Goal: Task Accomplishment & Management: Use online tool/utility

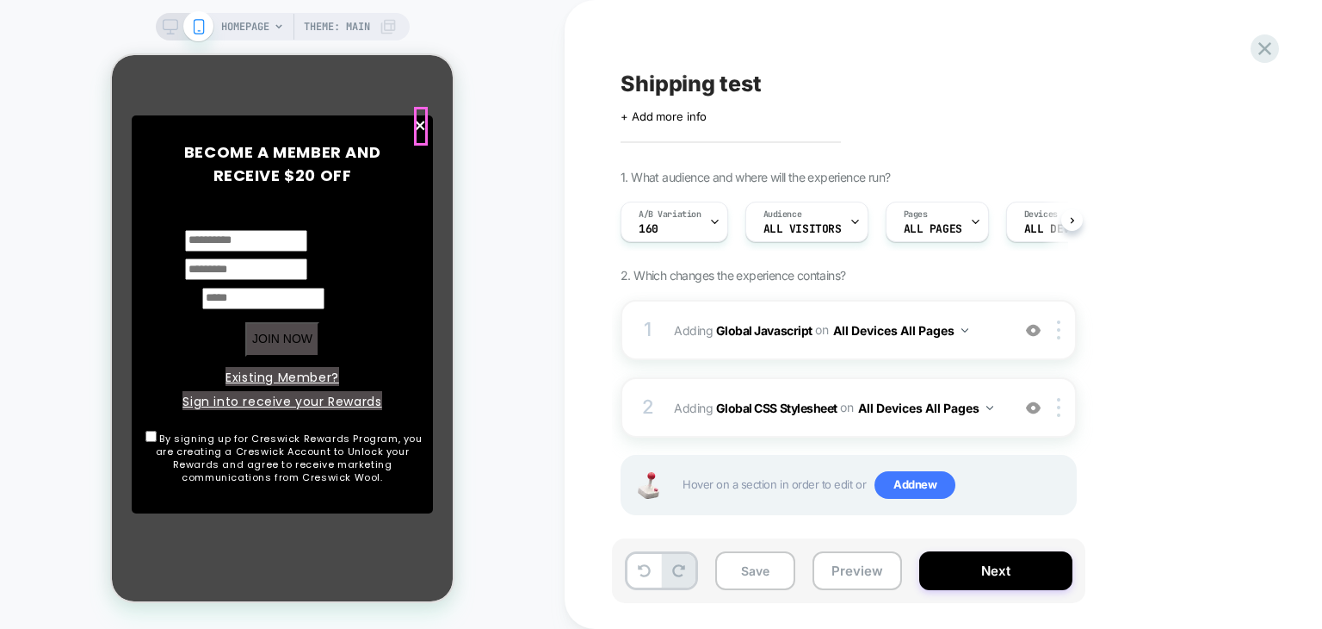
click at [422, 131] on span "×" at bounding box center [420, 126] width 15 height 39
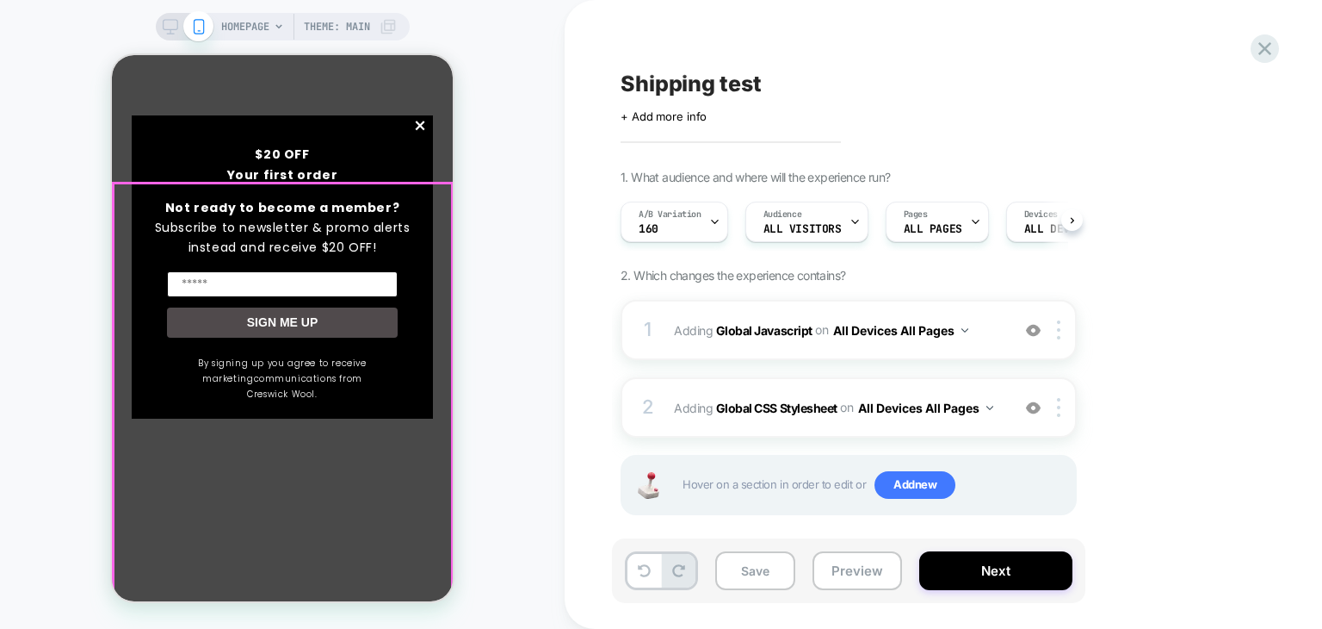
scroll to position [344, 0]
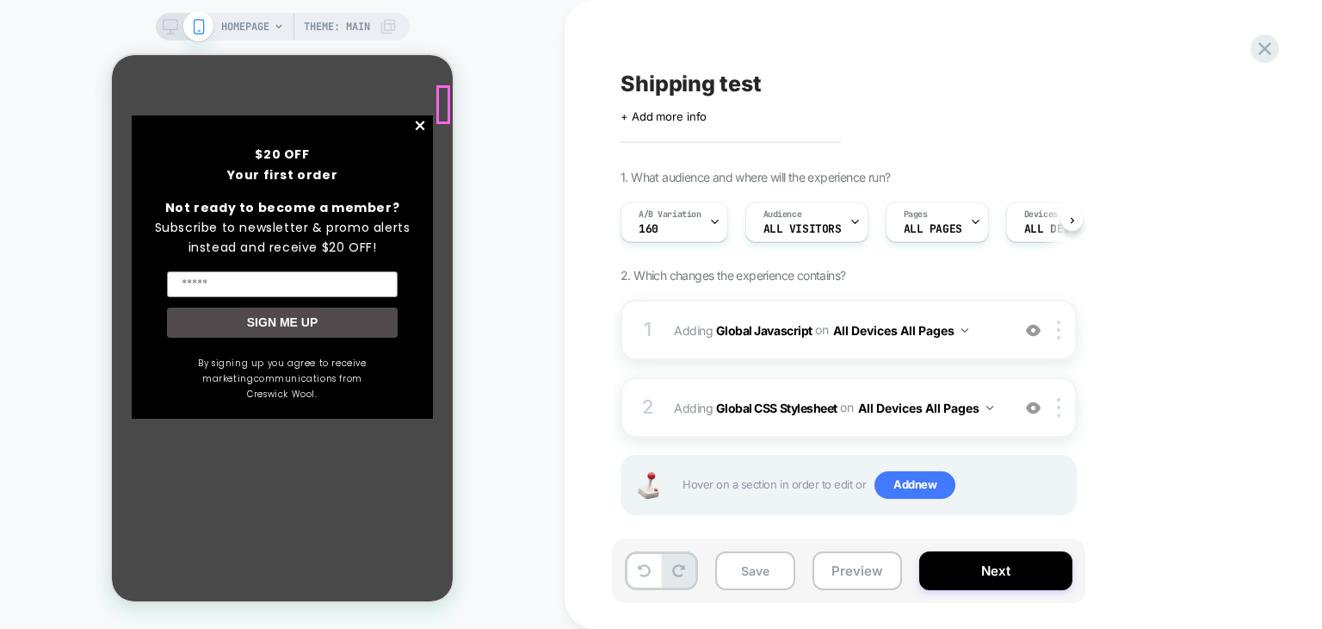
click at [428, 109] on span "×" at bounding box center [420, 126] width 15 height 39
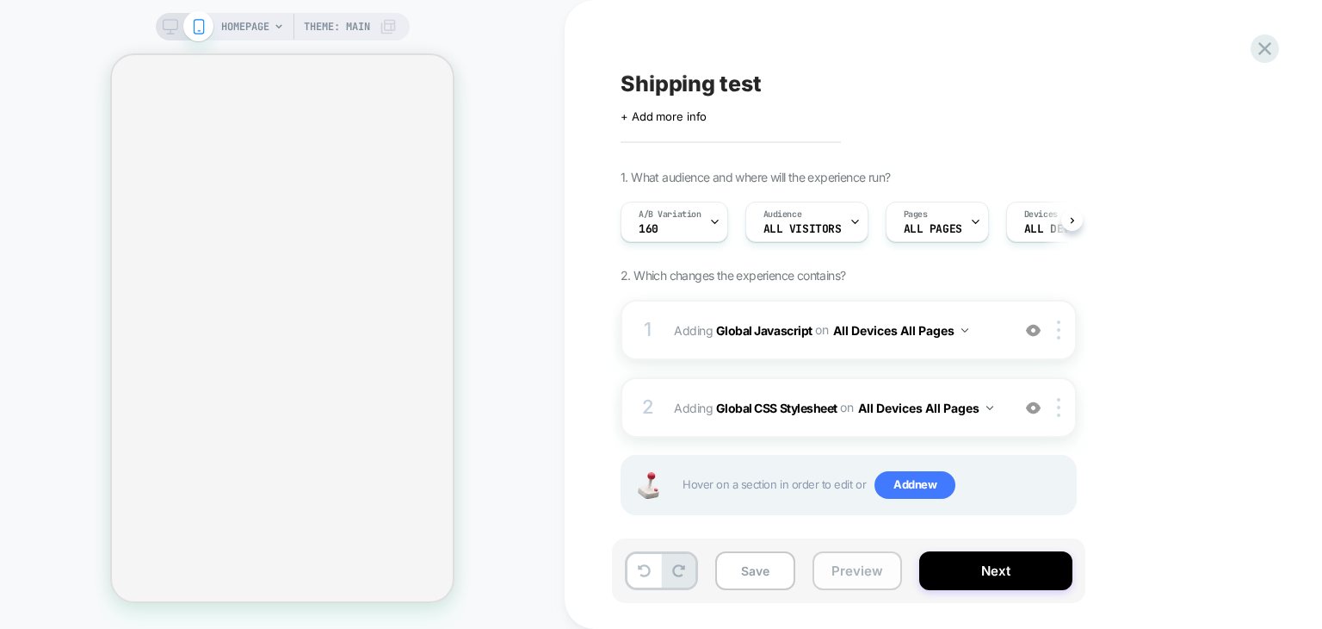
click at [861, 571] on button "Preview" at bounding box center [858, 570] width 90 height 39
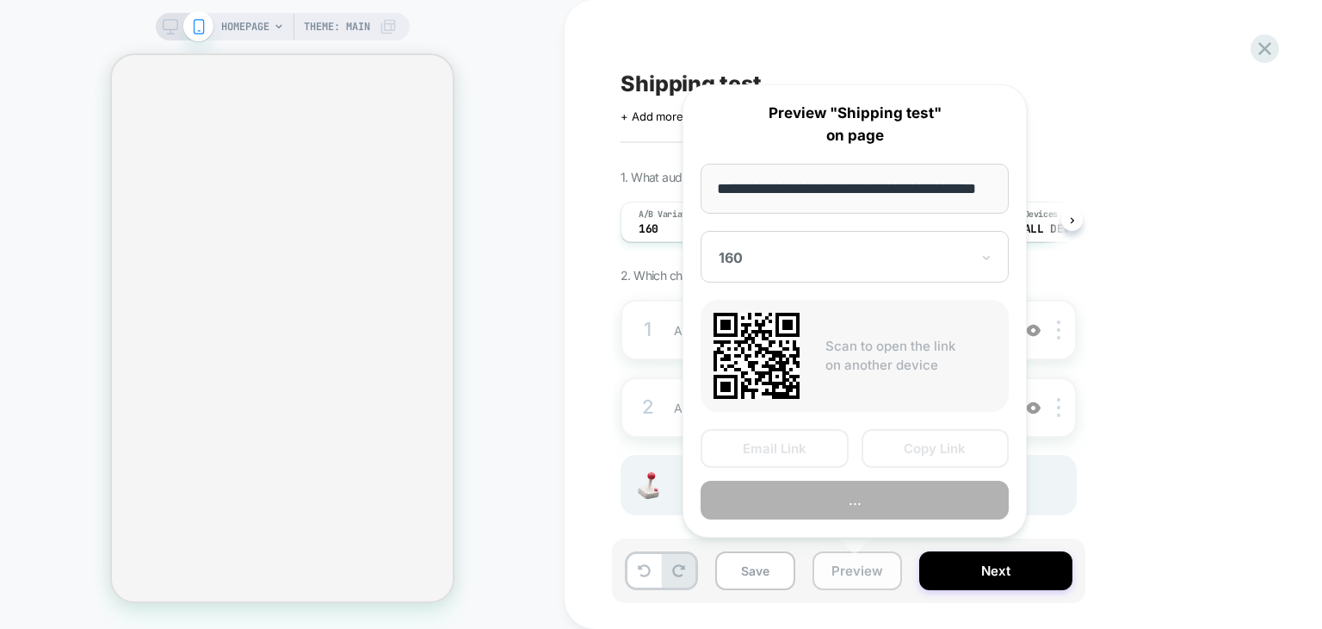
scroll to position [0, 42]
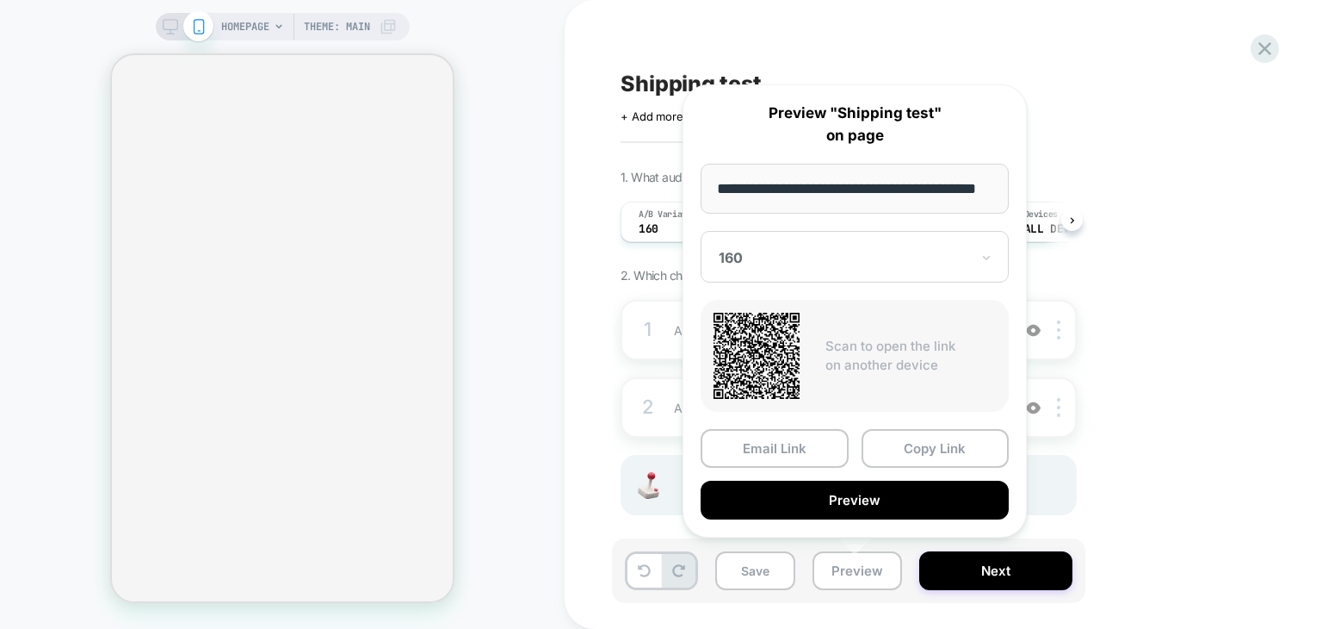
click at [802, 260] on div at bounding box center [844, 257] width 251 height 17
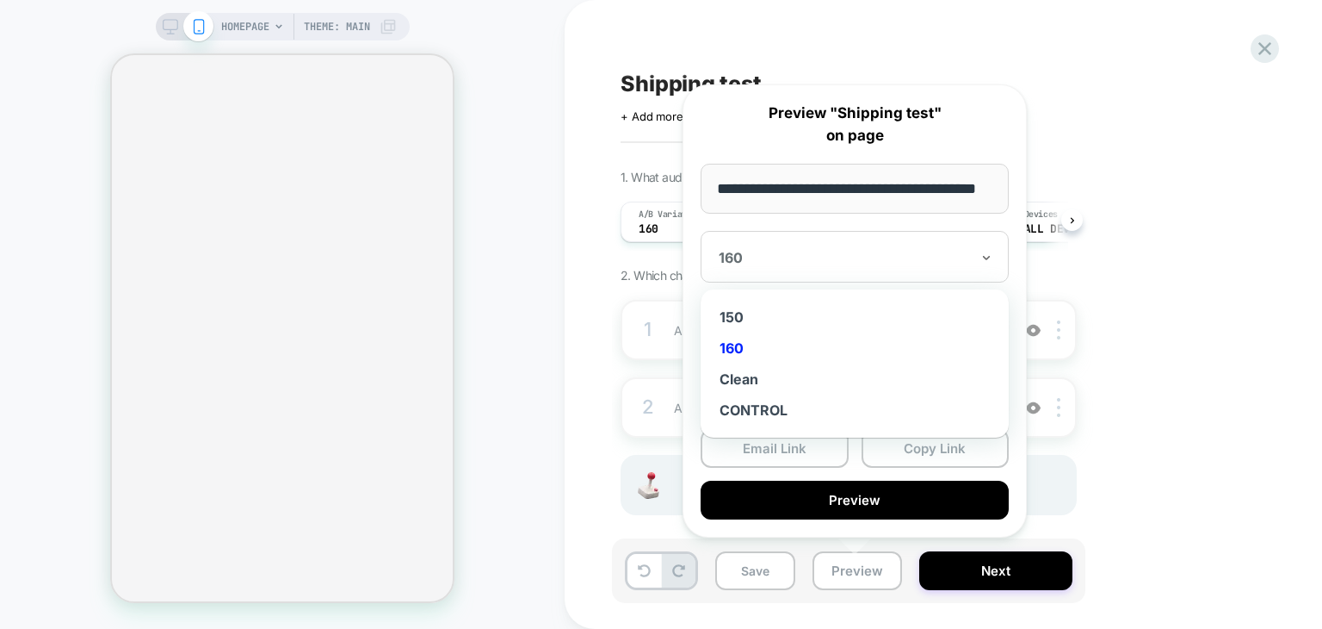
scroll to position [0, 0]
click at [767, 317] on div "150" at bounding box center [854, 316] width 291 height 31
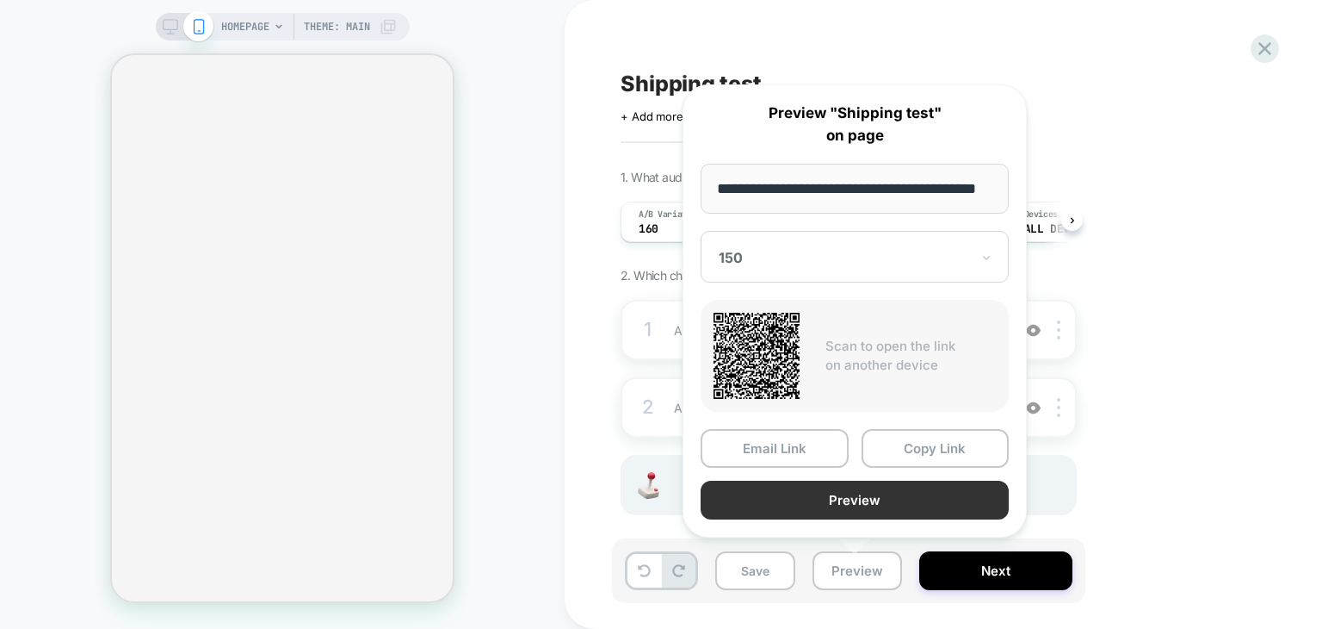
click at [901, 507] on button "Preview" at bounding box center [855, 499] width 308 height 39
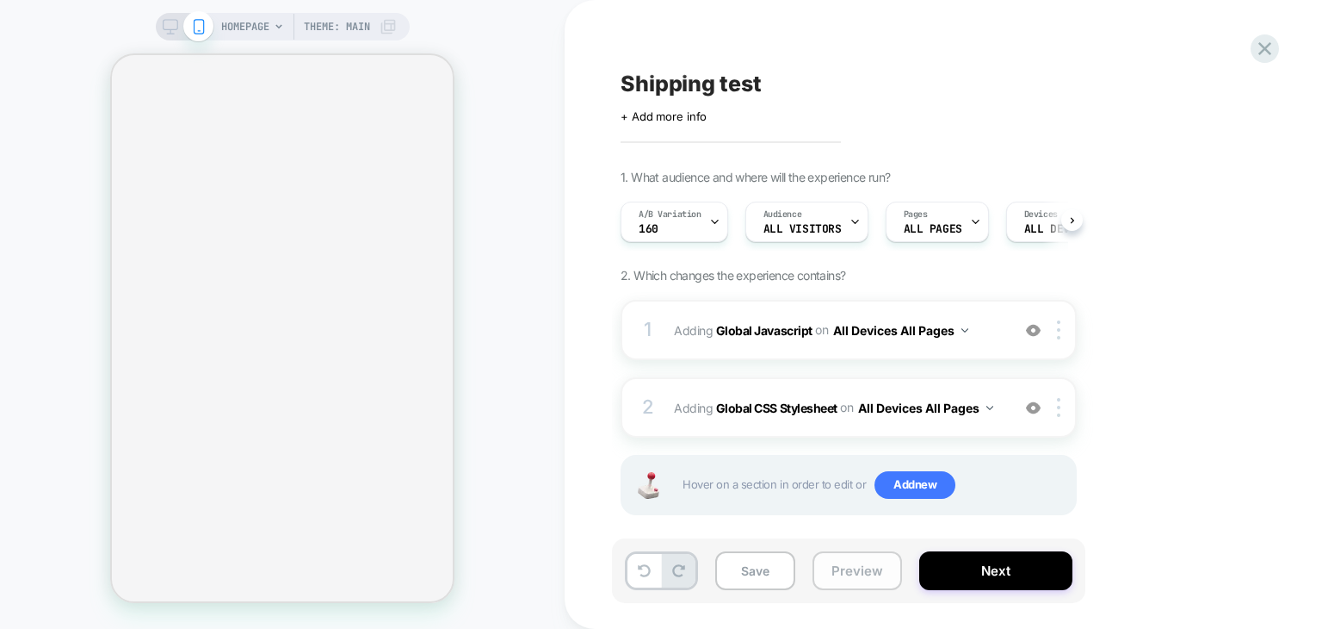
click at [852, 583] on button "Preview" at bounding box center [858, 570] width 90 height 39
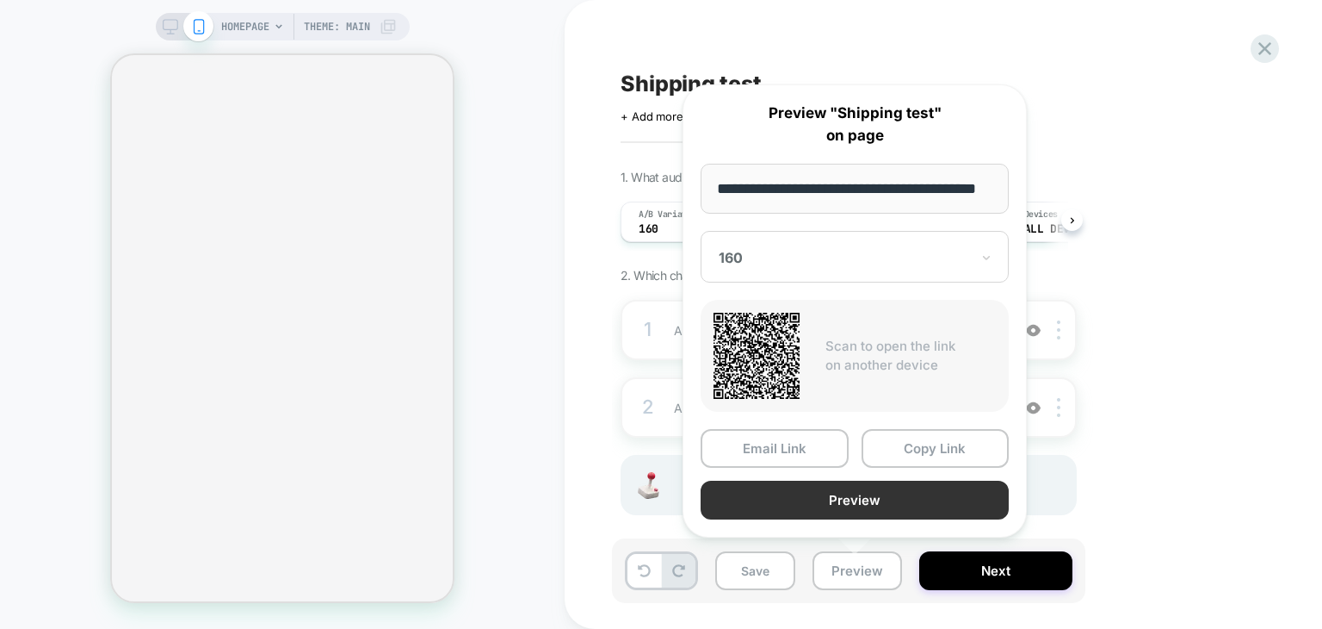
click at [903, 499] on button "Preview" at bounding box center [855, 499] width 308 height 39
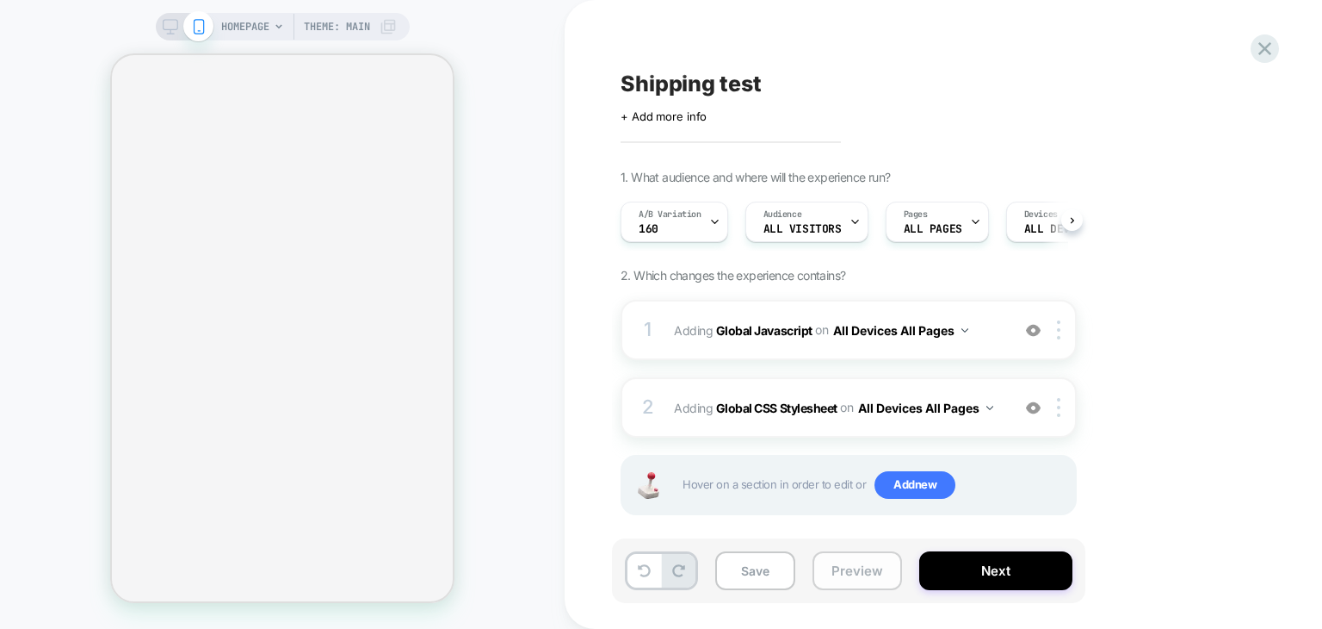
click at [873, 566] on button "Preview" at bounding box center [858, 570] width 90 height 39
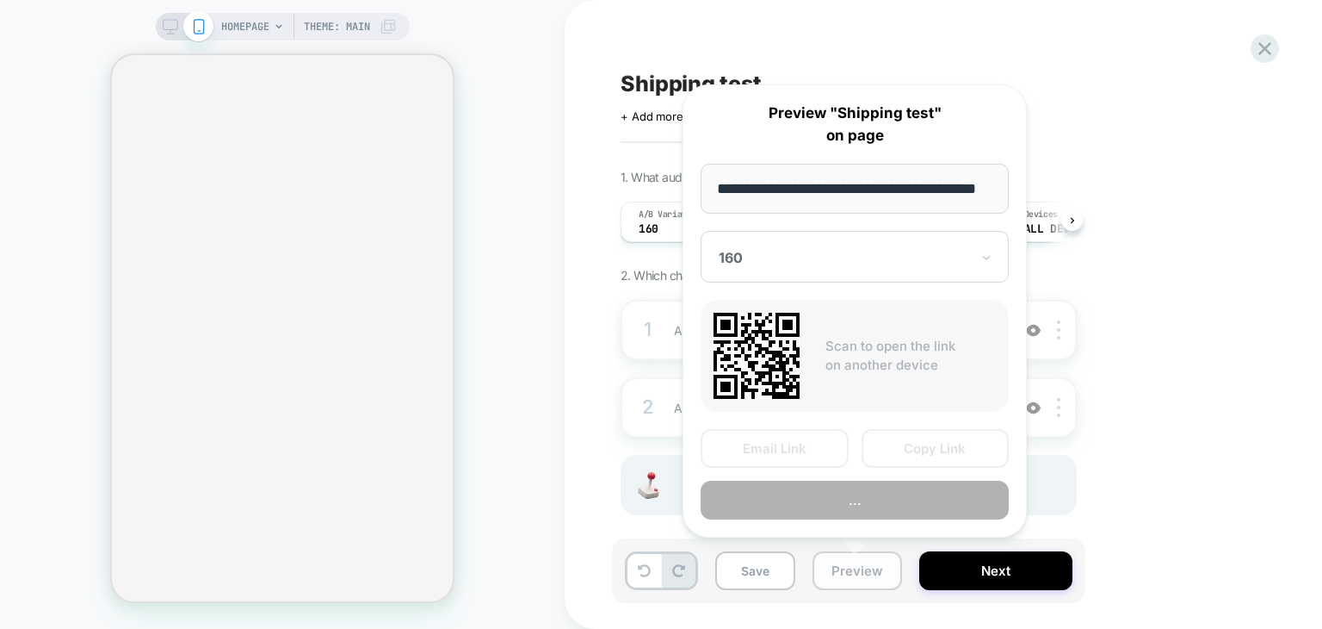
scroll to position [0, 42]
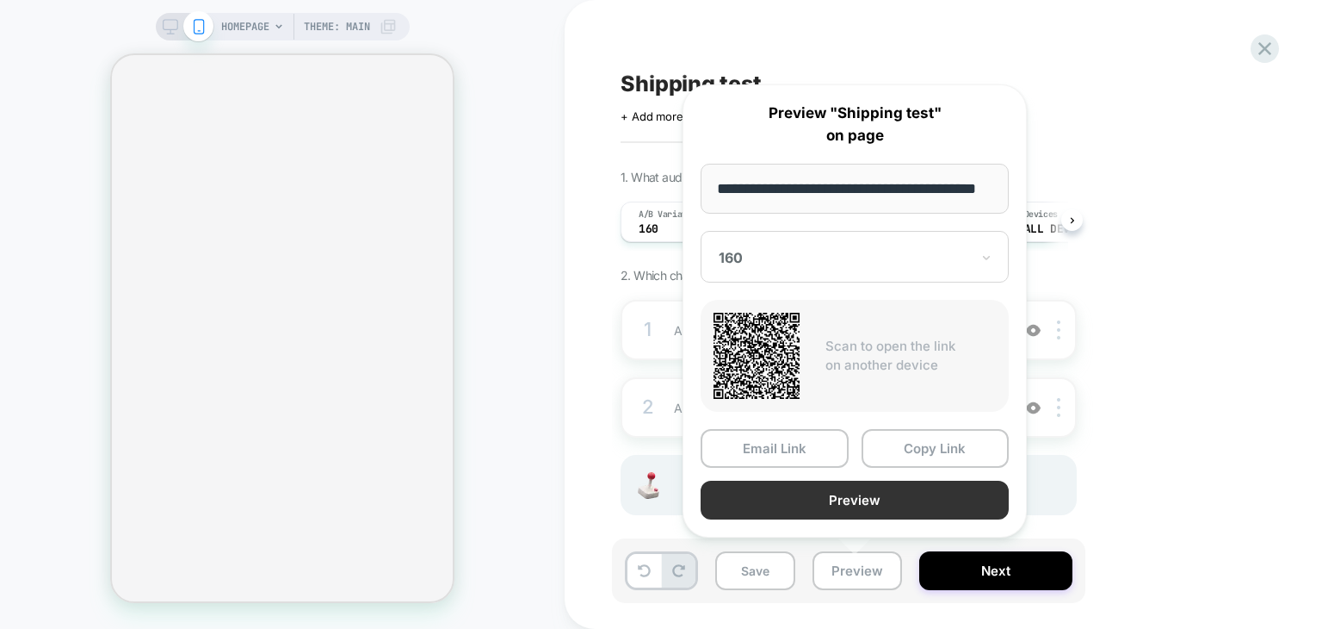
click at [880, 505] on button "Preview" at bounding box center [855, 499] width 308 height 39
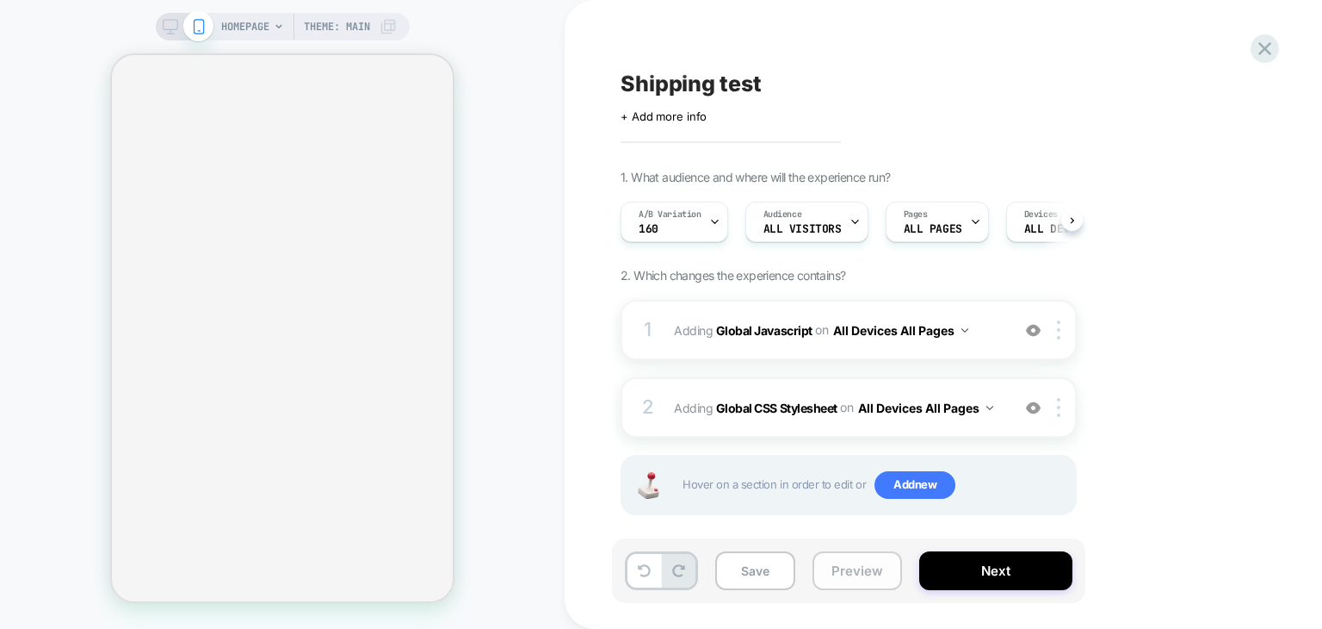
click at [847, 576] on button "Preview" at bounding box center [858, 570] width 90 height 39
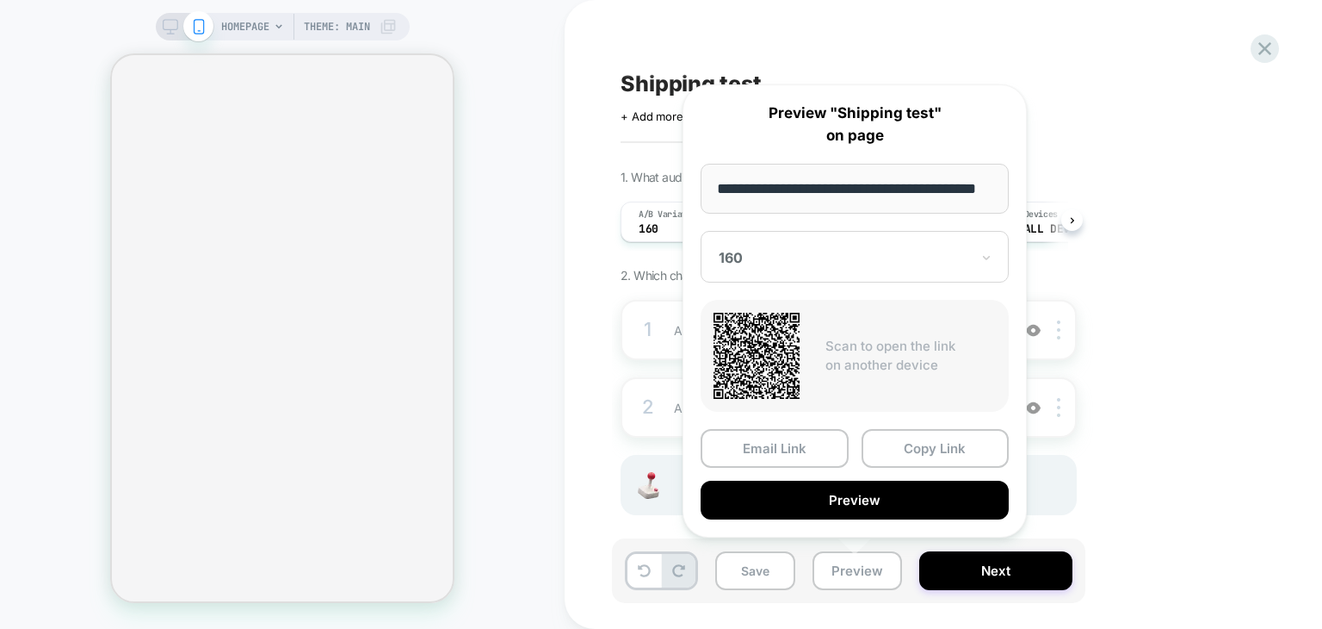
click at [885, 258] on div at bounding box center [844, 257] width 251 height 17
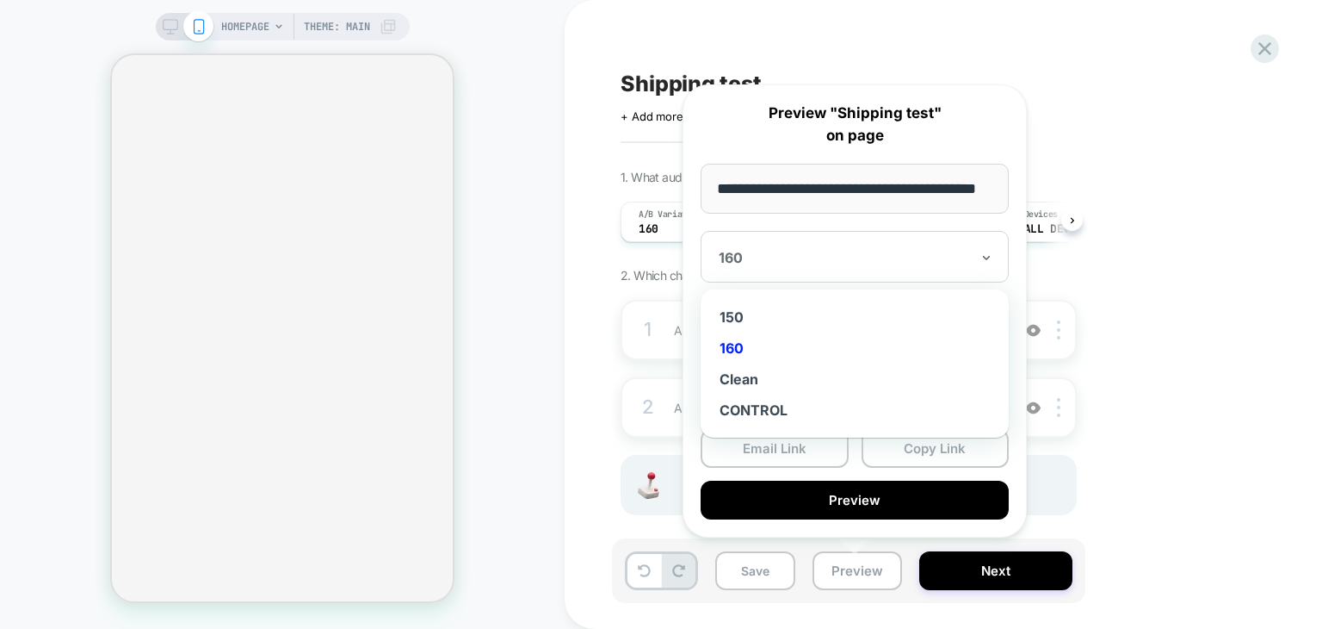
scroll to position [0, 0]
click at [739, 318] on div "150" at bounding box center [854, 316] width 291 height 31
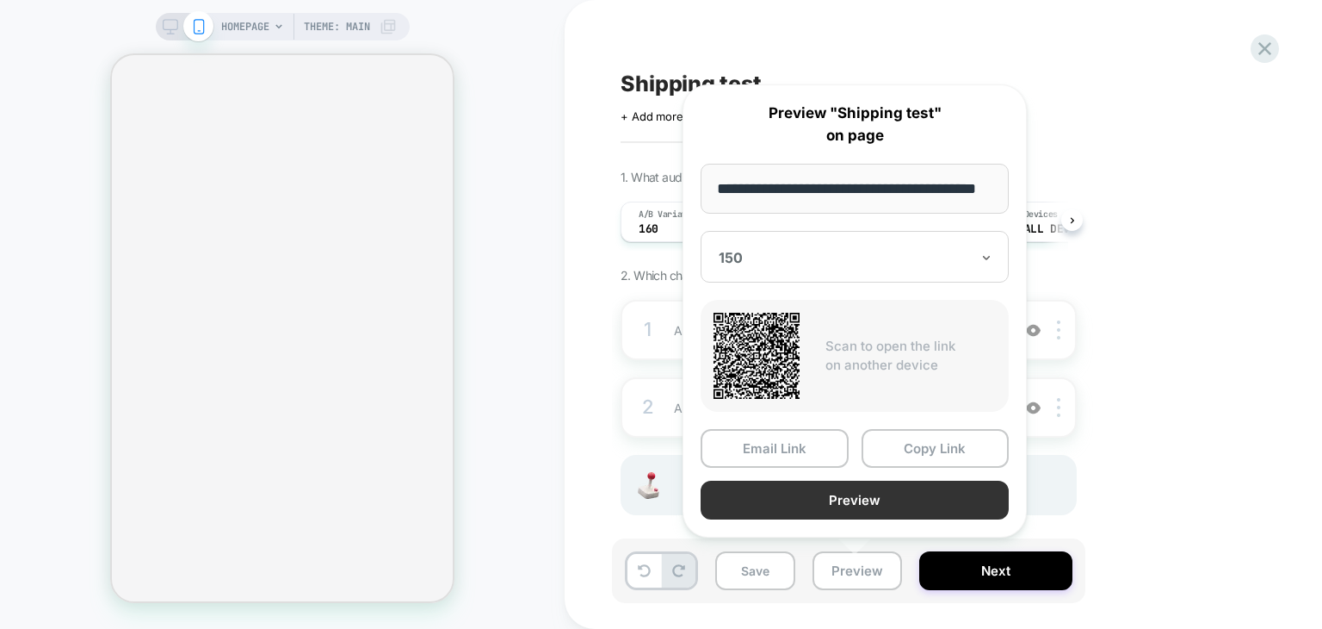
click at [901, 504] on button "Preview" at bounding box center [855, 499] width 308 height 39
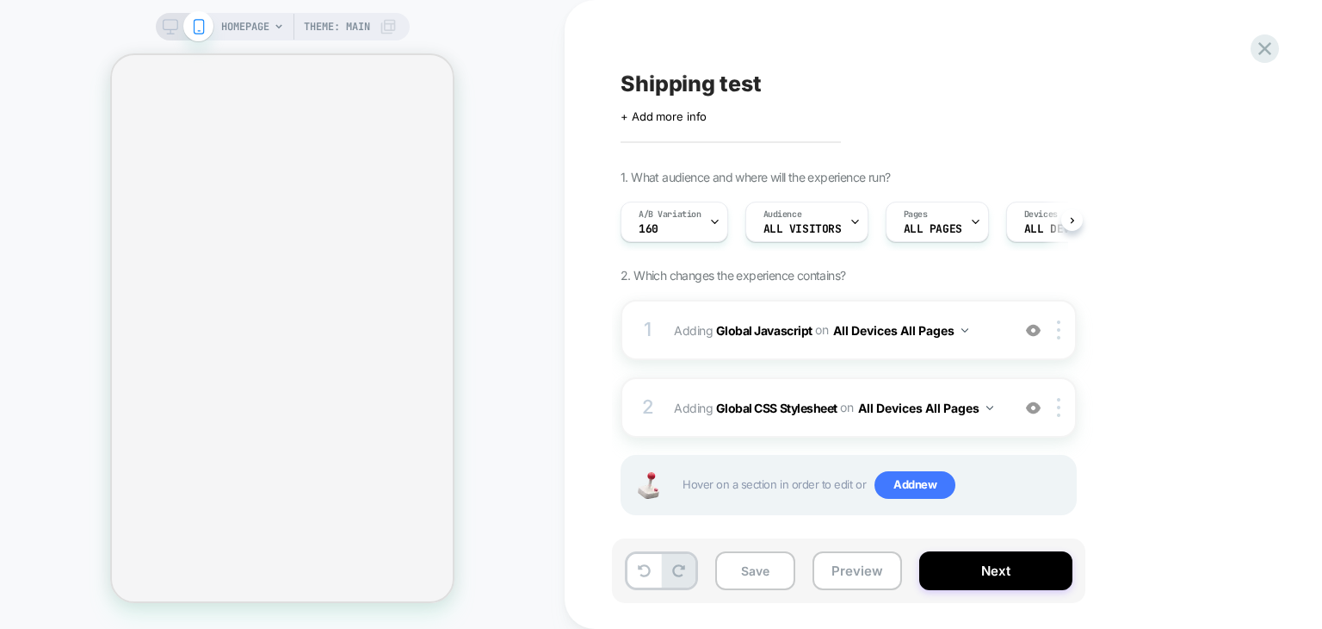
scroll to position [15, 0]
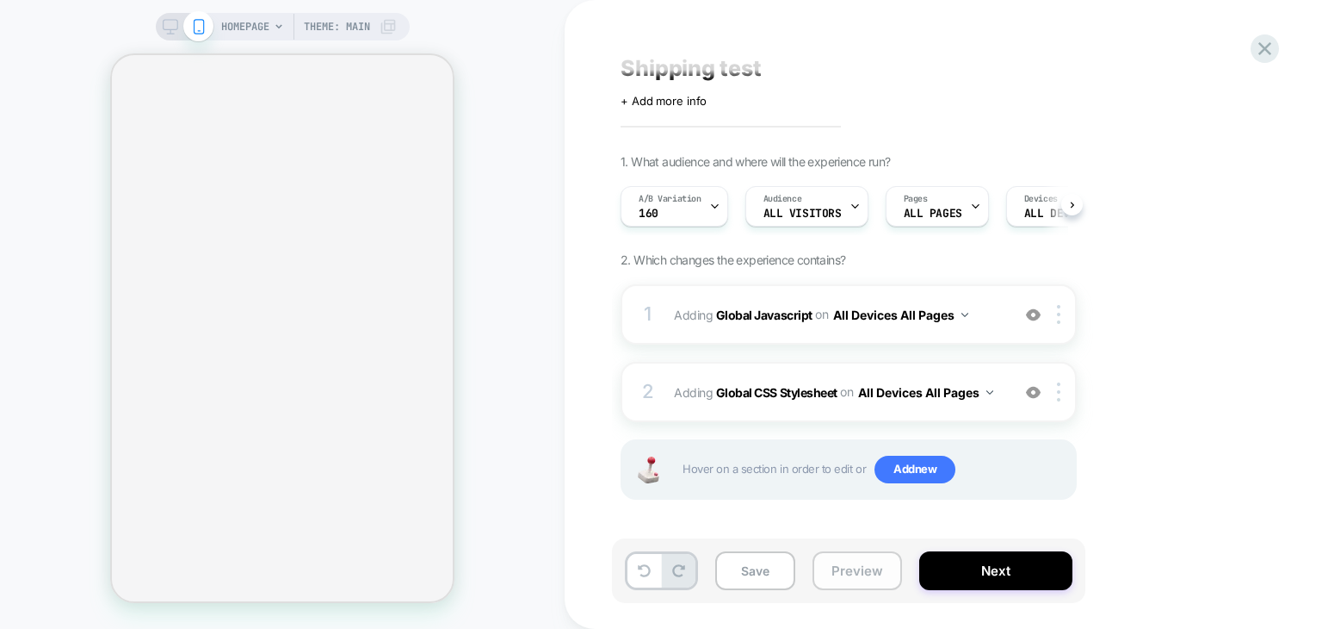
click at [871, 585] on button "Preview" at bounding box center [858, 570] width 90 height 39
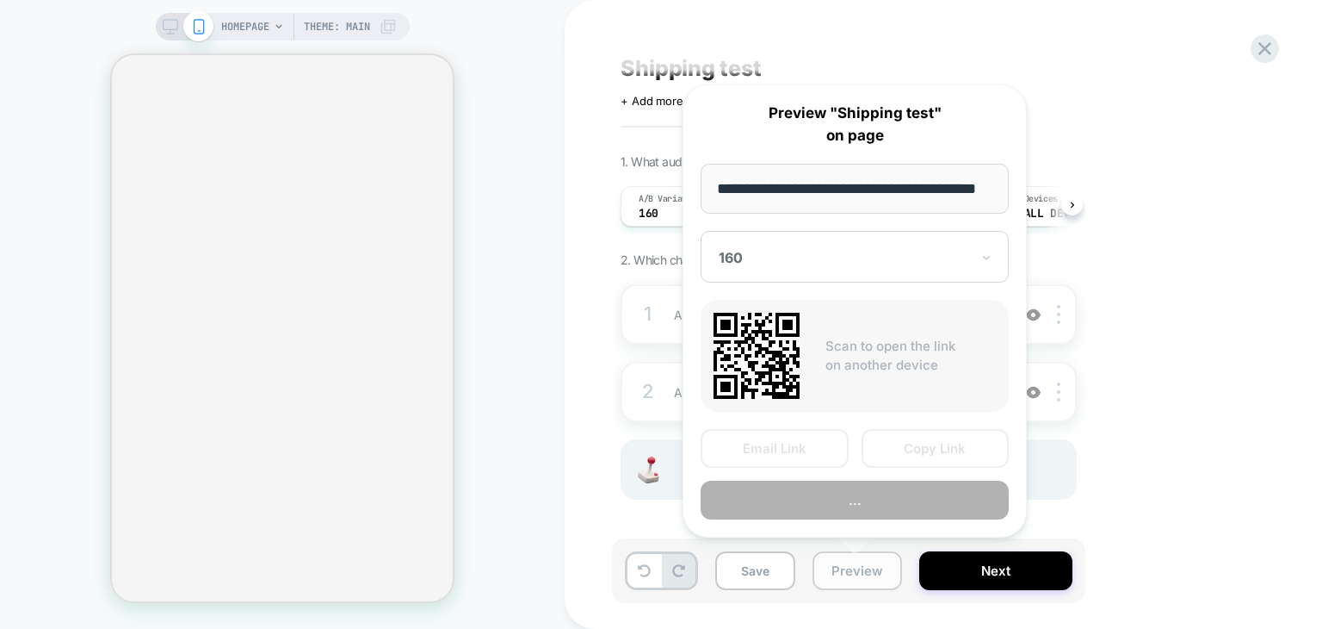
scroll to position [0, 42]
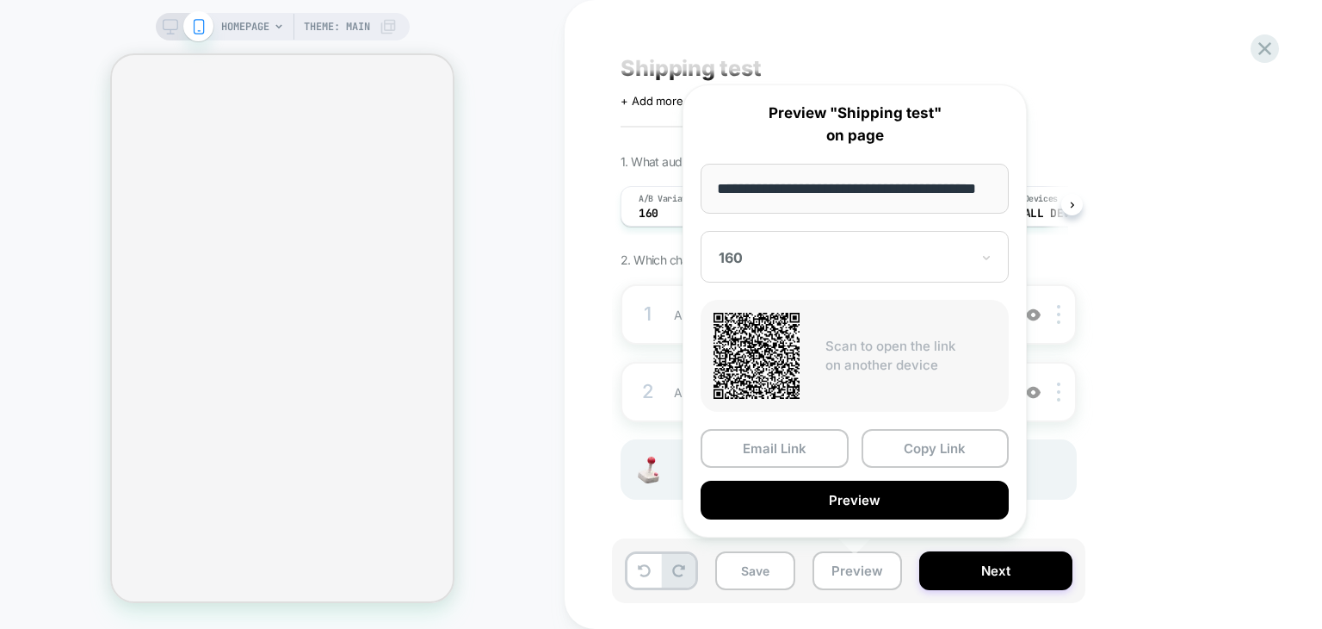
click at [827, 243] on div "160" at bounding box center [855, 257] width 308 height 52
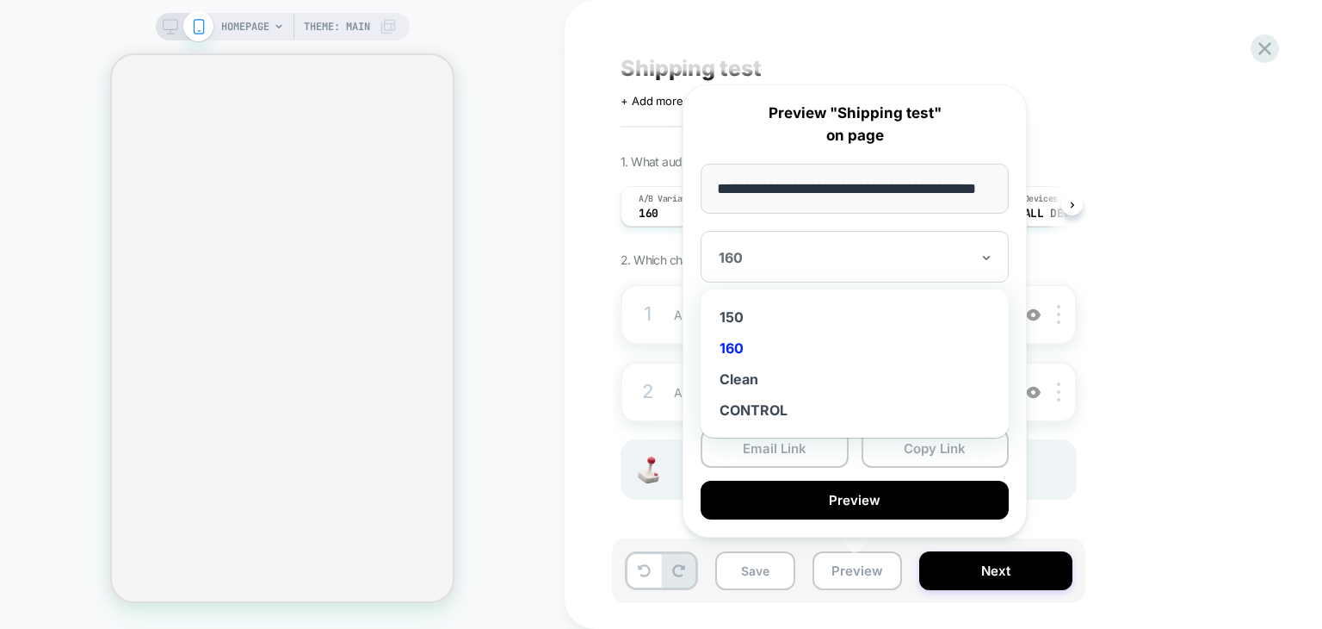
scroll to position [0, 0]
click at [734, 308] on div "150" at bounding box center [854, 316] width 291 height 31
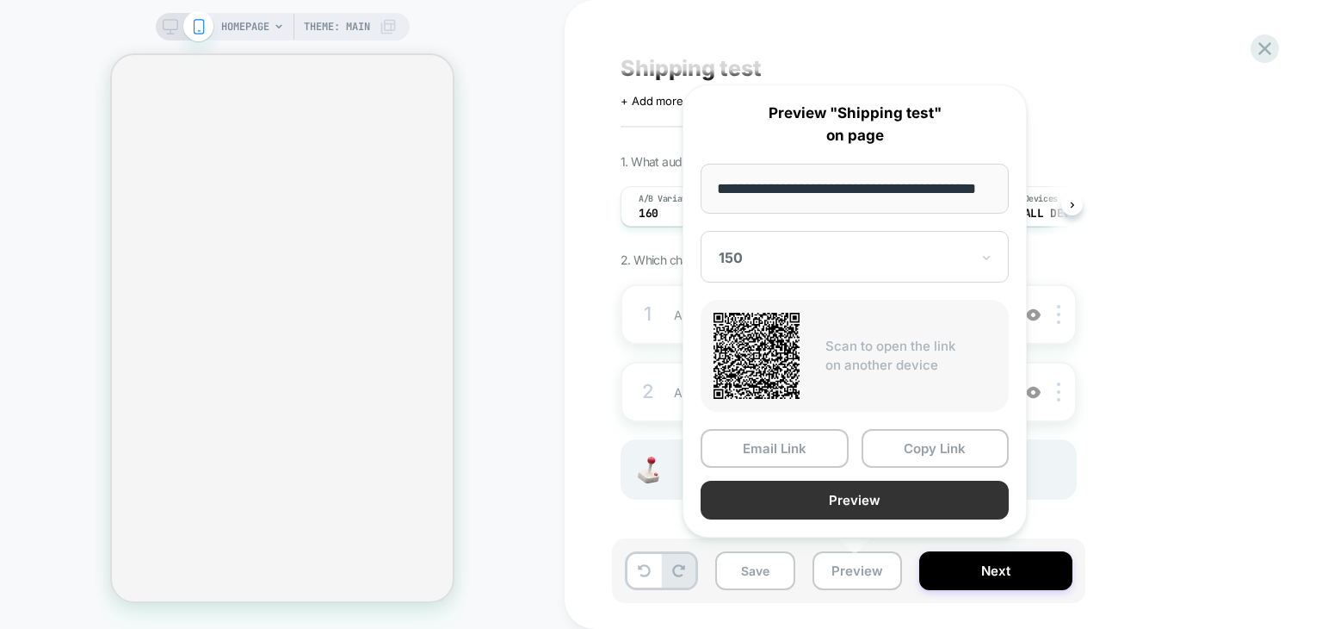
click at [900, 497] on button "Preview" at bounding box center [855, 499] width 308 height 39
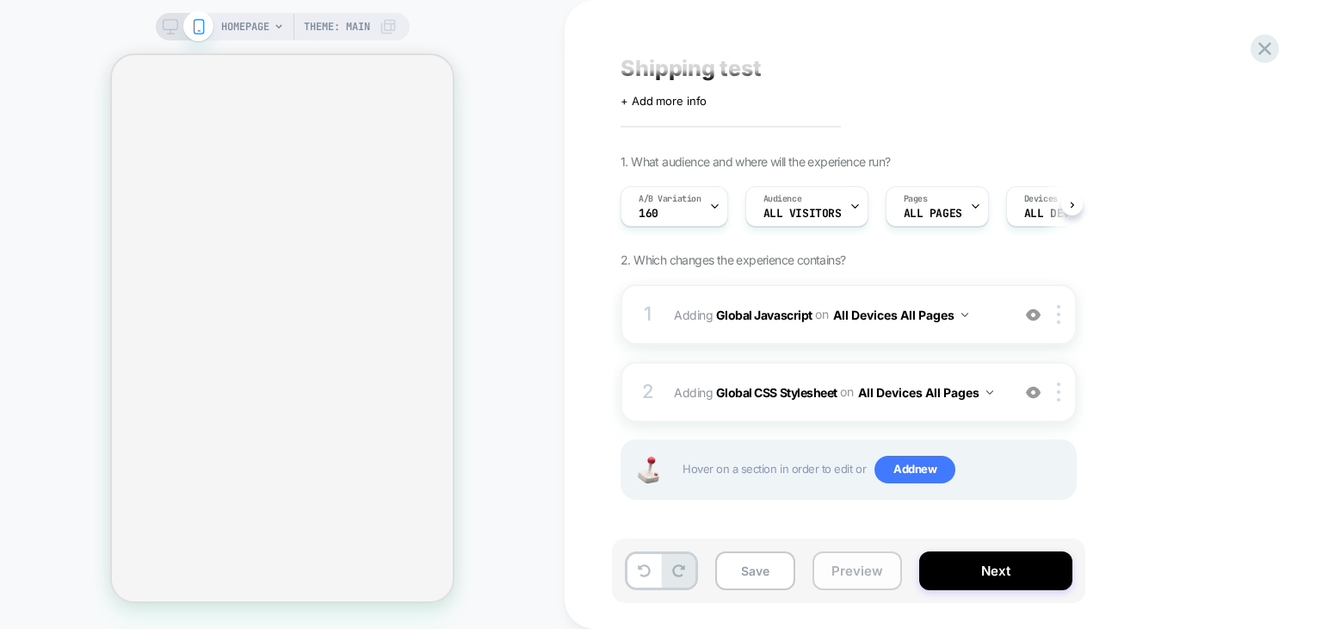
click at [840, 580] on button "Preview" at bounding box center [858, 570] width 90 height 39
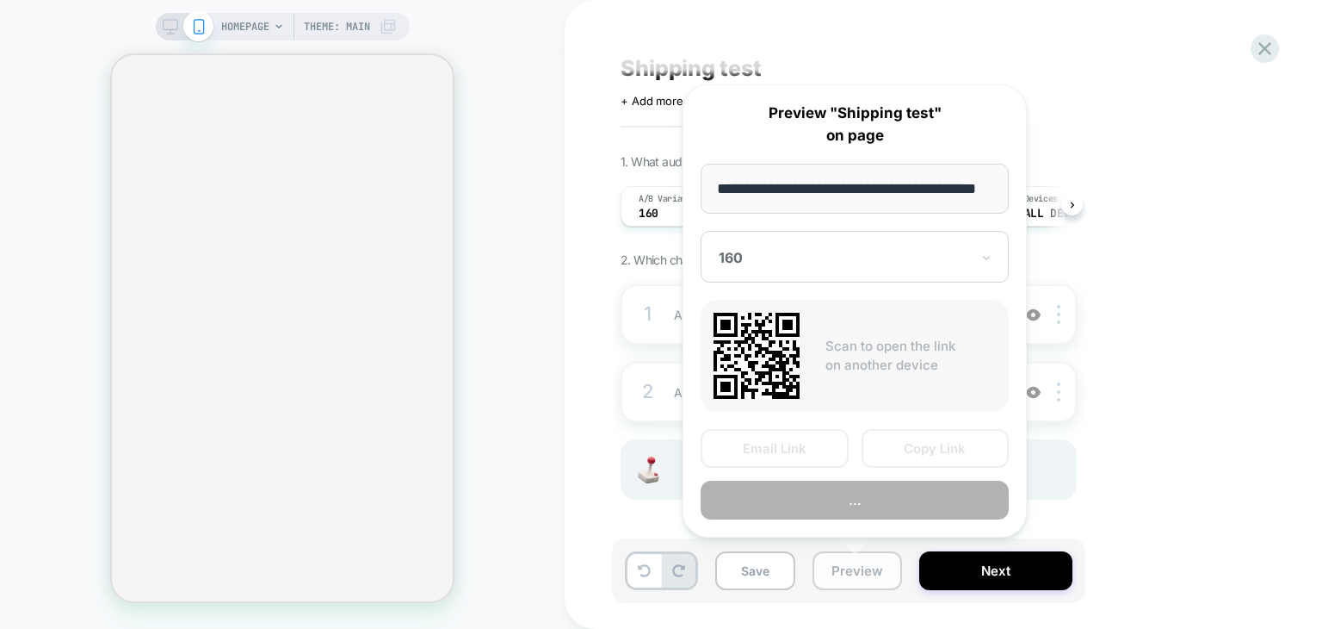
scroll to position [0, 42]
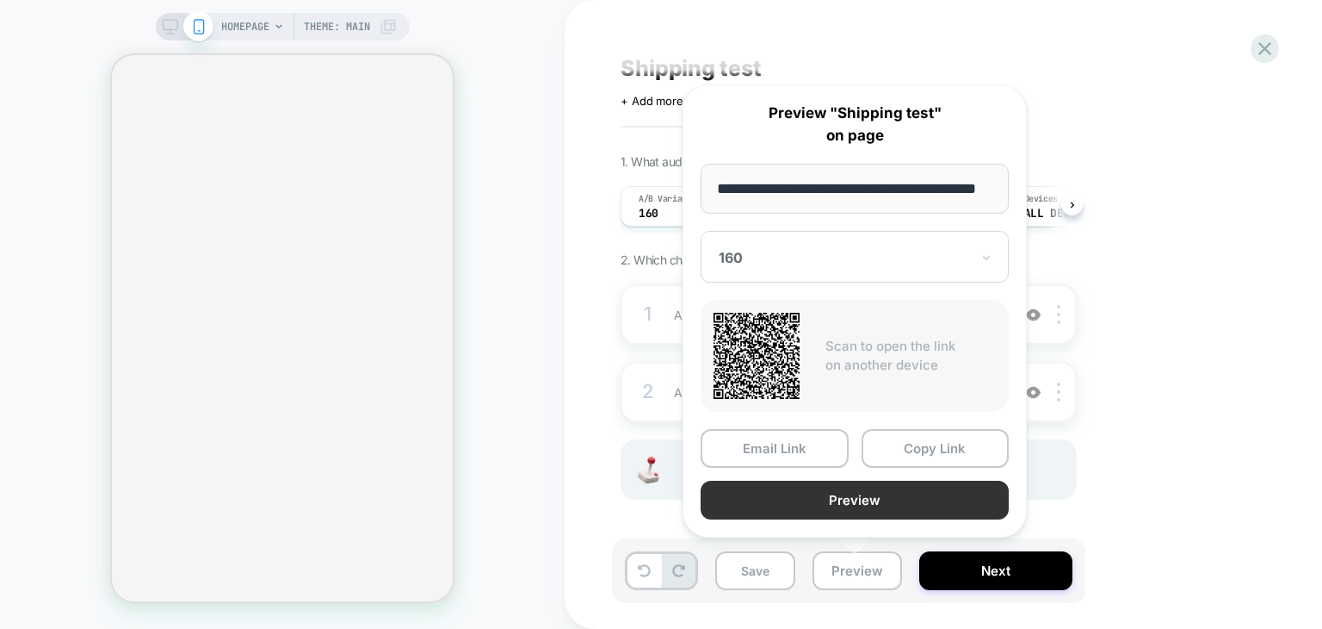
click at [839, 500] on button "Preview" at bounding box center [855, 499] width 308 height 39
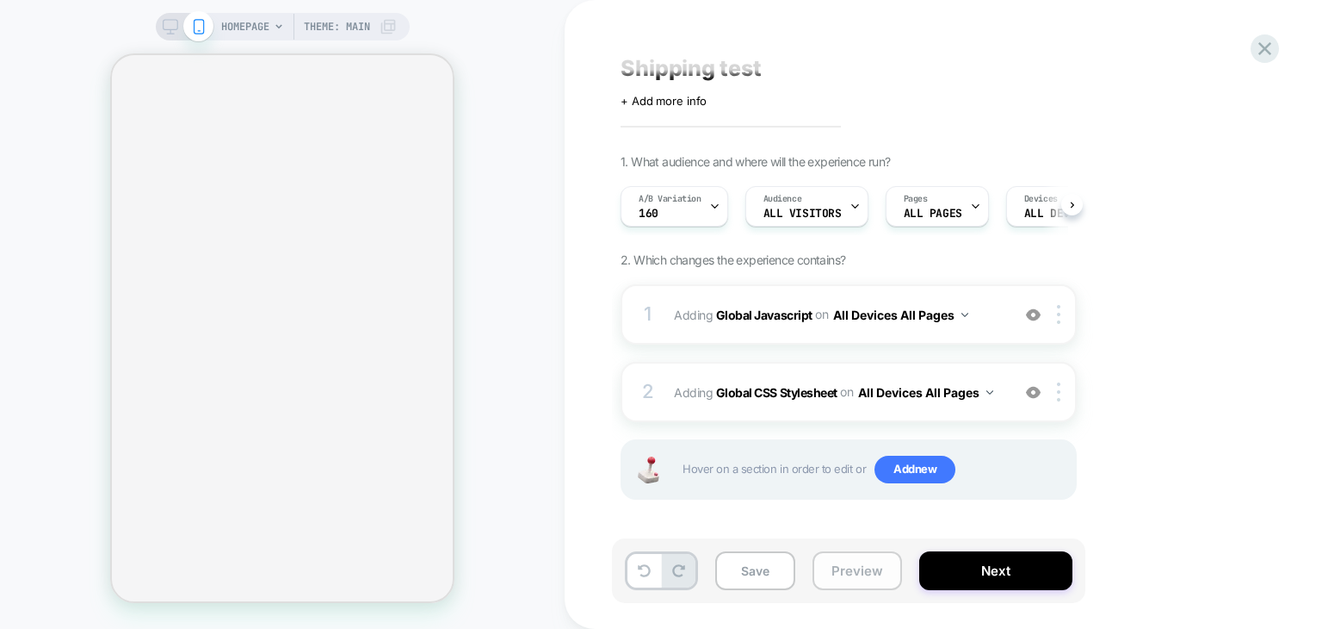
click at [820, 564] on button "Preview" at bounding box center [858, 570] width 90 height 39
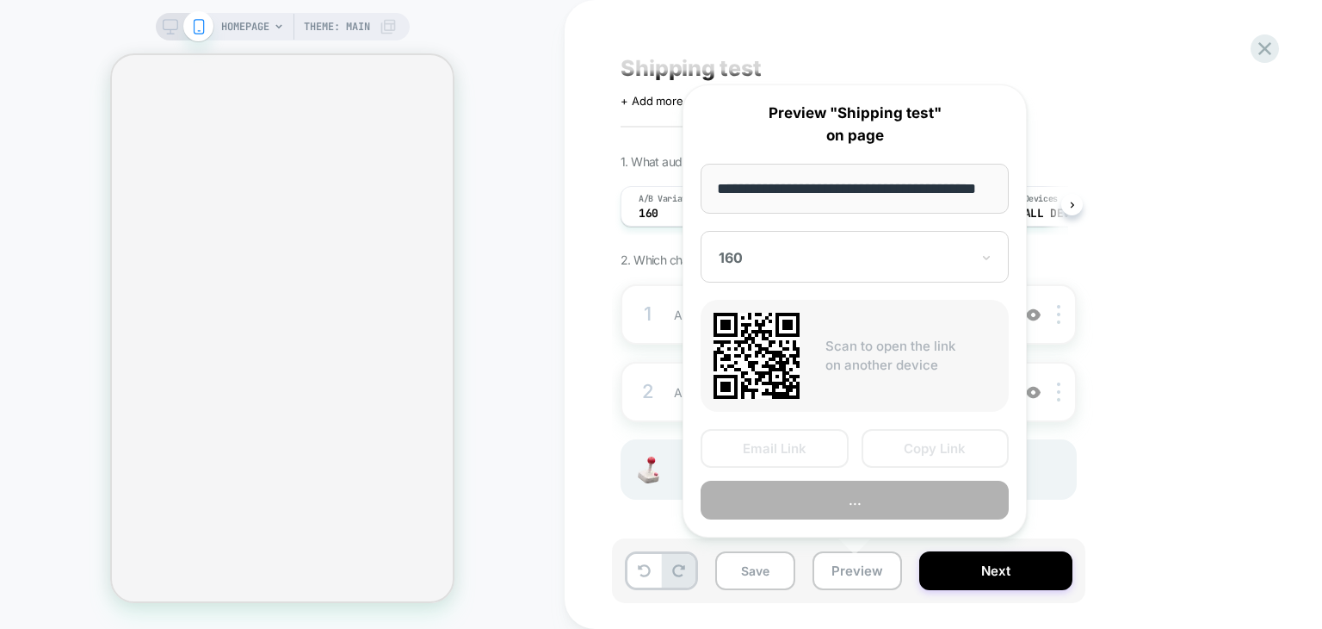
scroll to position [0, 42]
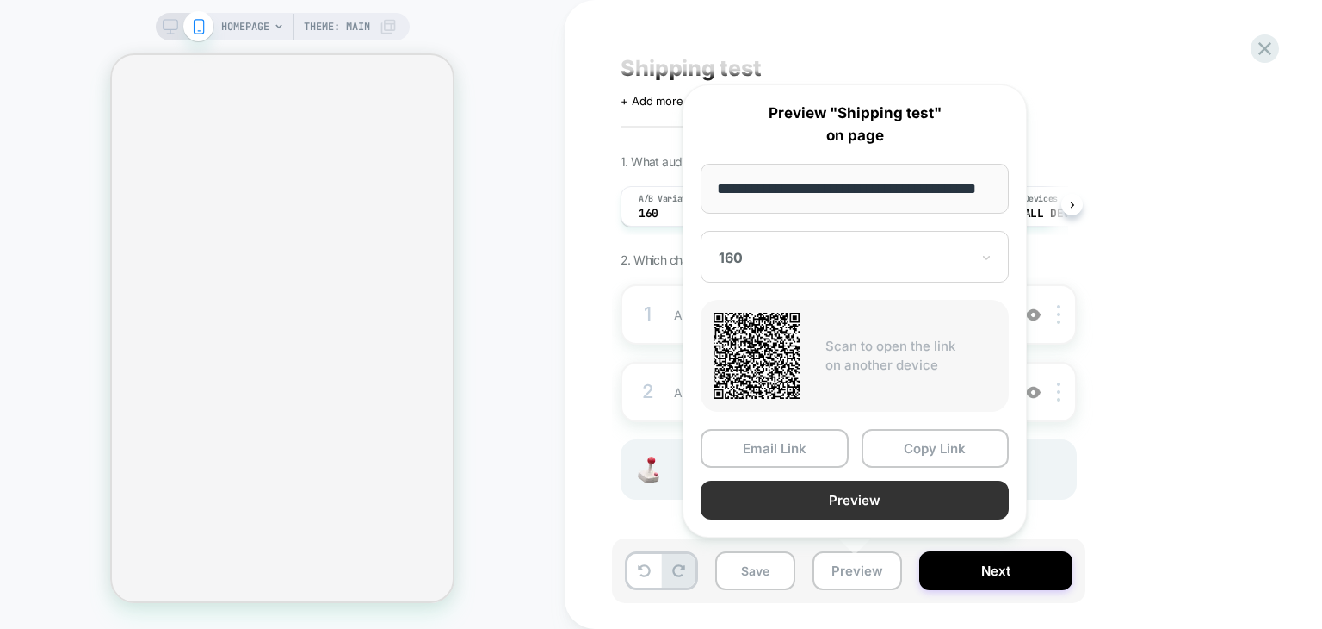
click at [889, 493] on button "Preview" at bounding box center [855, 499] width 308 height 39
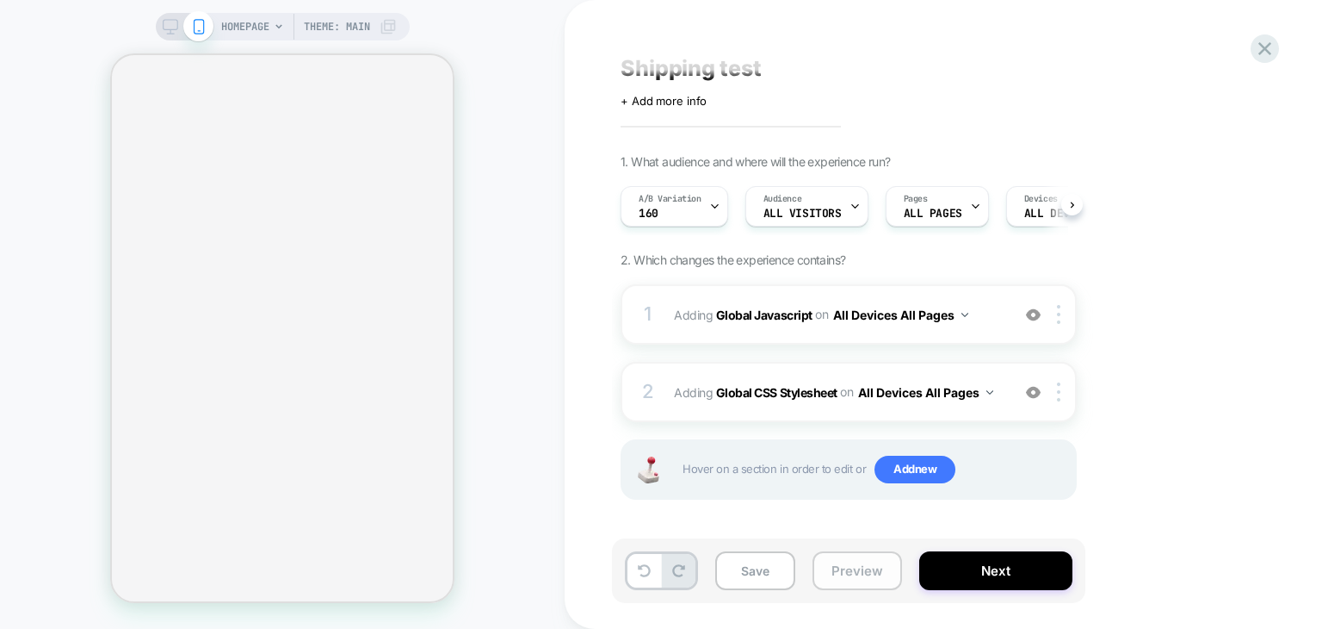
click at [844, 577] on button "Preview" at bounding box center [858, 570] width 90 height 39
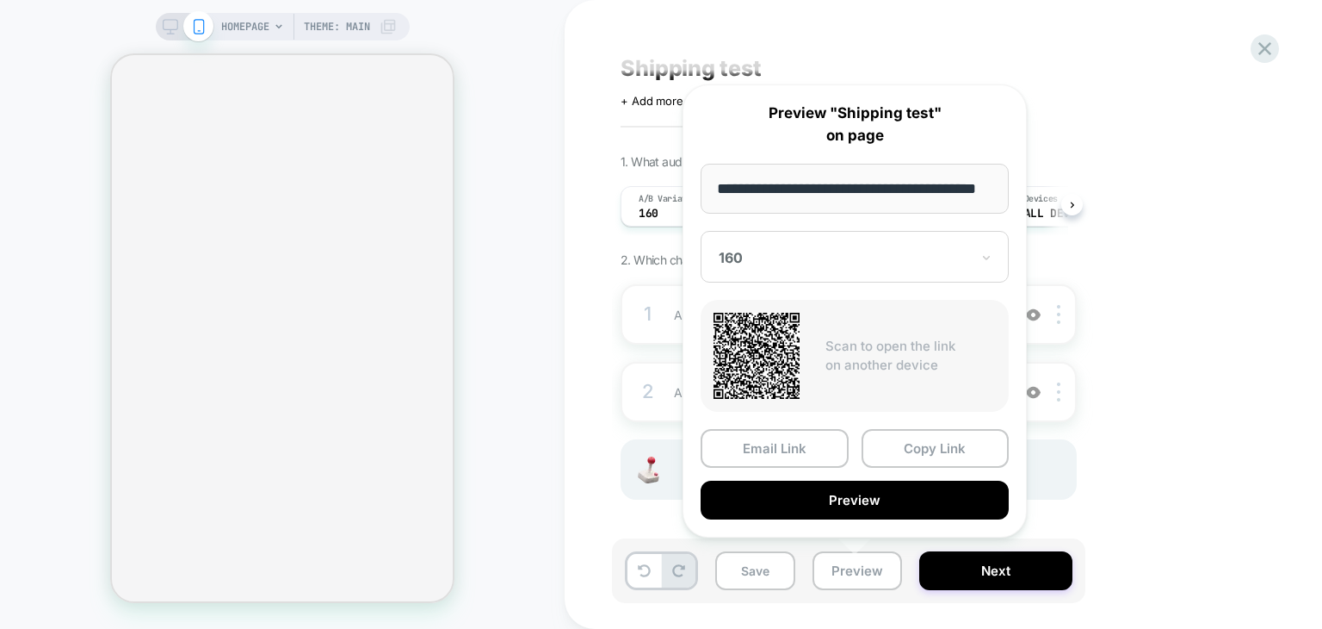
click at [1138, 384] on div "1. What audience and where will the experience run? A/B Variation 160 Audience …" at bounding box center [935, 348] width 629 height 388
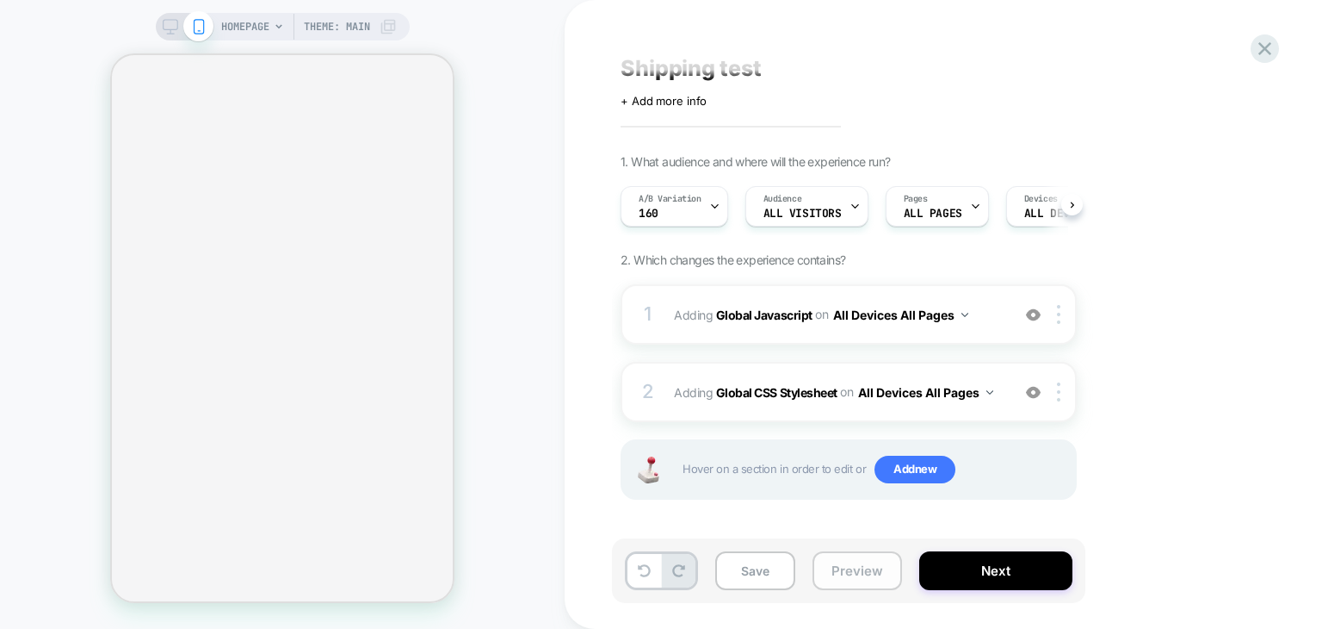
click at [871, 568] on button "Preview" at bounding box center [858, 570] width 90 height 39
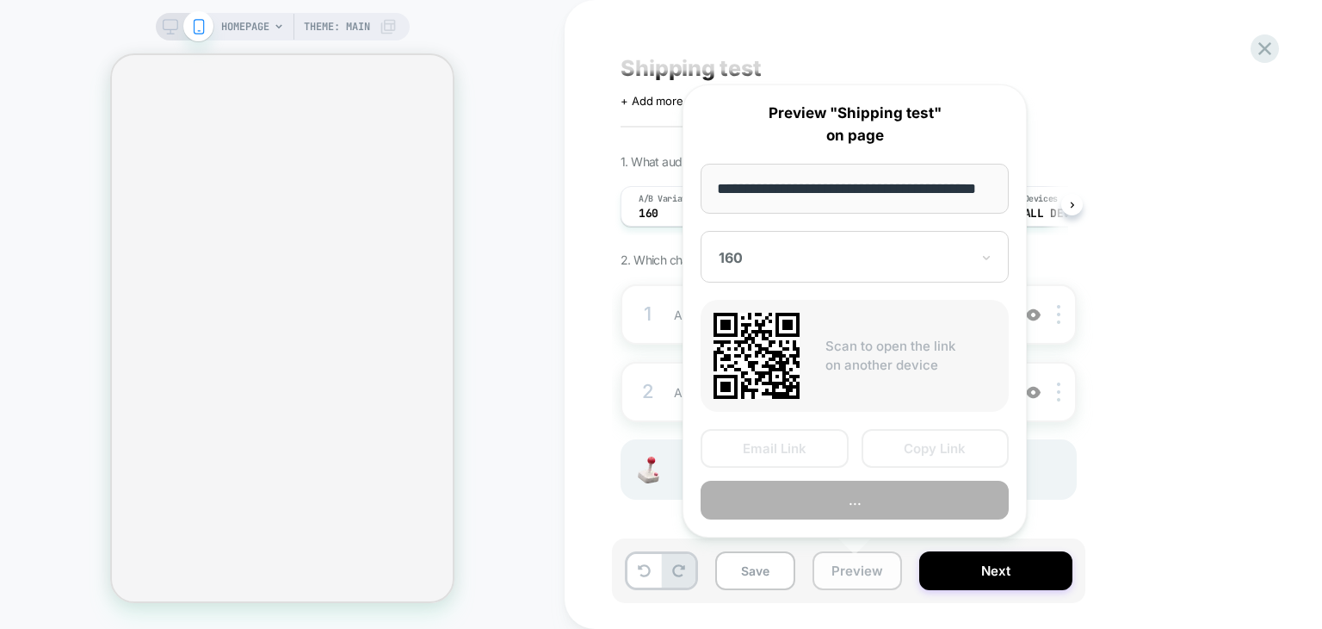
scroll to position [0, 42]
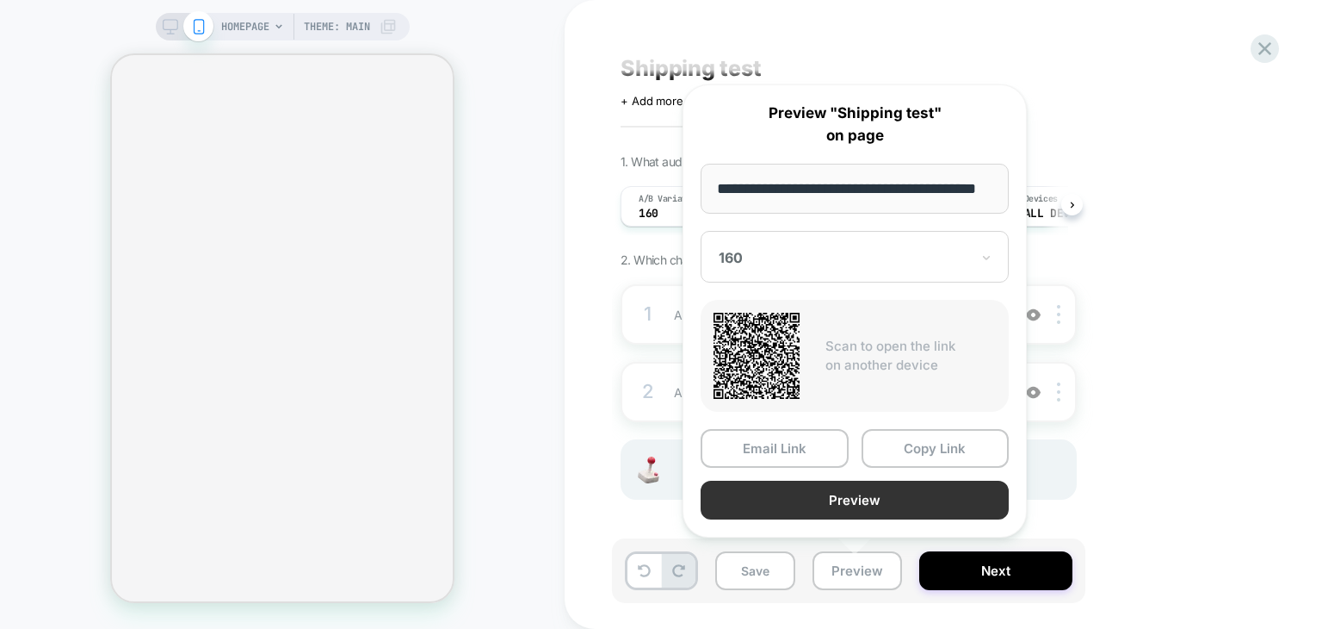
click at [901, 505] on button "Preview" at bounding box center [855, 499] width 308 height 39
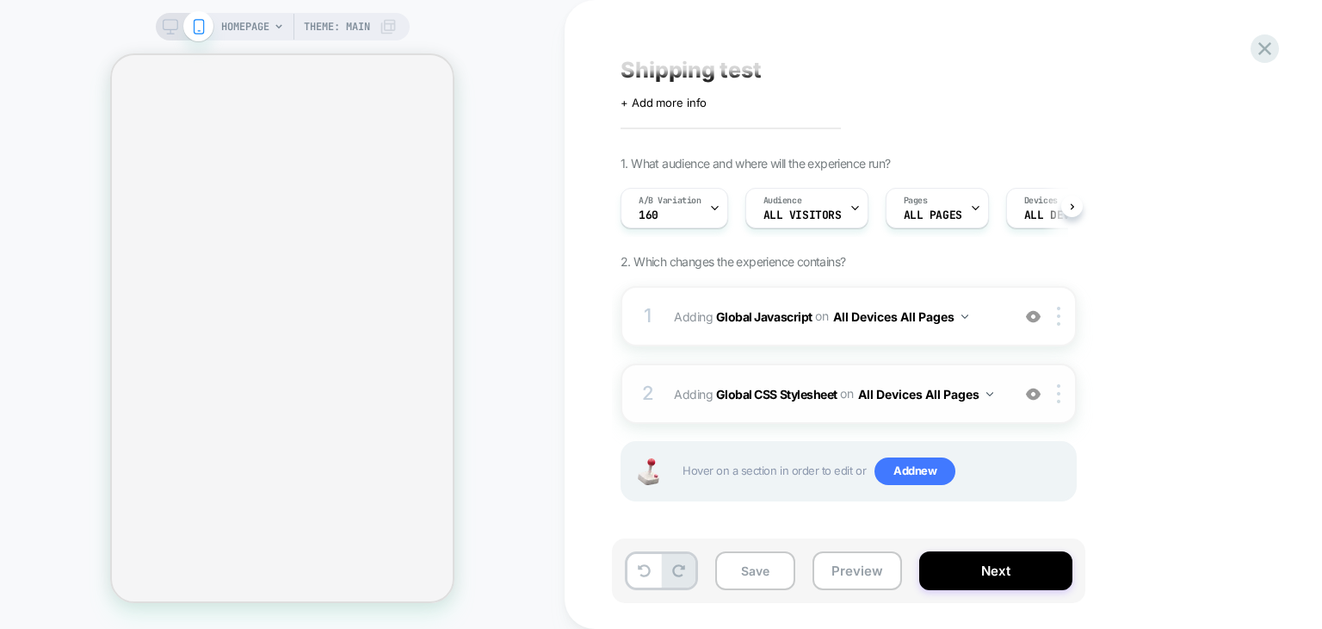
scroll to position [15, 0]
click at [706, 65] on span "Shipping test" at bounding box center [691, 68] width 141 height 26
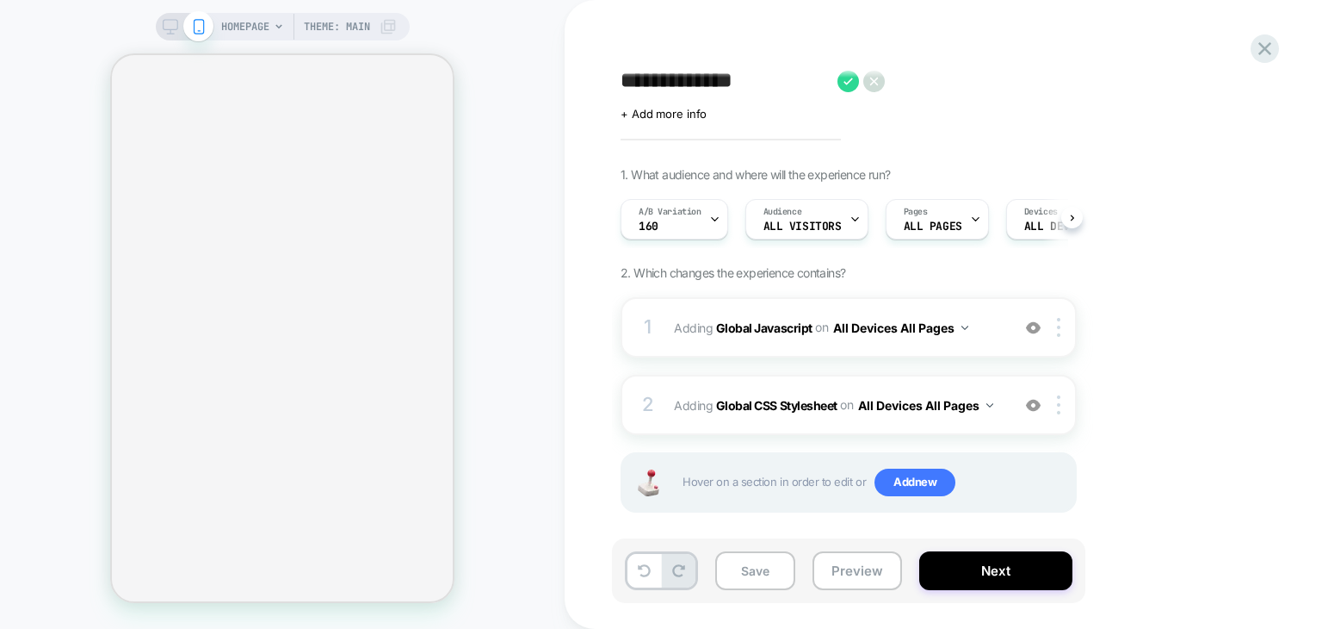
scroll to position [0, 0]
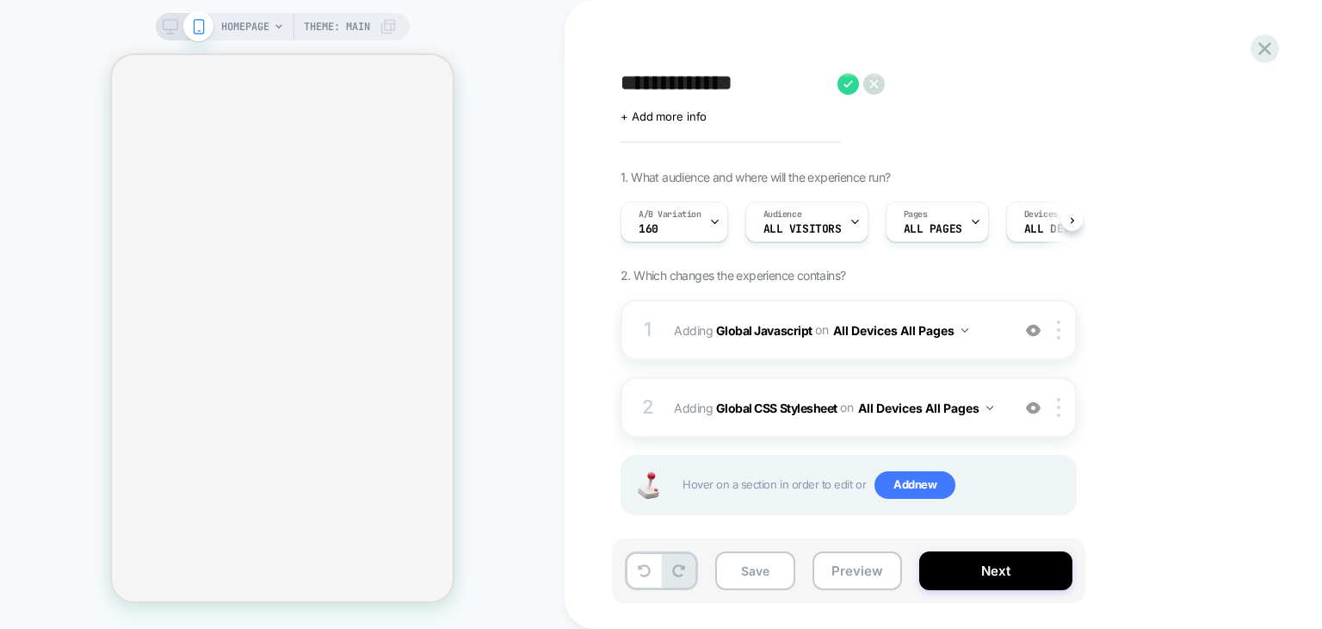
click at [721, 88] on textarea "**********" at bounding box center [725, 84] width 208 height 26
click at [1173, 204] on div "1. What audience and where will the experience run? A/B Variation 160 Audience …" at bounding box center [935, 364] width 629 height 388
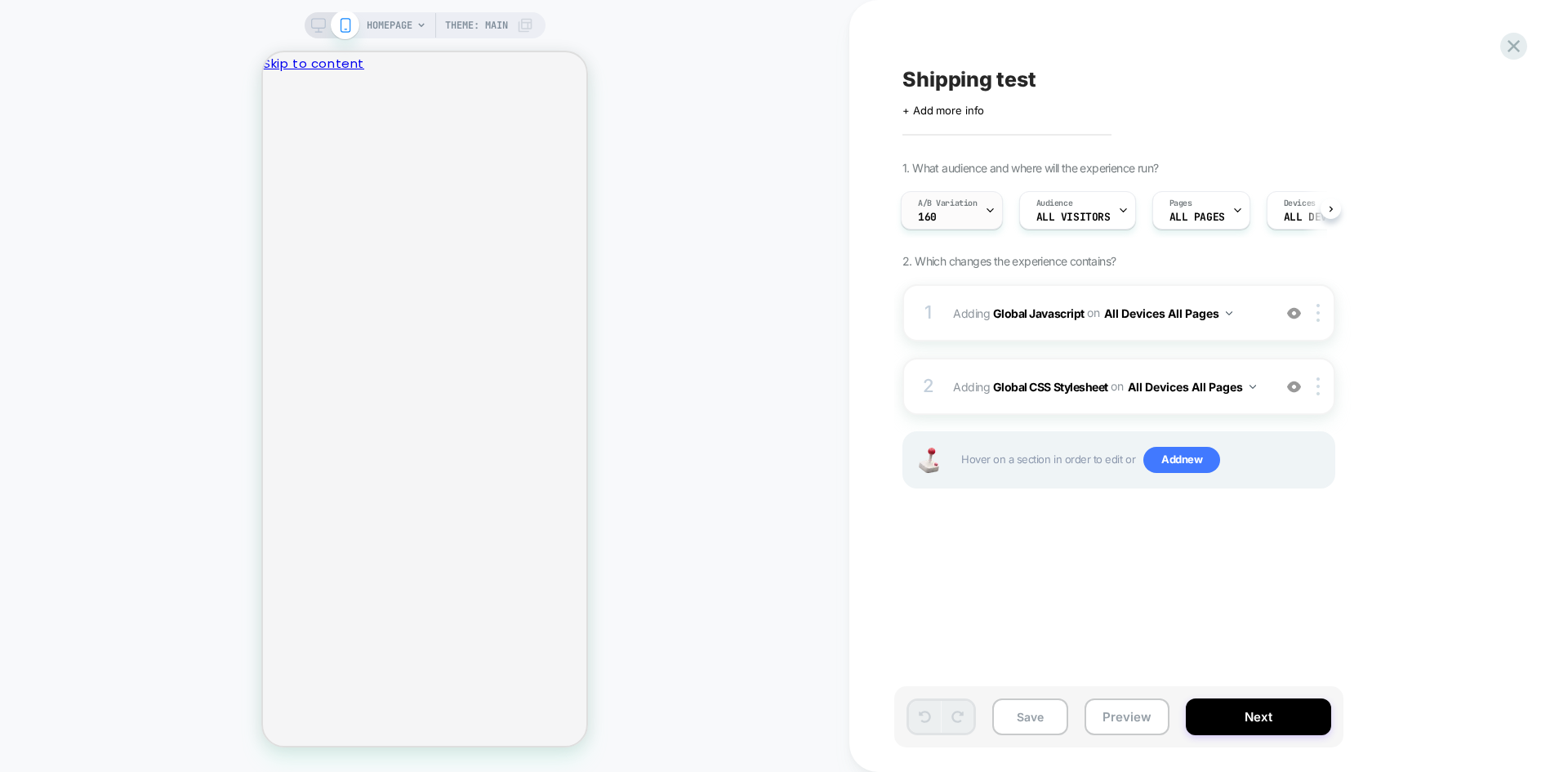
click at [987, 212] on icon at bounding box center [989, 210] width 10 height 10
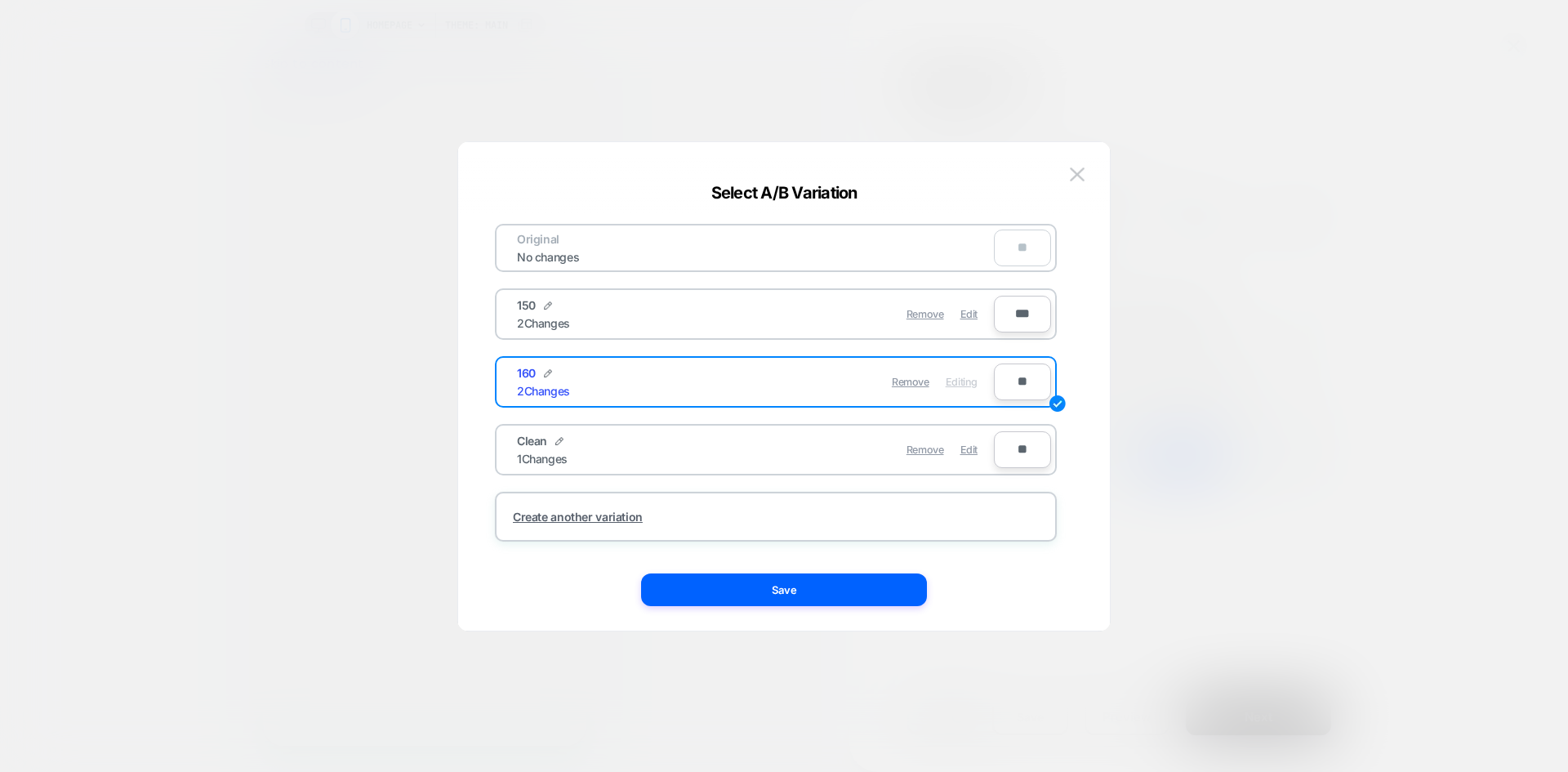
click at [1070, 172] on img at bounding box center [1077, 174] width 14 height 14
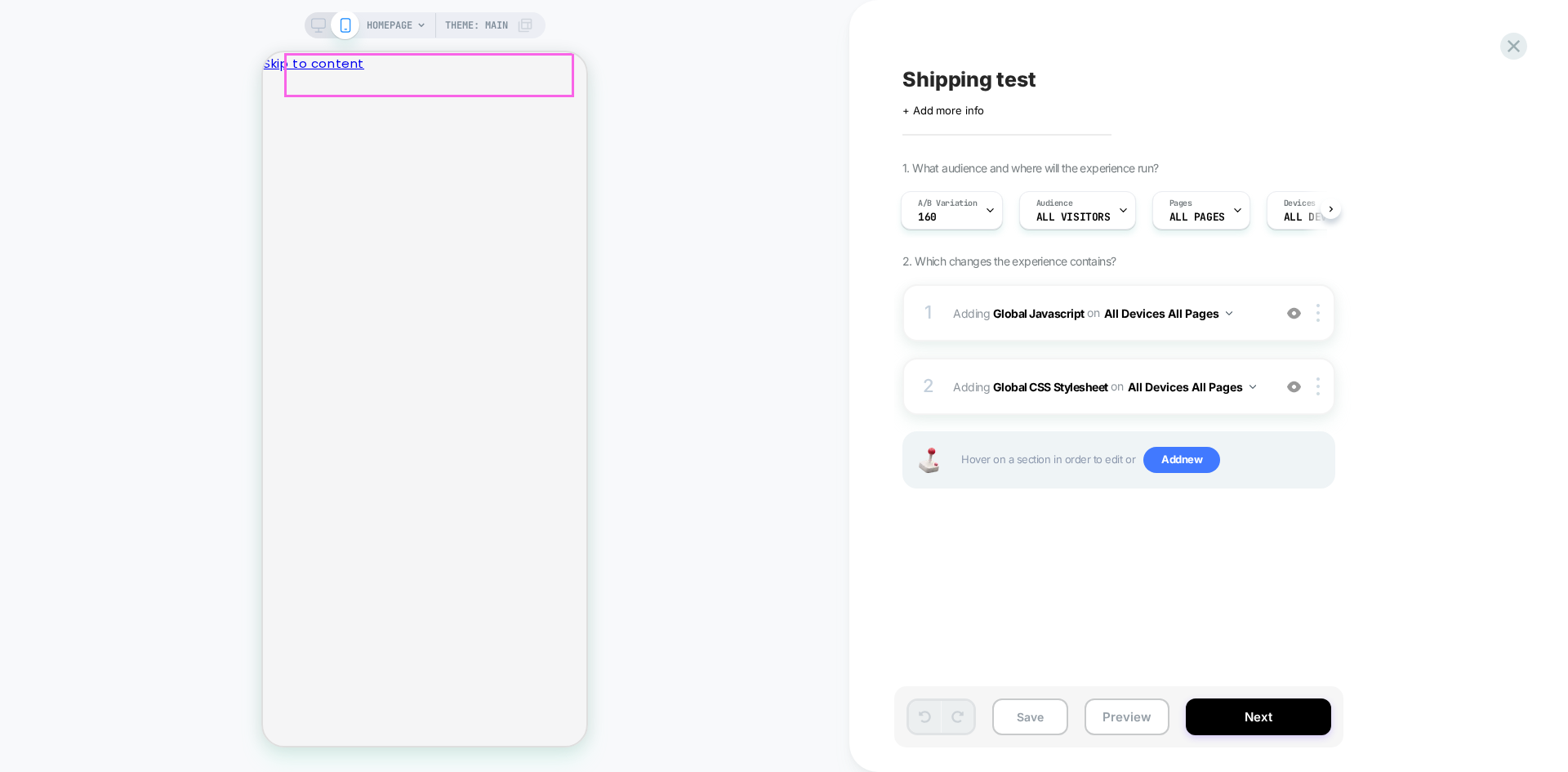
click at [276, 109] on button "Close" at bounding box center [269, 118] width 13 height 17
click at [1126, 713] on button "Preview" at bounding box center [1127, 716] width 85 height 37
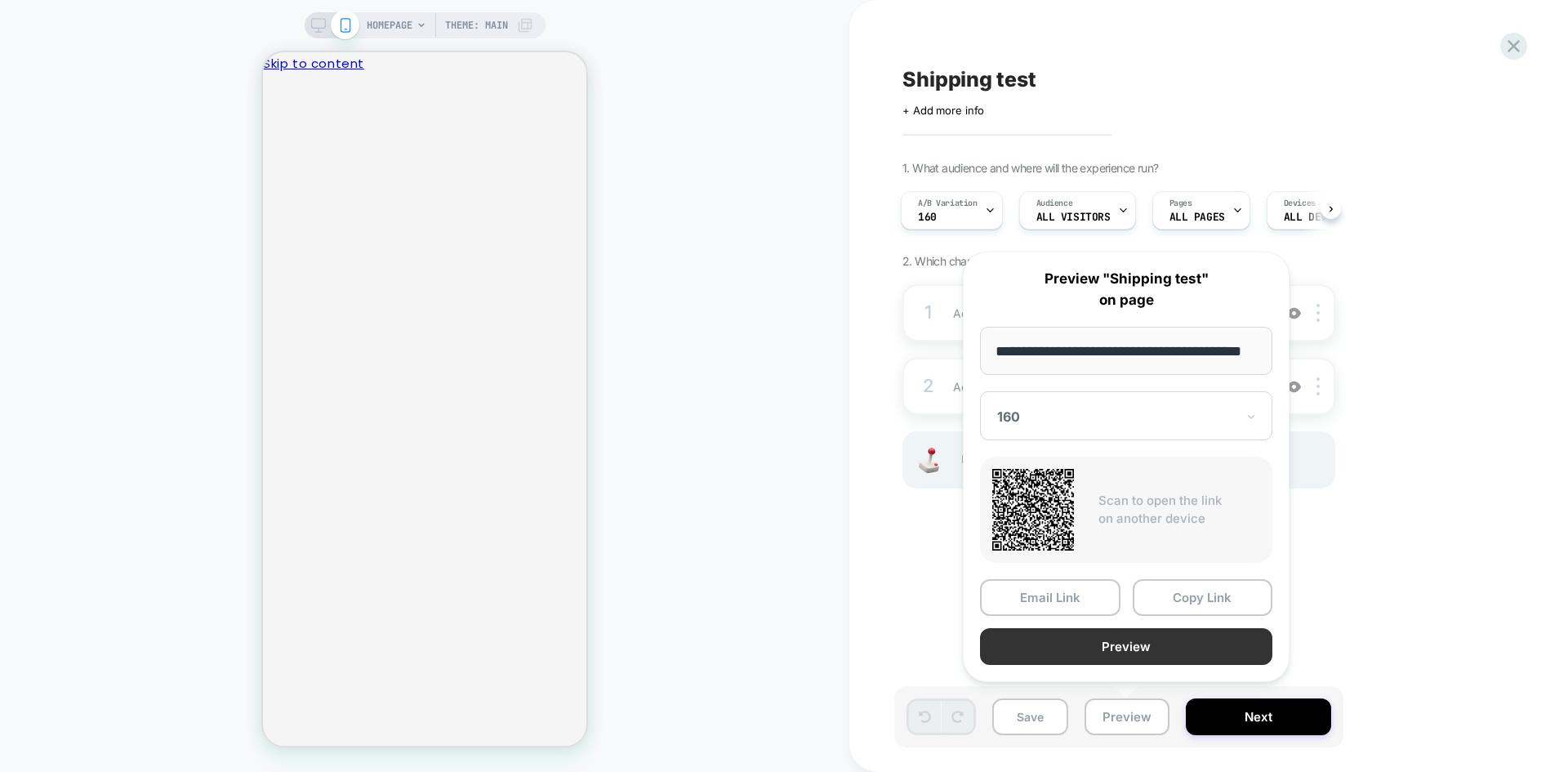
click at [1143, 652] on button "Preview" at bounding box center [1126, 646] width 292 height 37
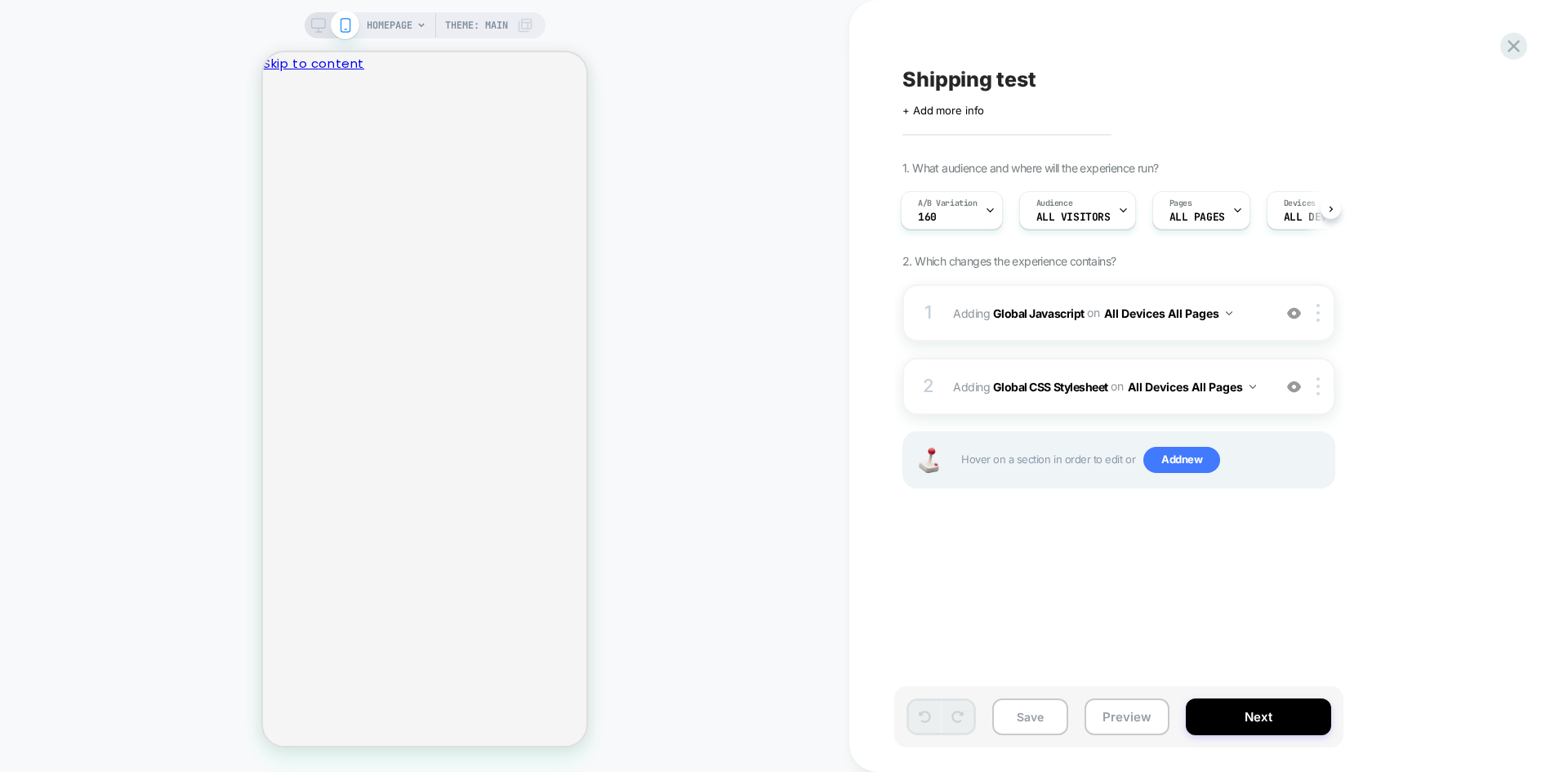
click at [978, 83] on span "Shipping test" at bounding box center [968, 80] width 134 height 25
click at [1122, 716] on button "Preview" at bounding box center [1127, 716] width 85 height 37
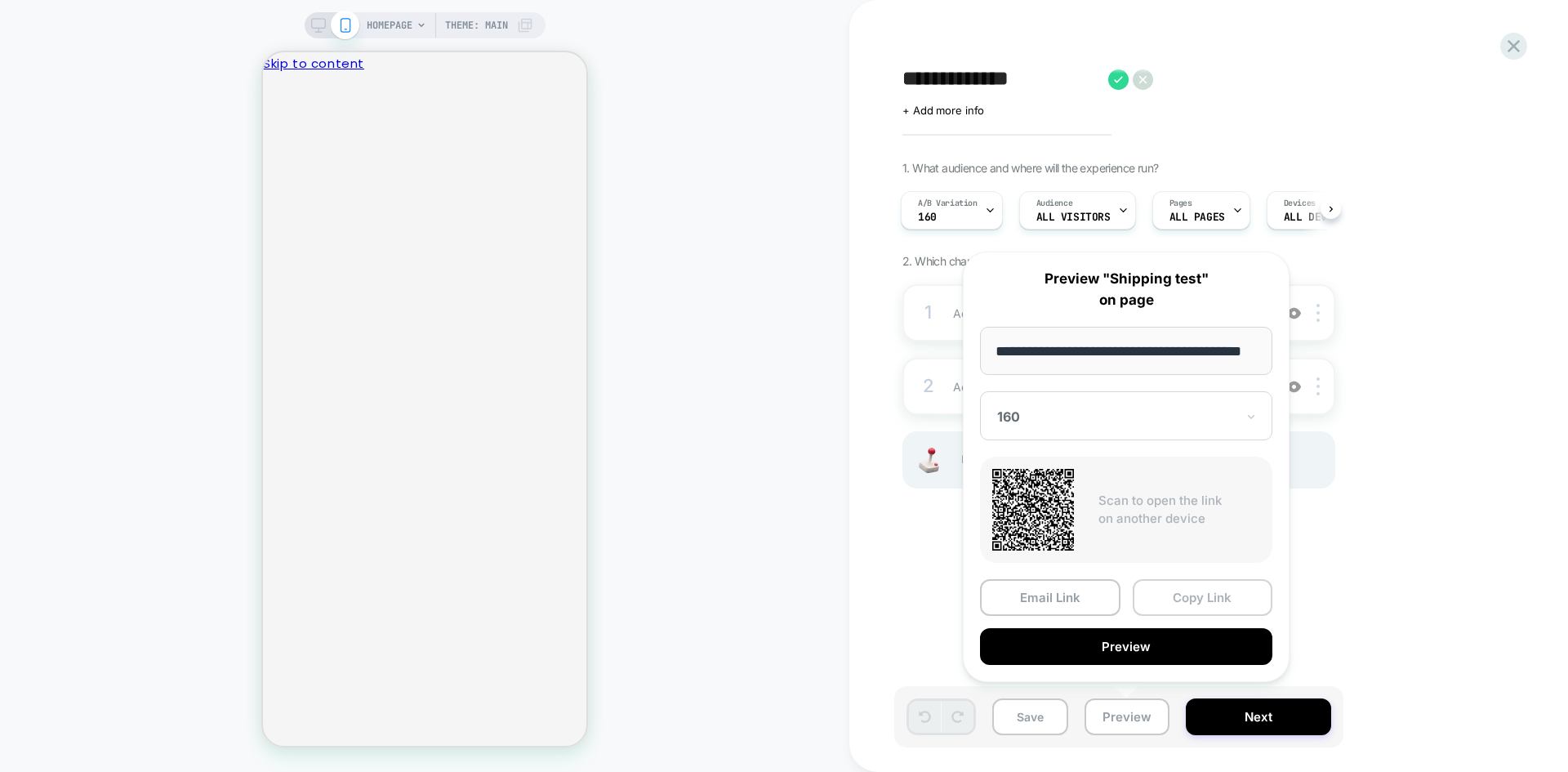
click at [1165, 600] on button "Copy Link" at bounding box center [1203, 597] width 140 height 37
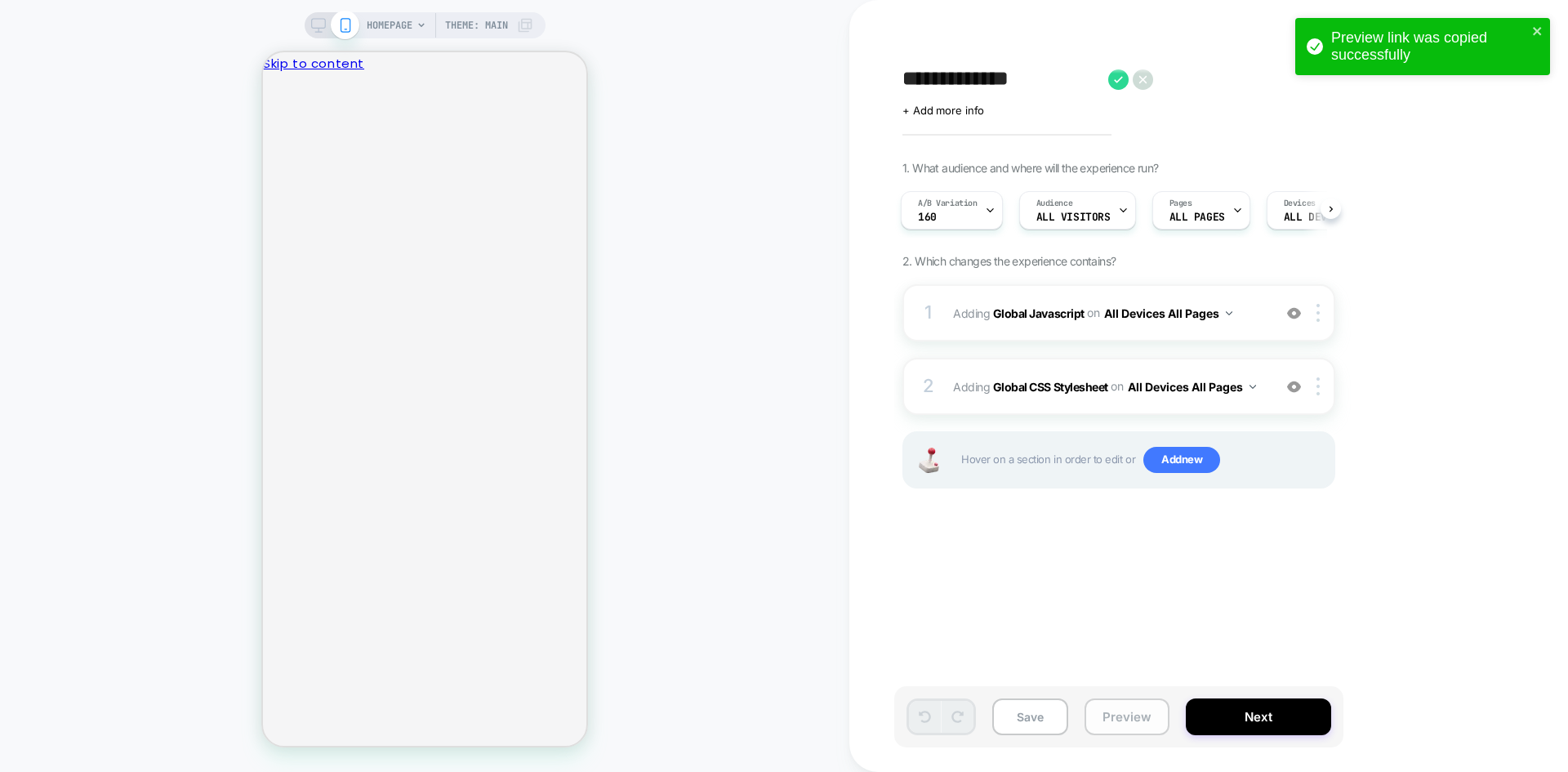
click at [1138, 734] on div "Save Preview Next" at bounding box center [1119, 716] width 450 height 62
click at [1128, 713] on button "Preview" at bounding box center [1127, 716] width 85 height 37
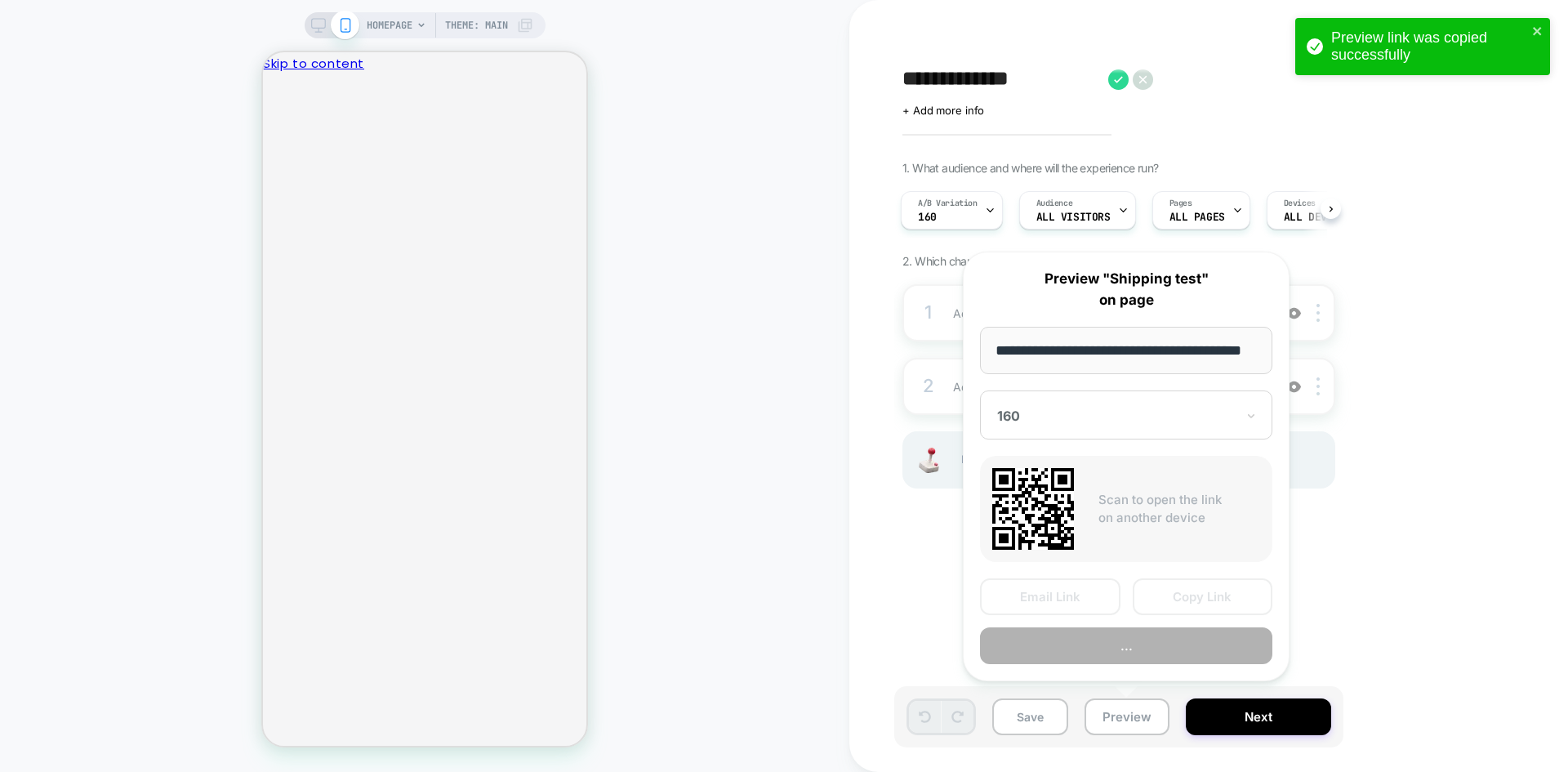
scroll to position [0, 42]
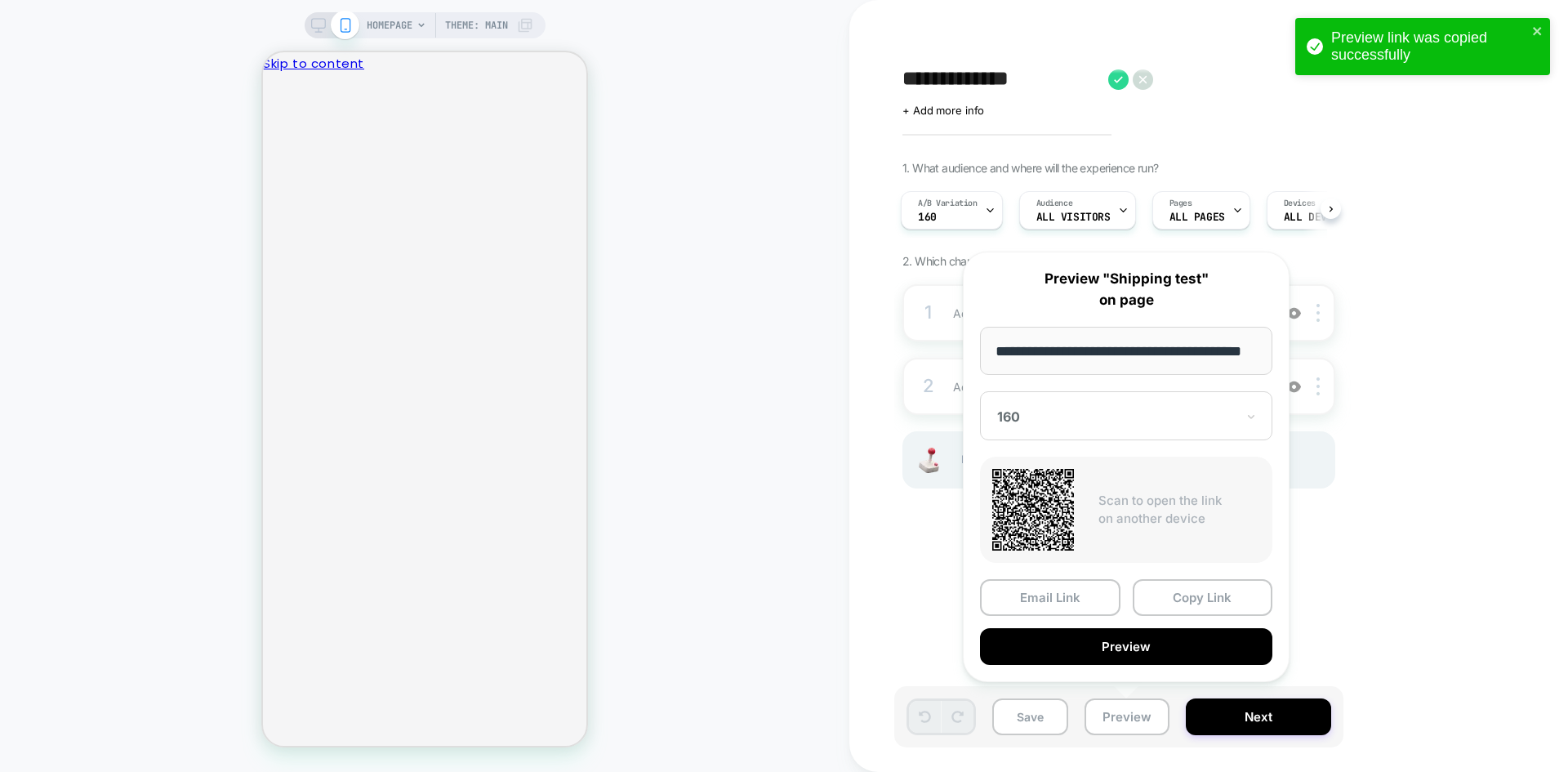
click at [1101, 432] on div "160" at bounding box center [1126, 415] width 292 height 49
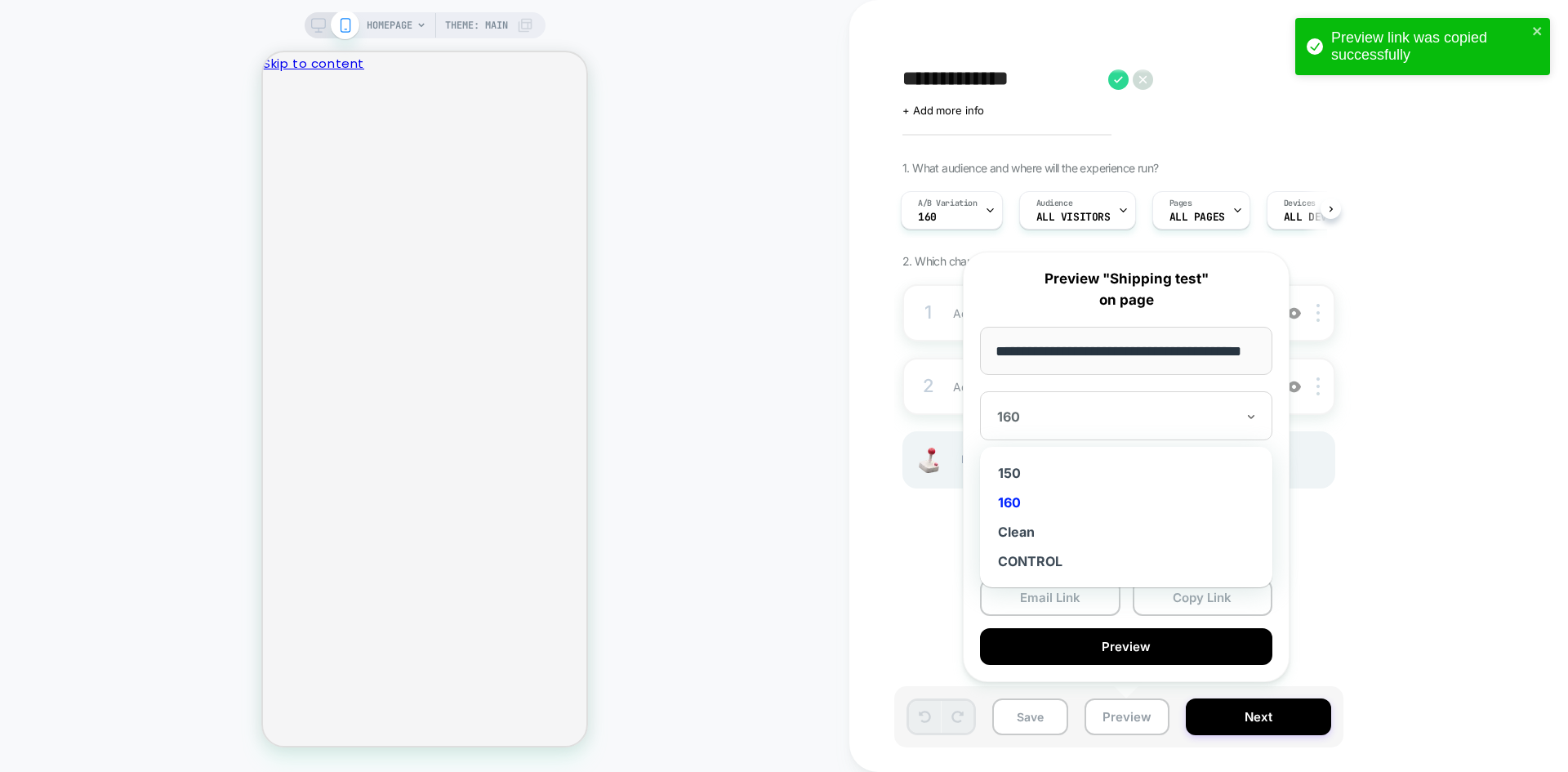
scroll to position [0, 0]
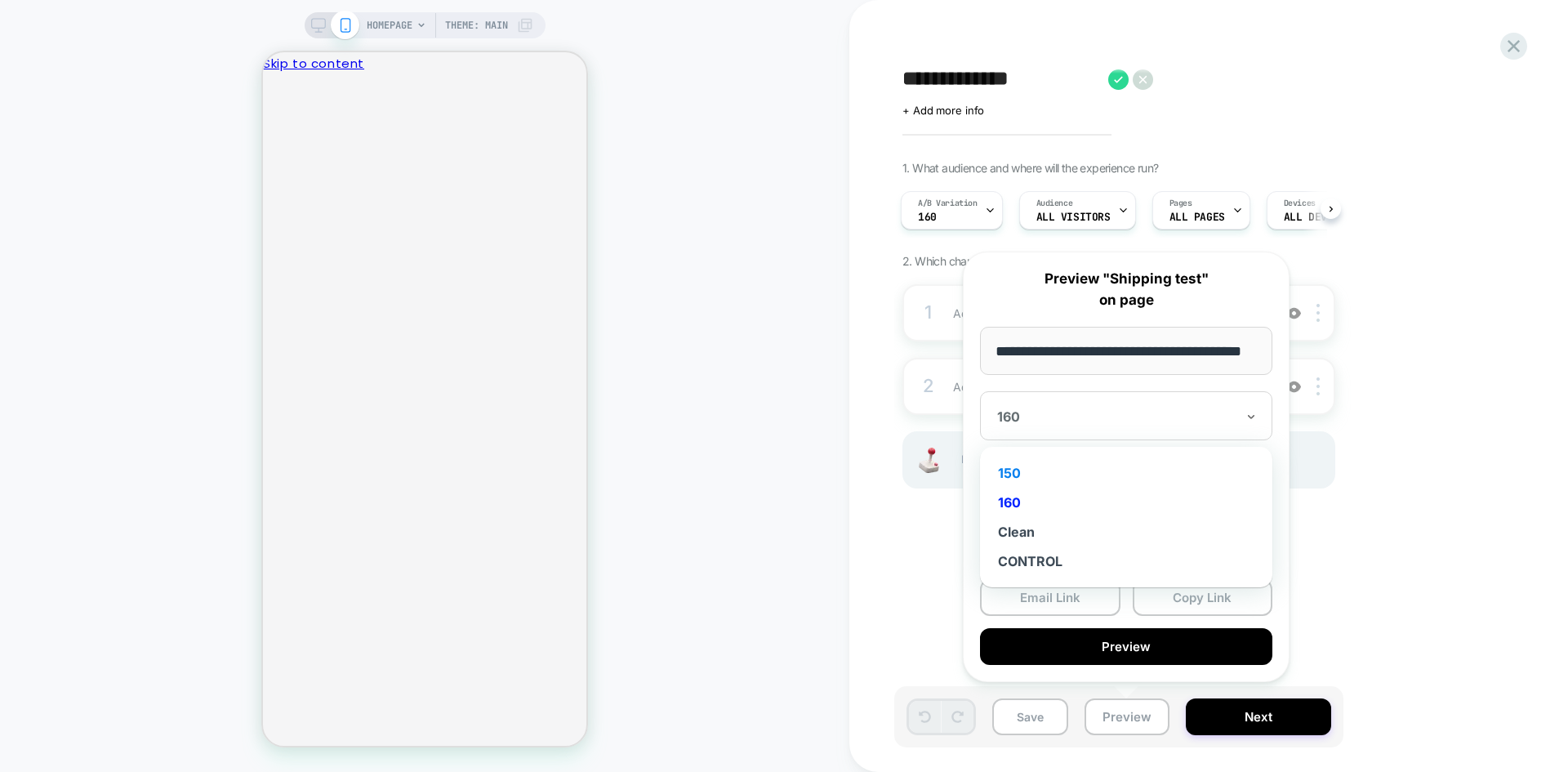
click at [1025, 475] on div "150" at bounding box center [1126, 472] width 276 height 29
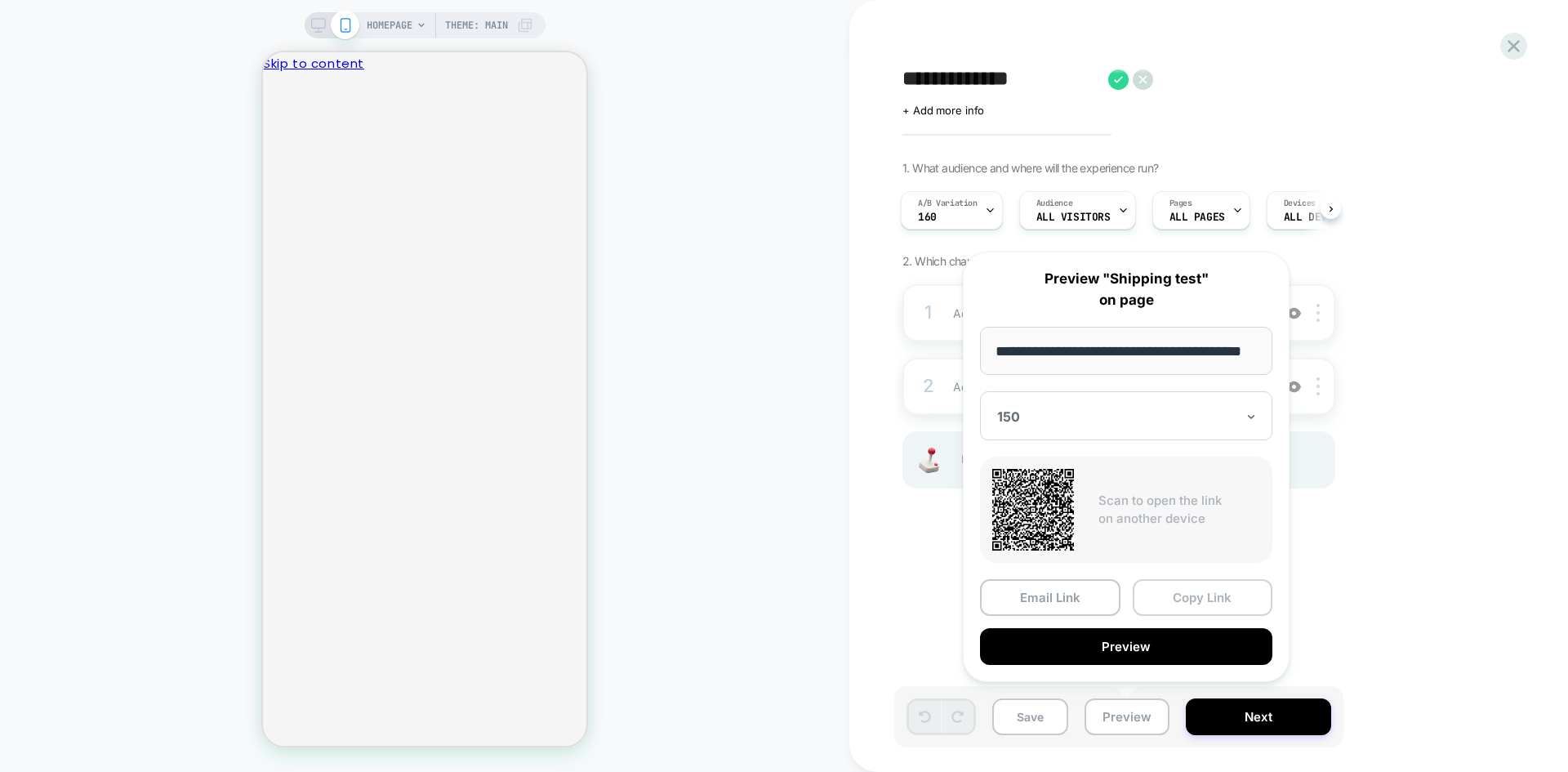
click at [1183, 600] on button "Copy Link" at bounding box center [1203, 597] width 140 height 37
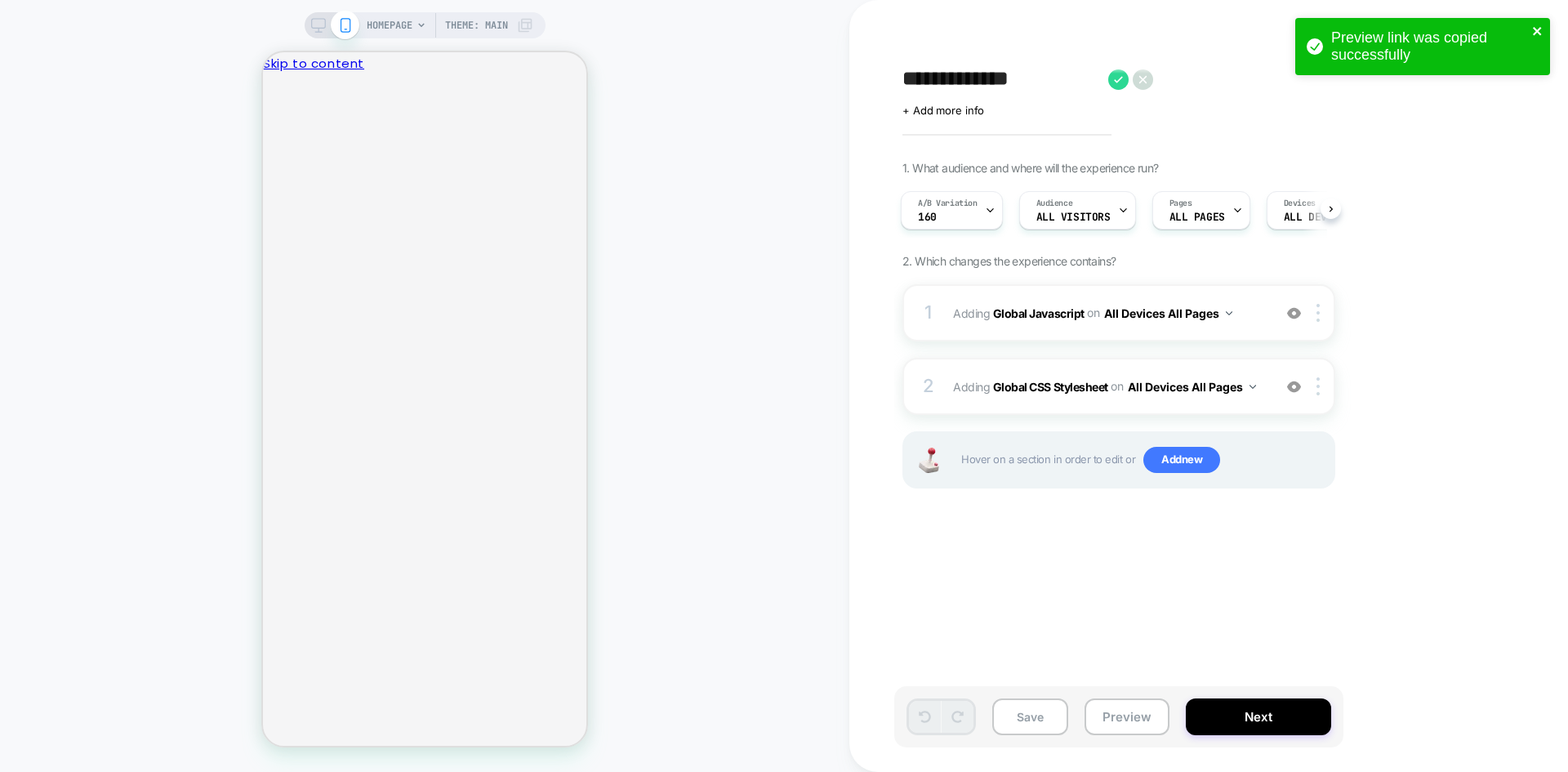
click at [1535, 29] on icon "close" at bounding box center [1537, 30] width 9 height 9
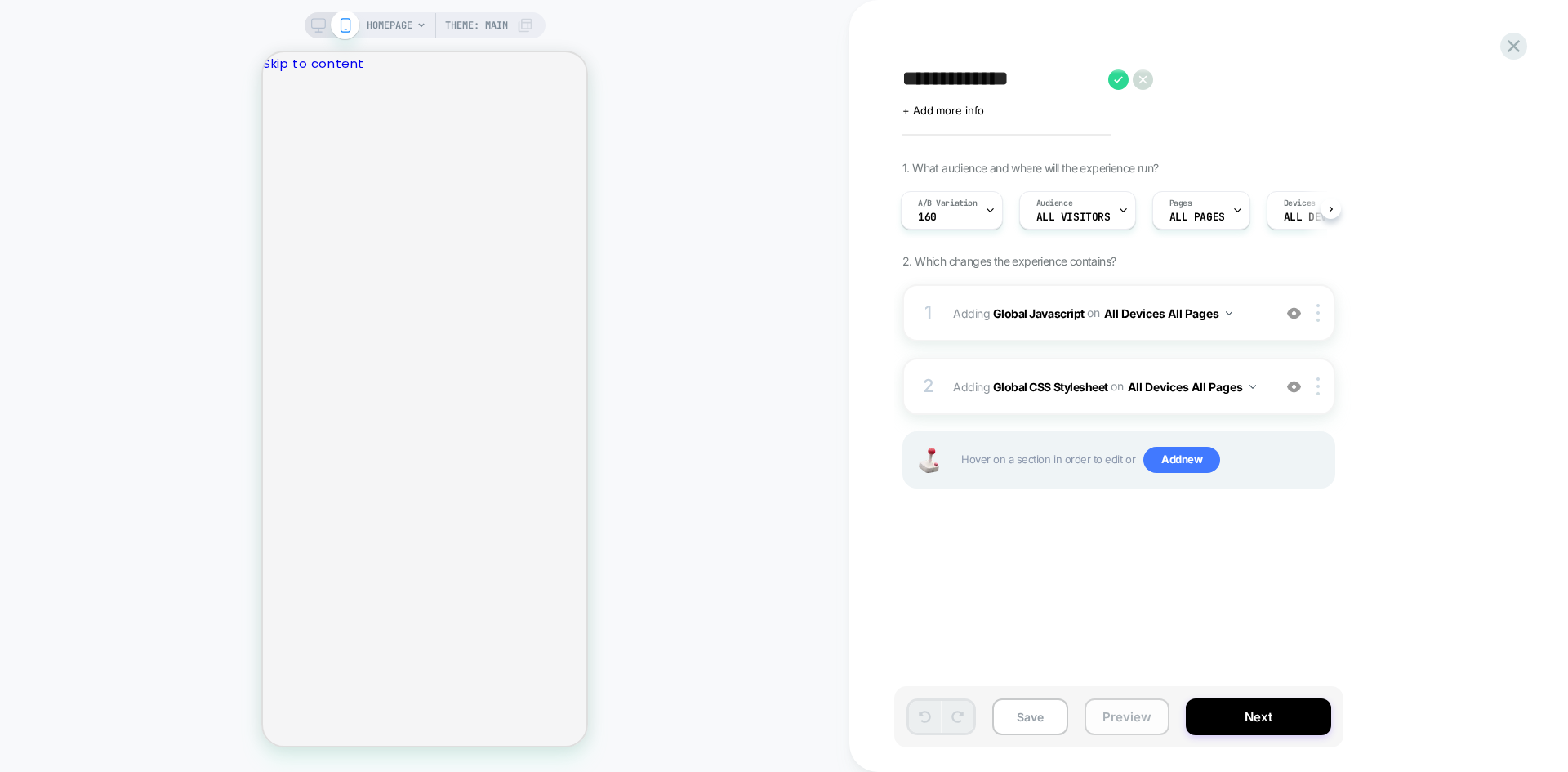
click at [1136, 713] on button "Preview" at bounding box center [1127, 716] width 85 height 37
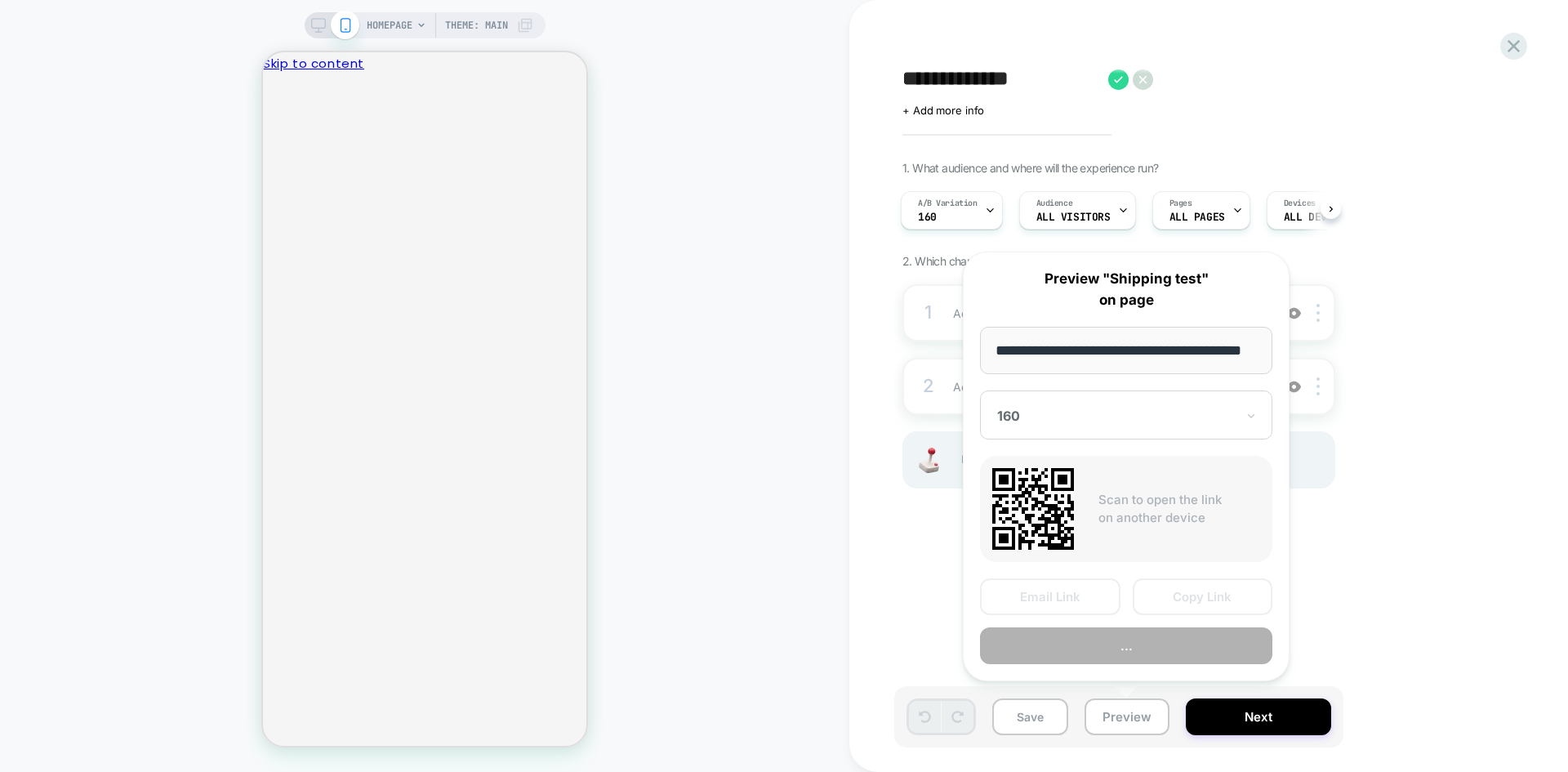
scroll to position [0, 42]
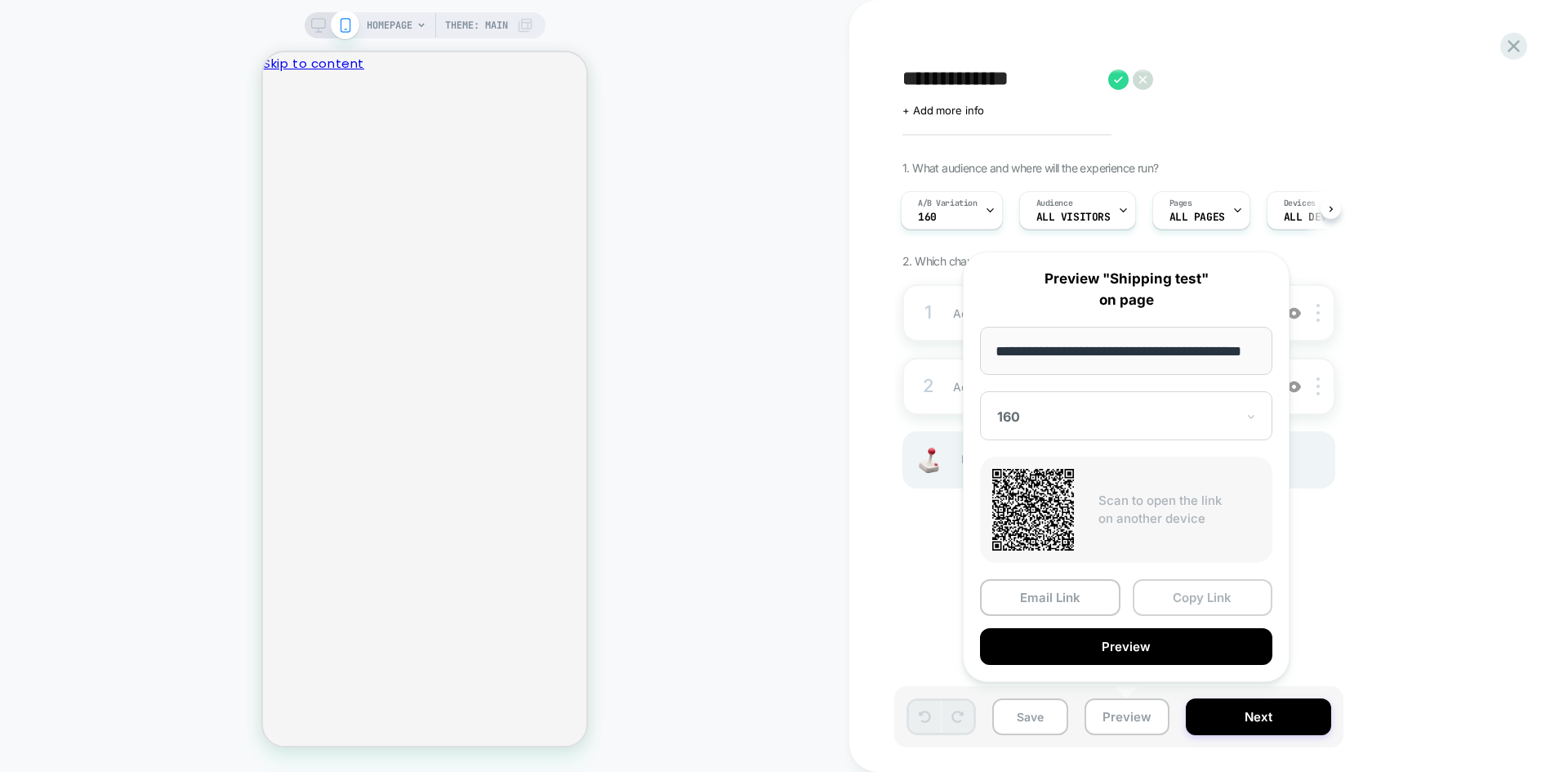
click at [1209, 596] on button "Copy Link" at bounding box center [1203, 597] width 140 height 37
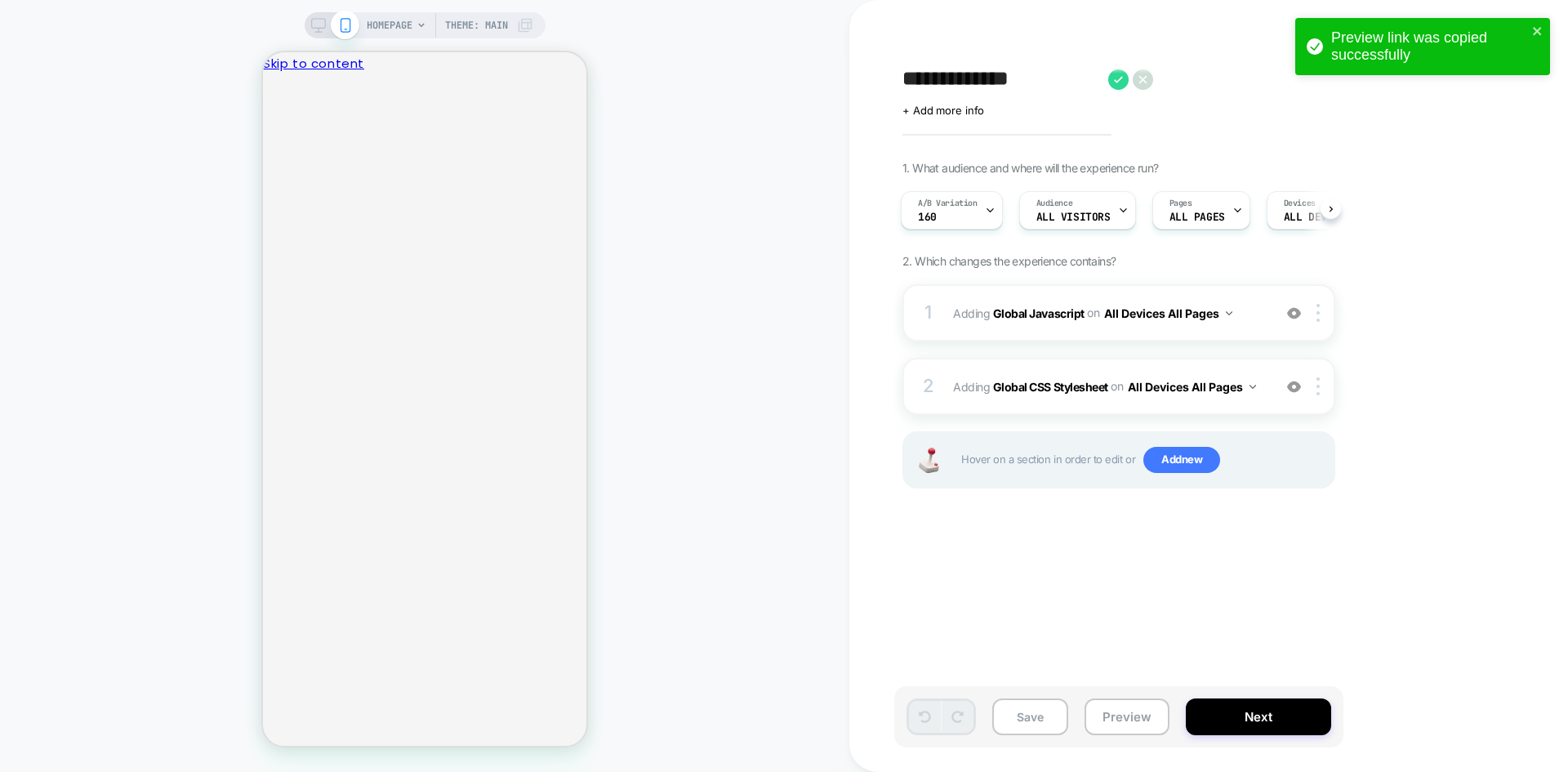
click at [1004, 129] on div "**********" at bounding box center [1201, 385] width 613 height 739
click at [919, 114] on span "+ Add more info" at bounding box center [943, 110] width 82 height 13
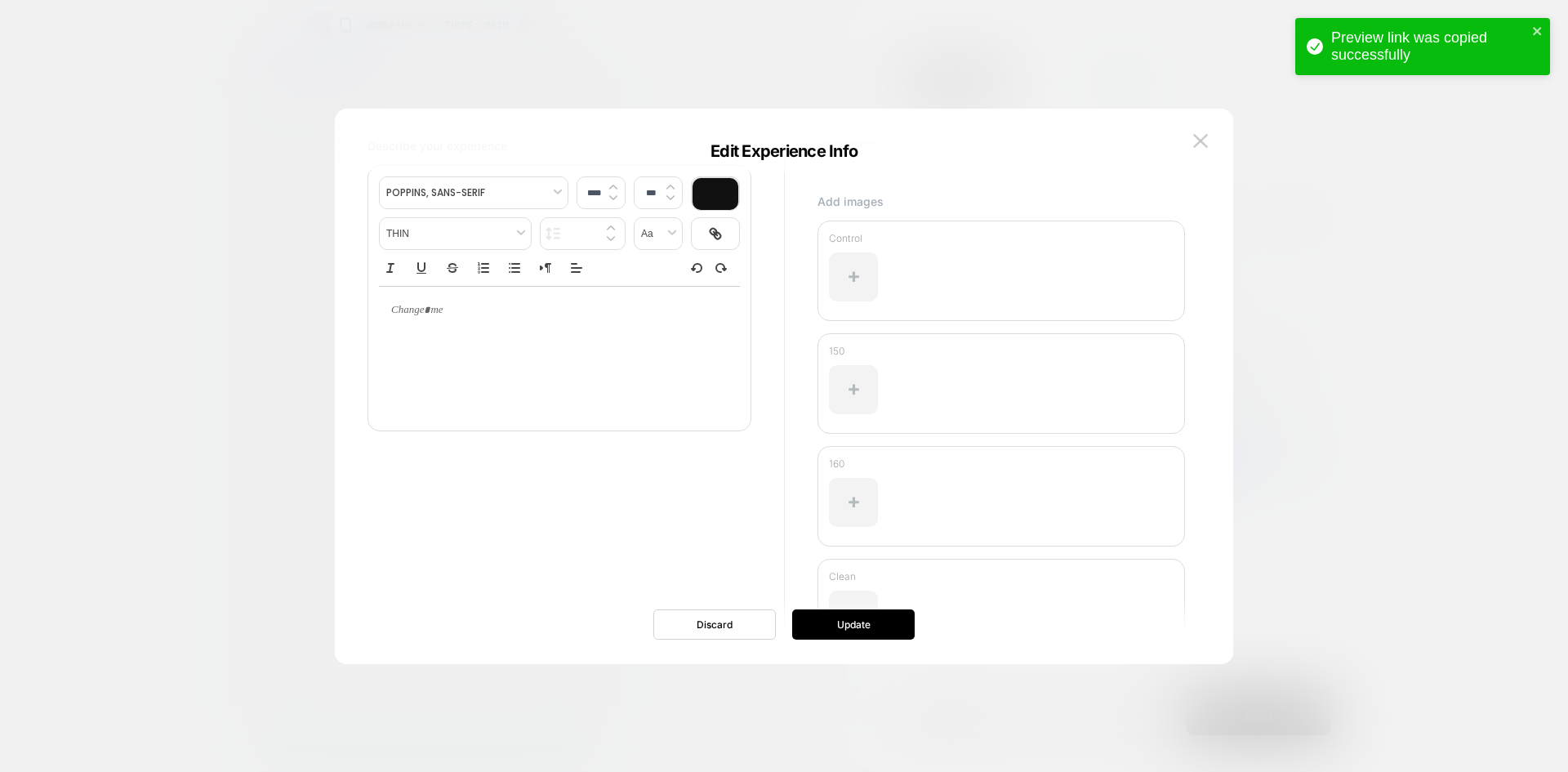
scroll to position [216, 0]
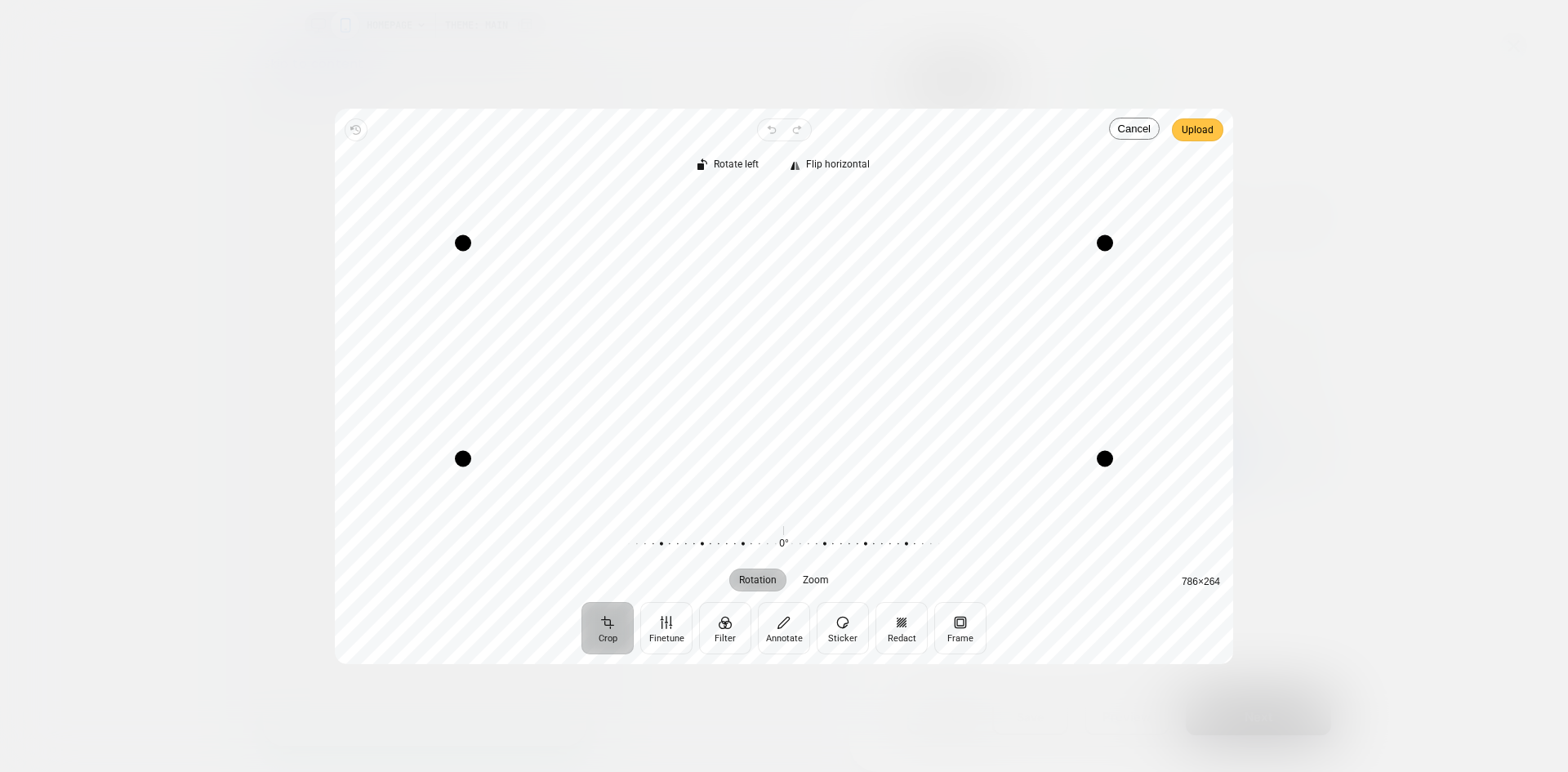
click at [1205, 137] on span "Upload" at bounding box center [1198, 130] width 32 height 20
drag, startPoint x: 875, startPoint y: 509, endPoint x: 873, endPoint y: 404, distance: 105.0
click at [873, 404] on div "Drag corner br" at bounding box center [874, 406] width 16 height 16
click at [1200, 125] on span "Upload" at bounding box center [1198, 130] width 32 height 20
click at [1204, 137] on span "Upload" at bounding box center [1198, 130] width 32 height 20
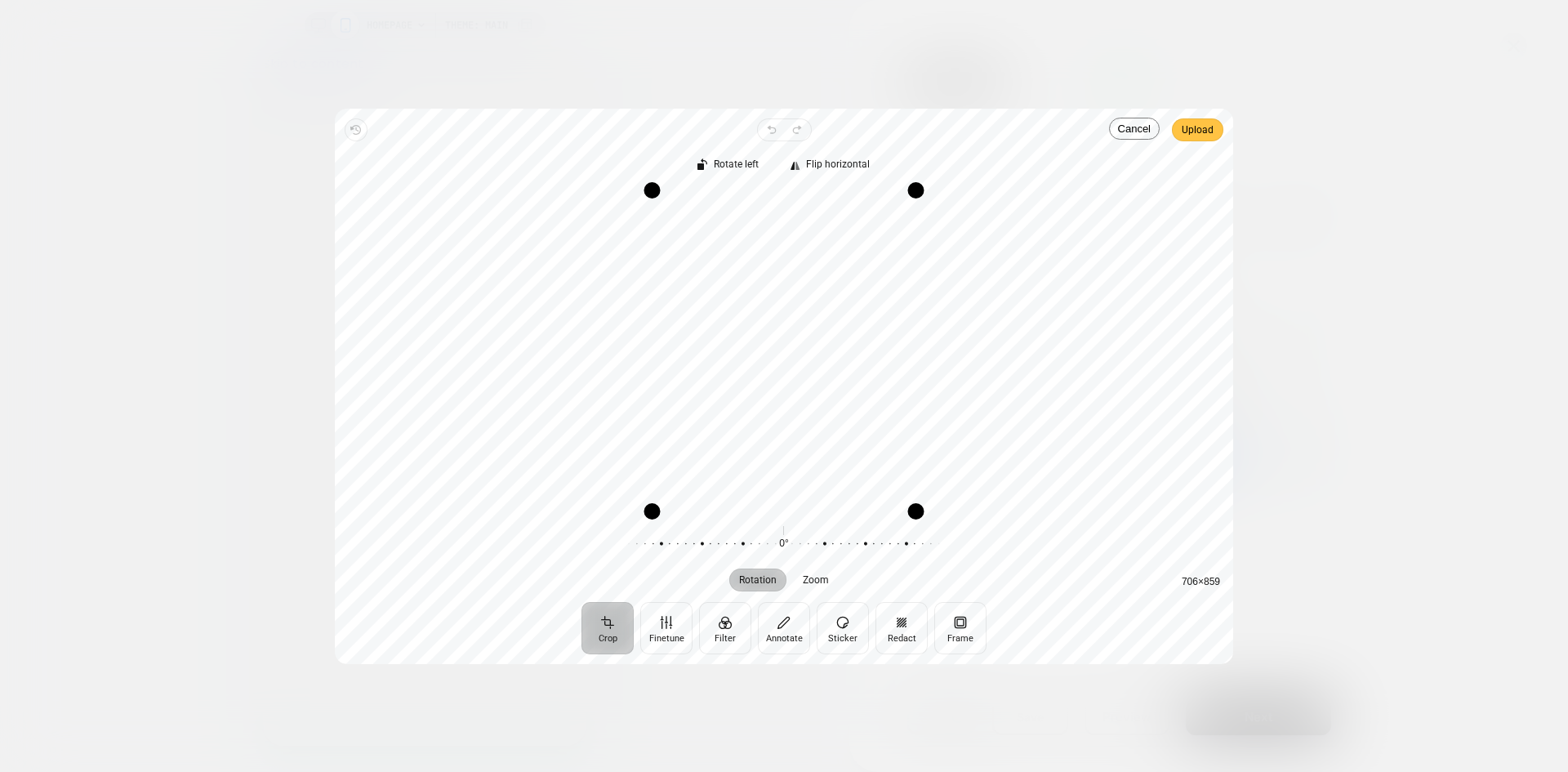
click at [1208, 132] on span "Upload" at bounding box center [1198, 130] width 32 height 20
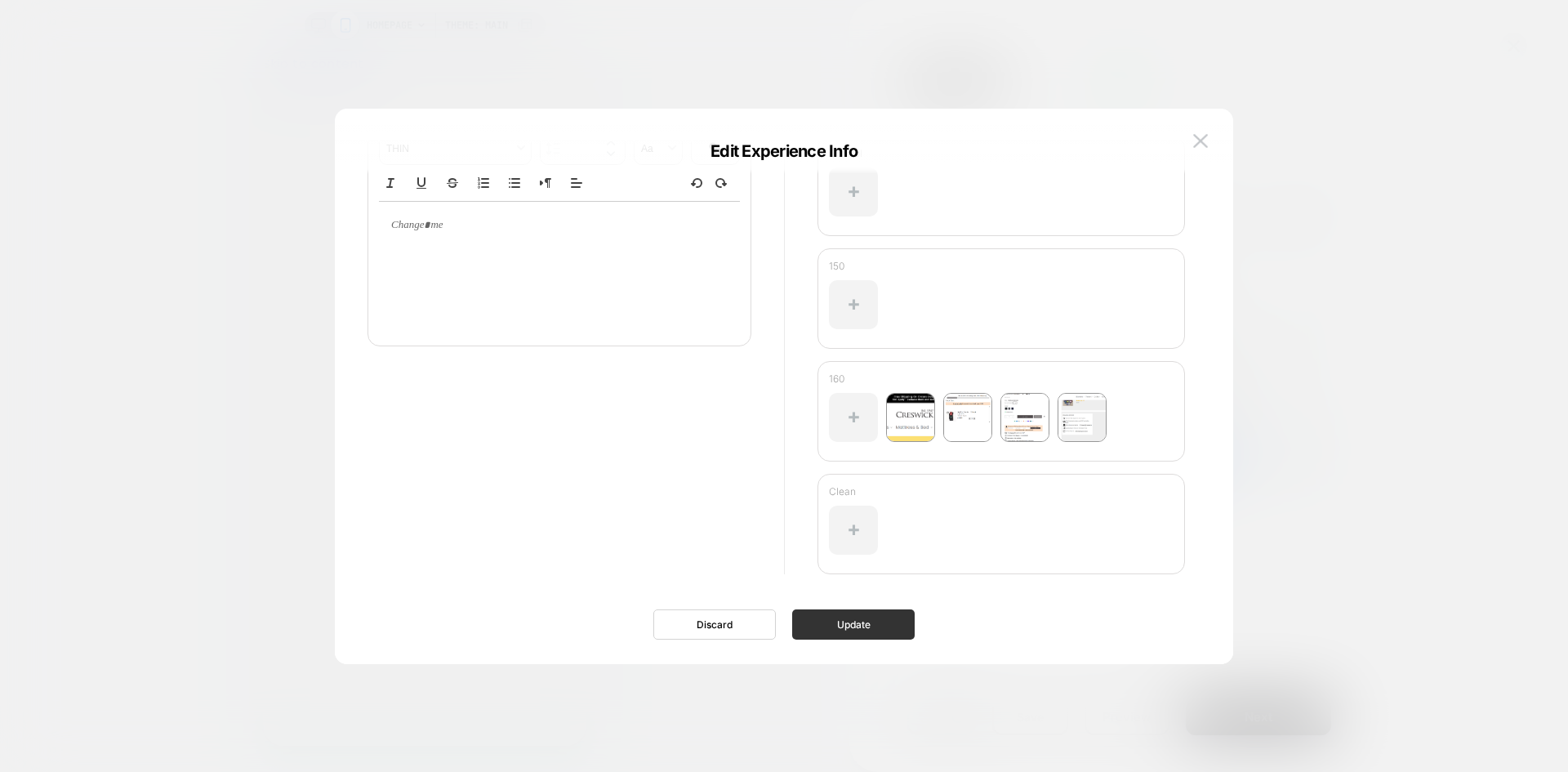
click at [828, 621] on button "Update" at bounding box center [853, 624] width 122 height 30
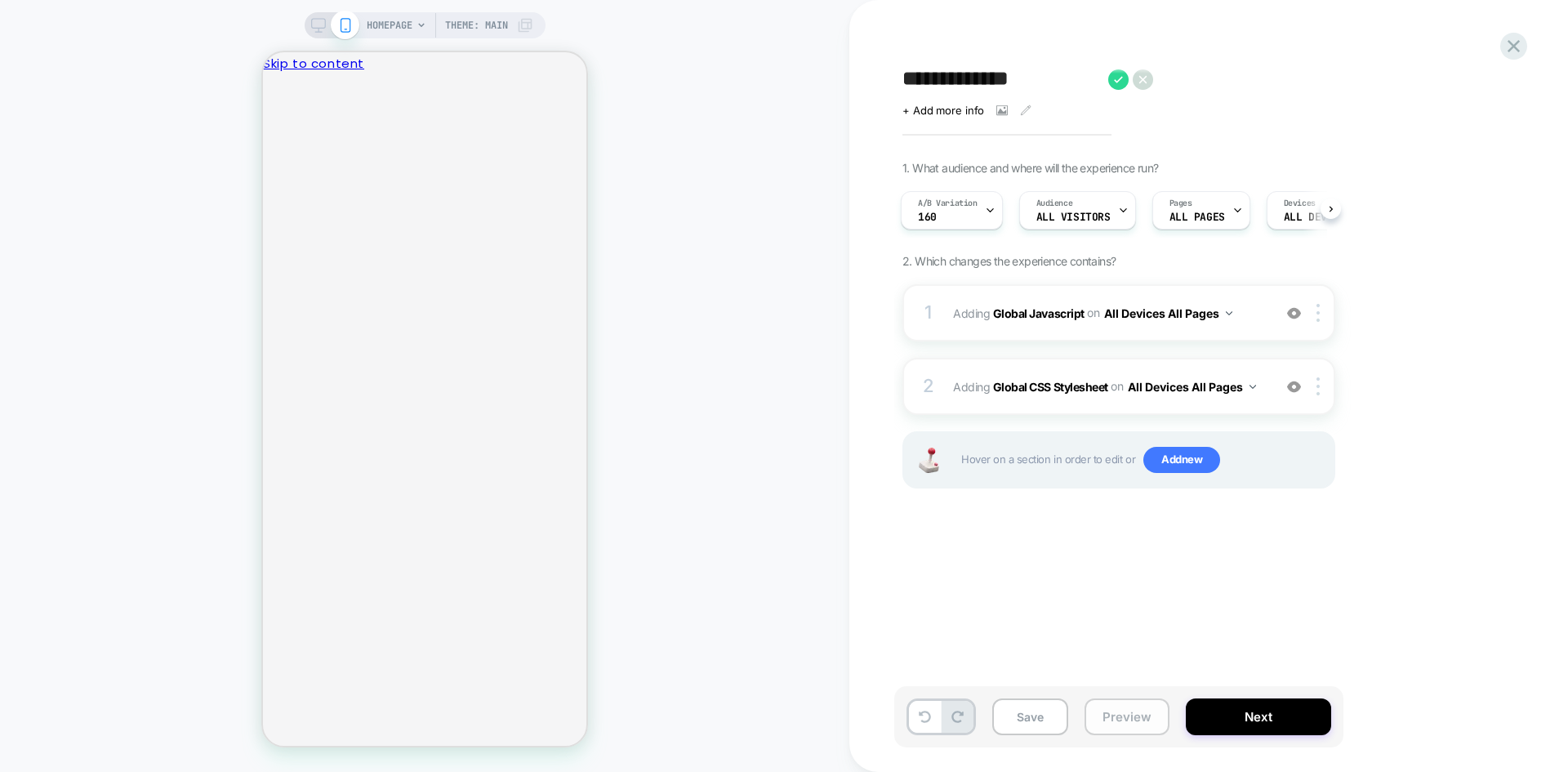
click at [1111, 712] on button "Preview" at bounding box center [1127, 716] width 85 height 37
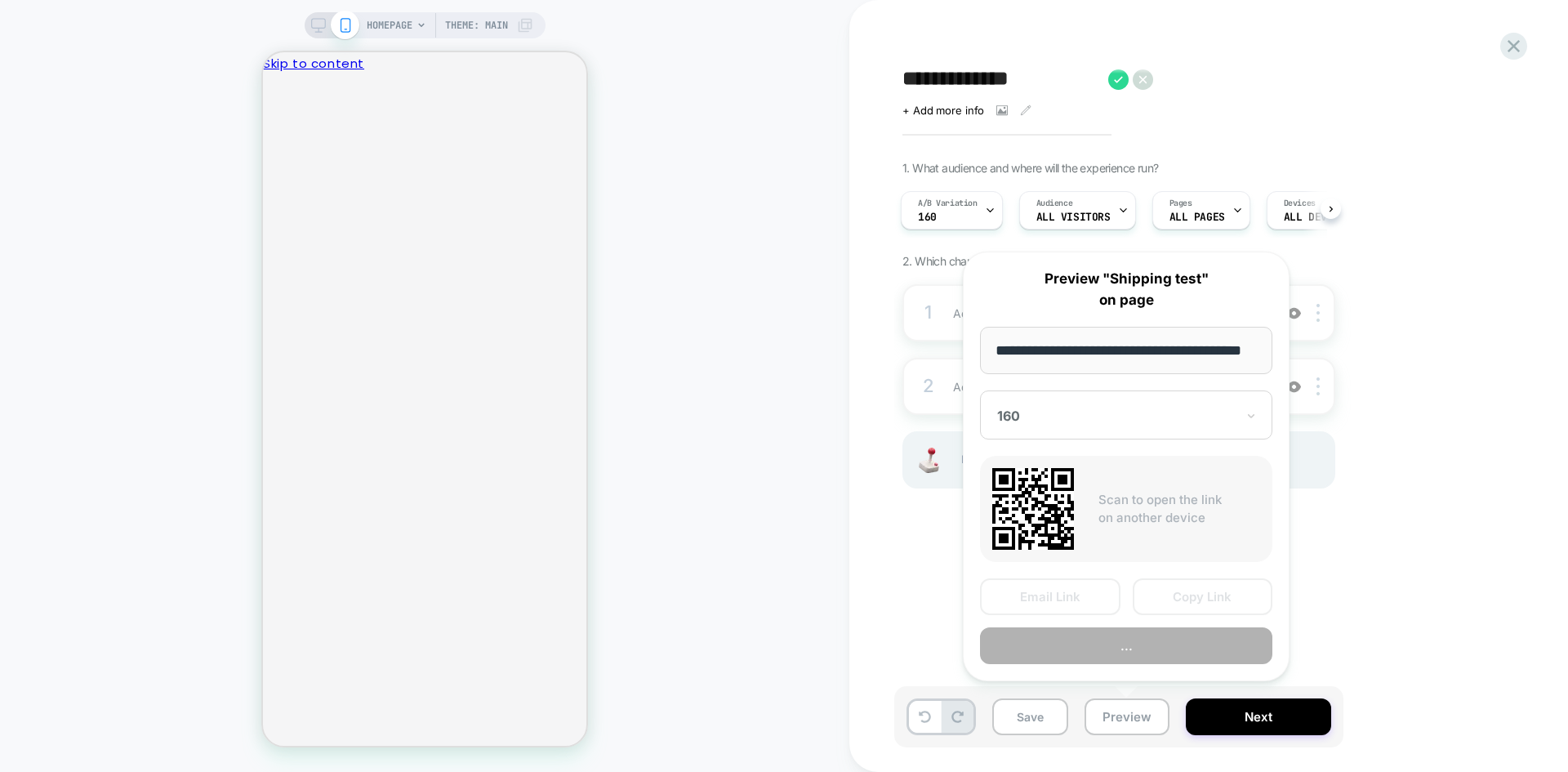
scroll to position [0, 42]
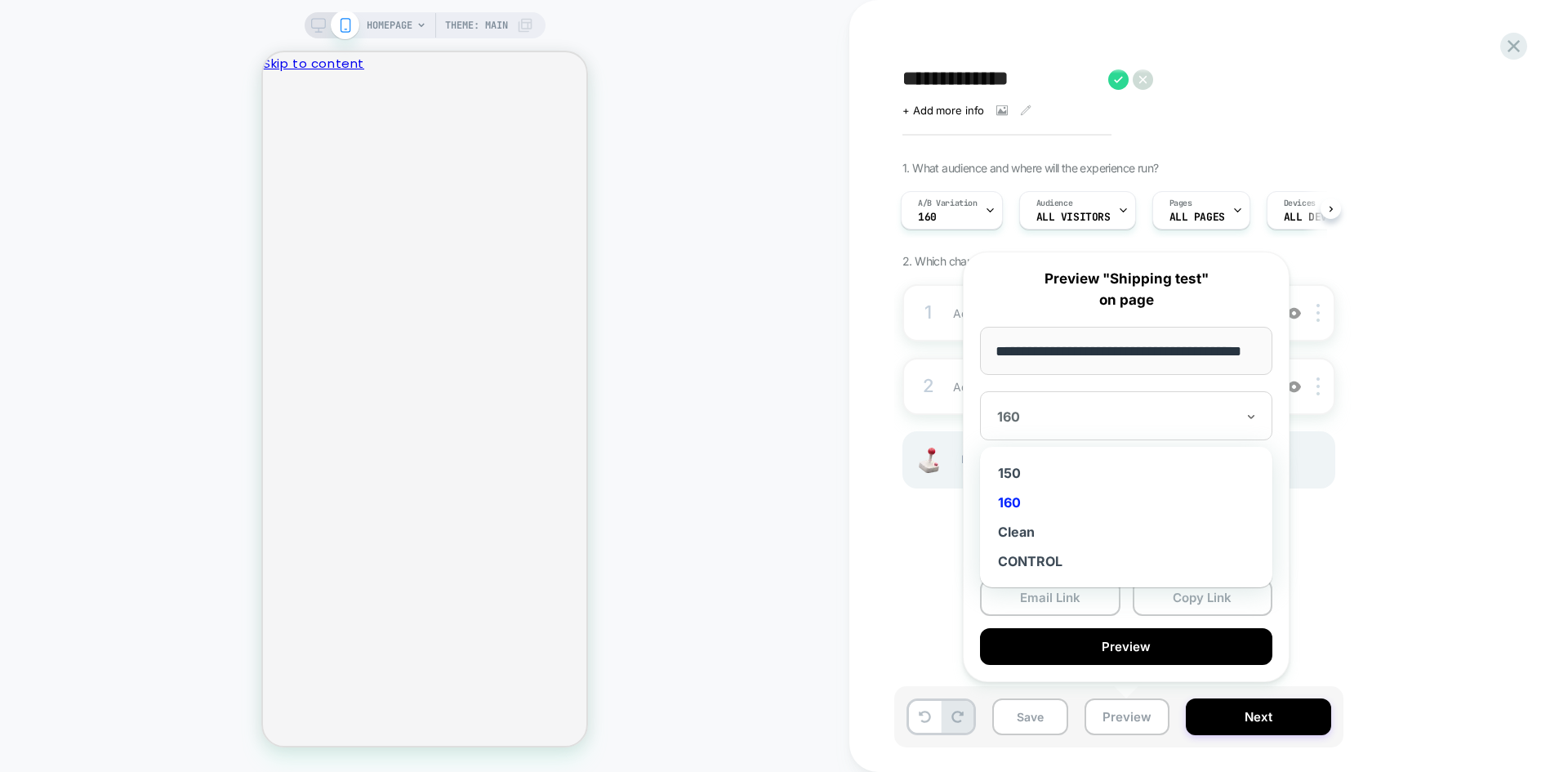
click at [1066, 428] on div "160" at bounding box center [1126, 415] width 292 height 49
click at [1013, 473] on div "150" at bounding box center [1126, 472] width 276 height 29
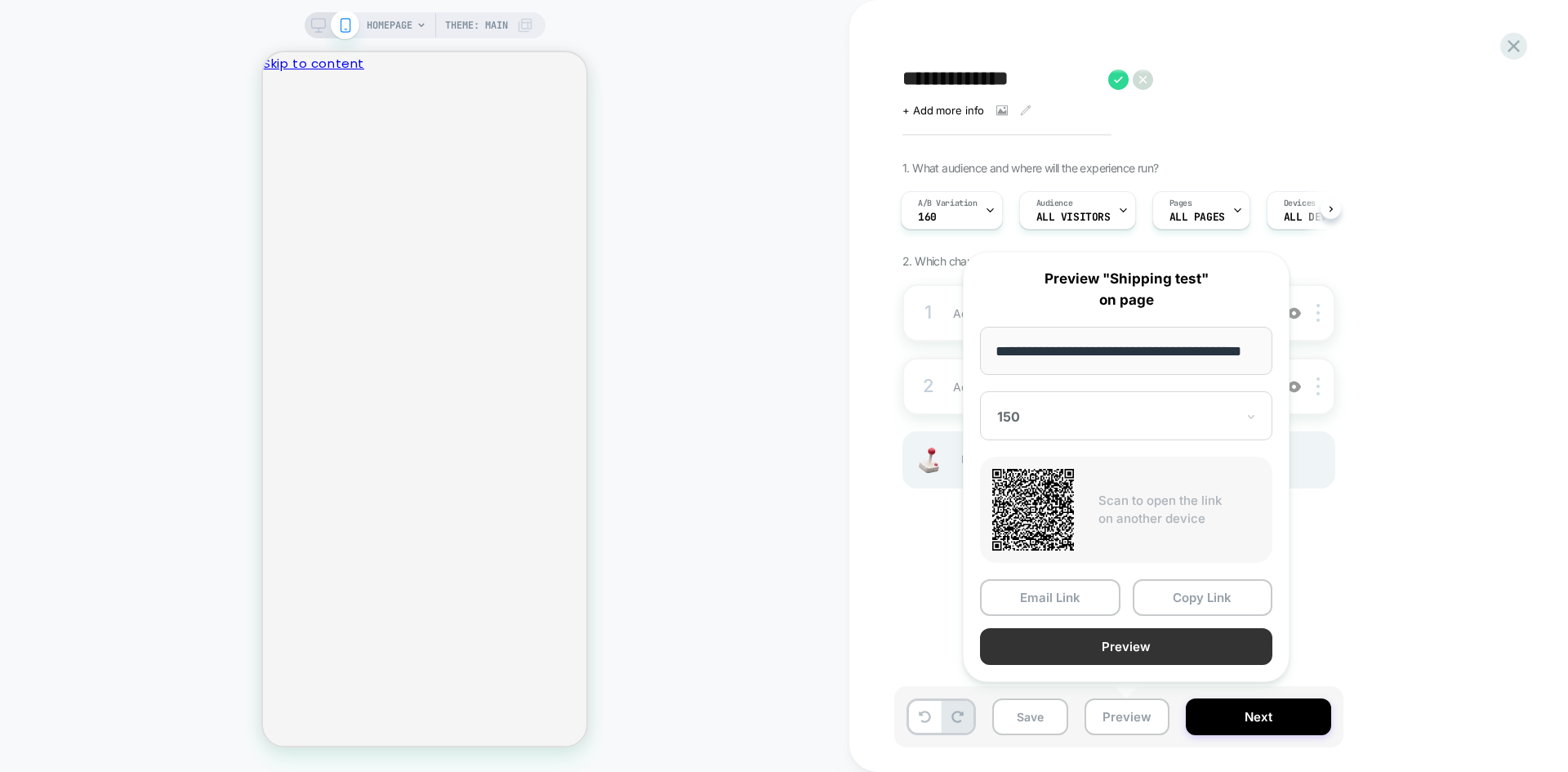
click at [1136, 652] on button "Preview" at bounding box center [1126, 646] width 292 height 37
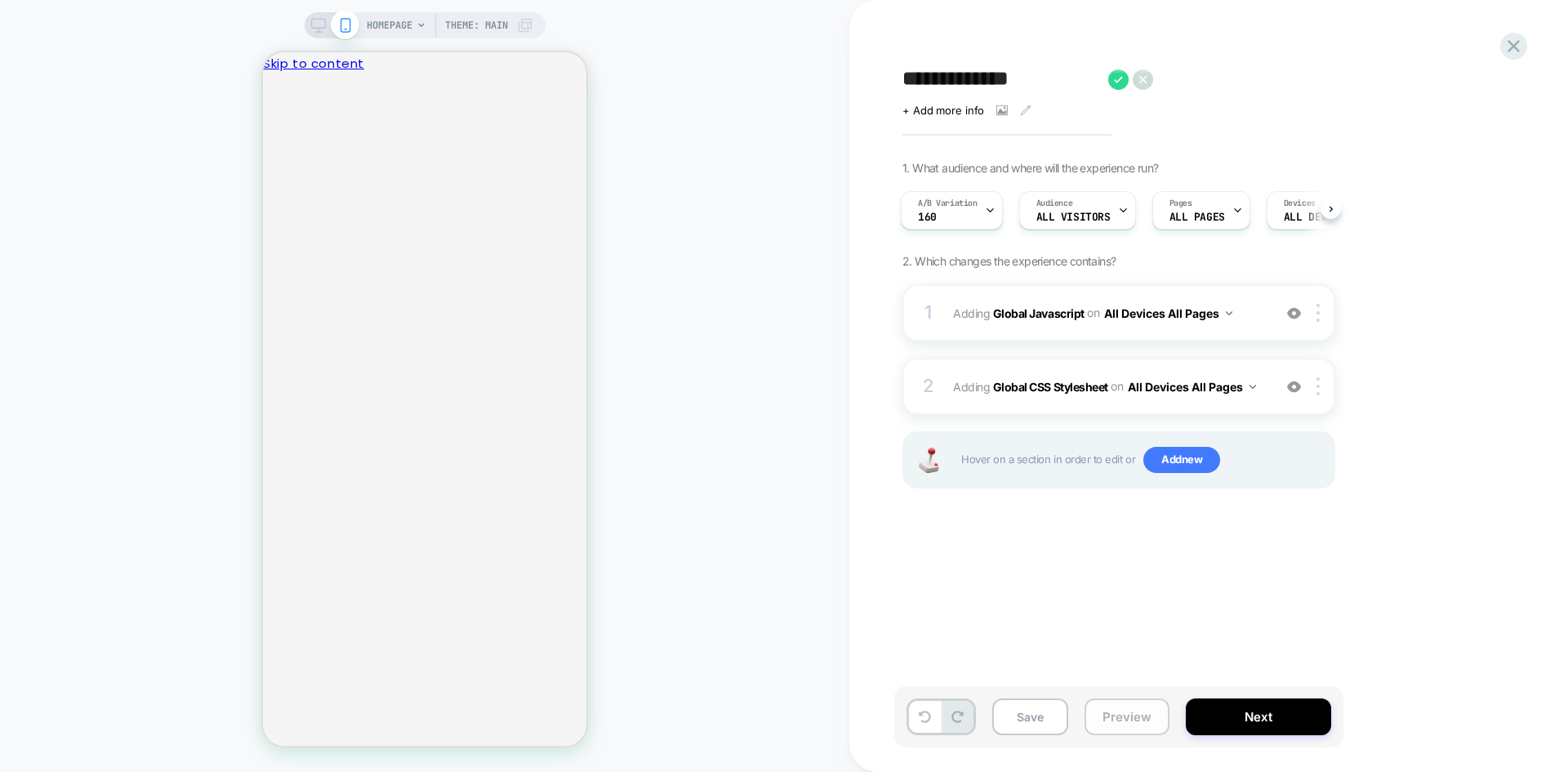
click at [1113, 713] on button "Preview" at bounding box center [1127, 716] width 85 height 37
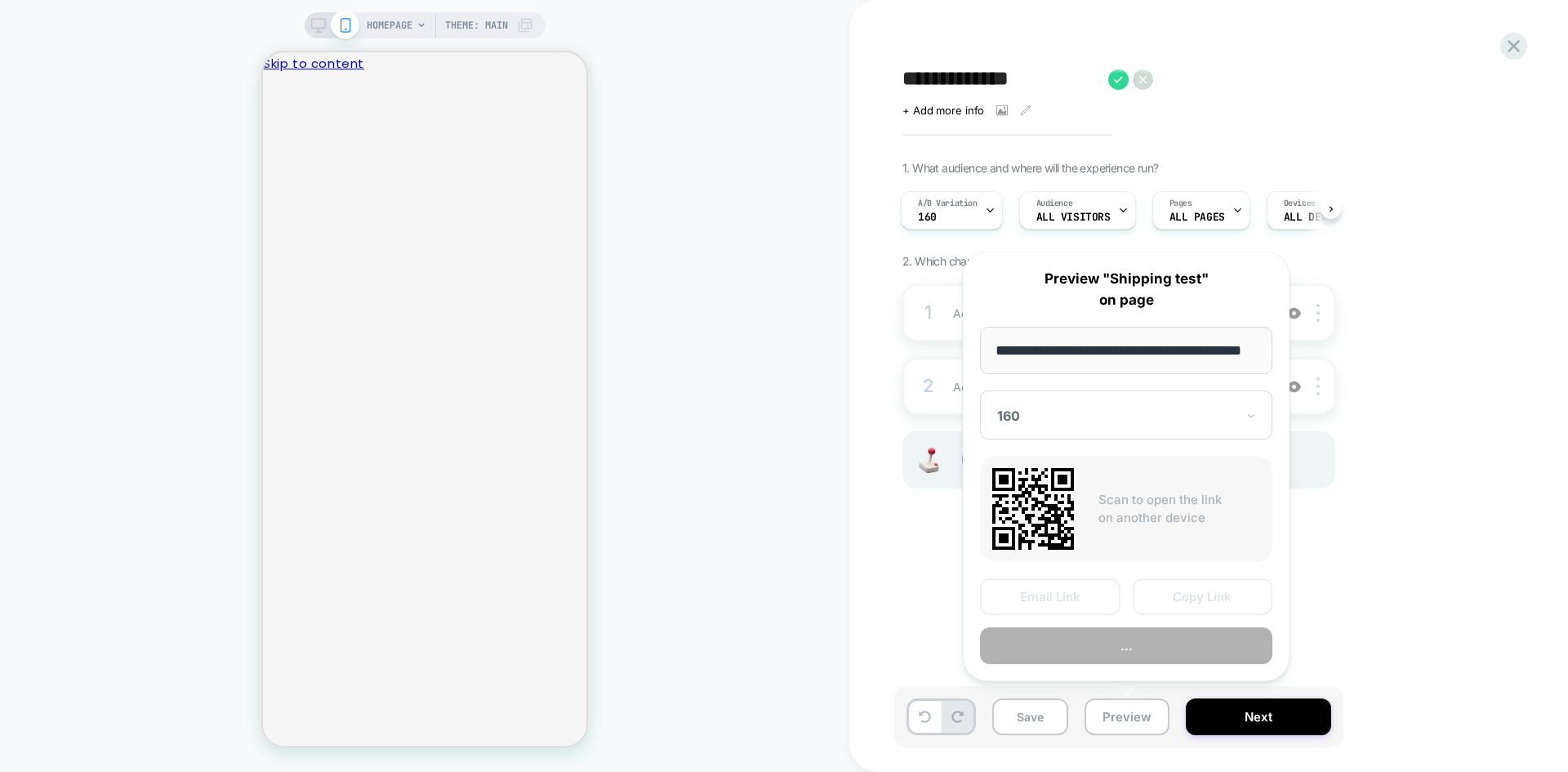
scroll to position [0, 42]
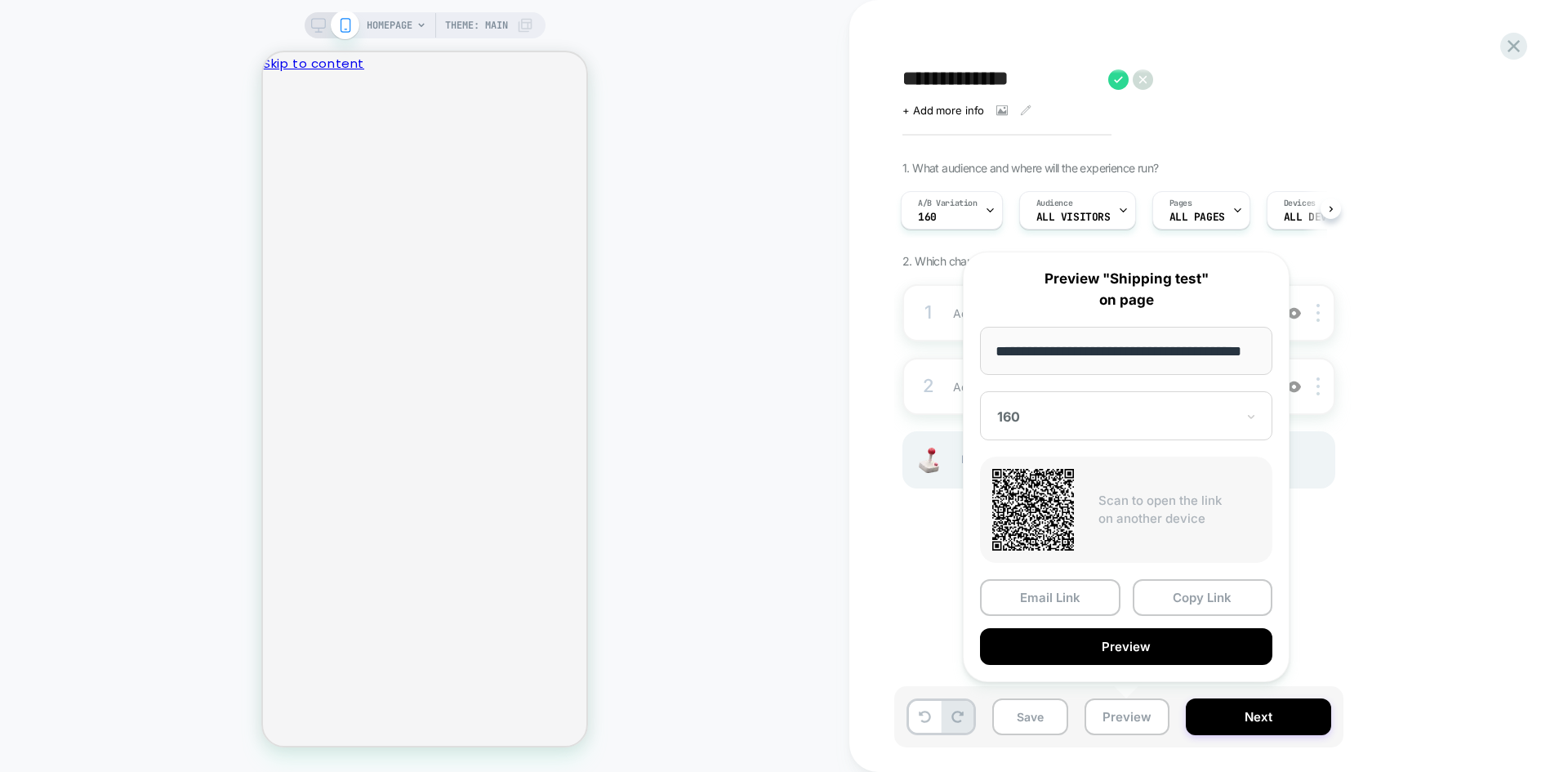
click at [1146, 416] on div at bounding box center [1116, 415] width 238 height 16
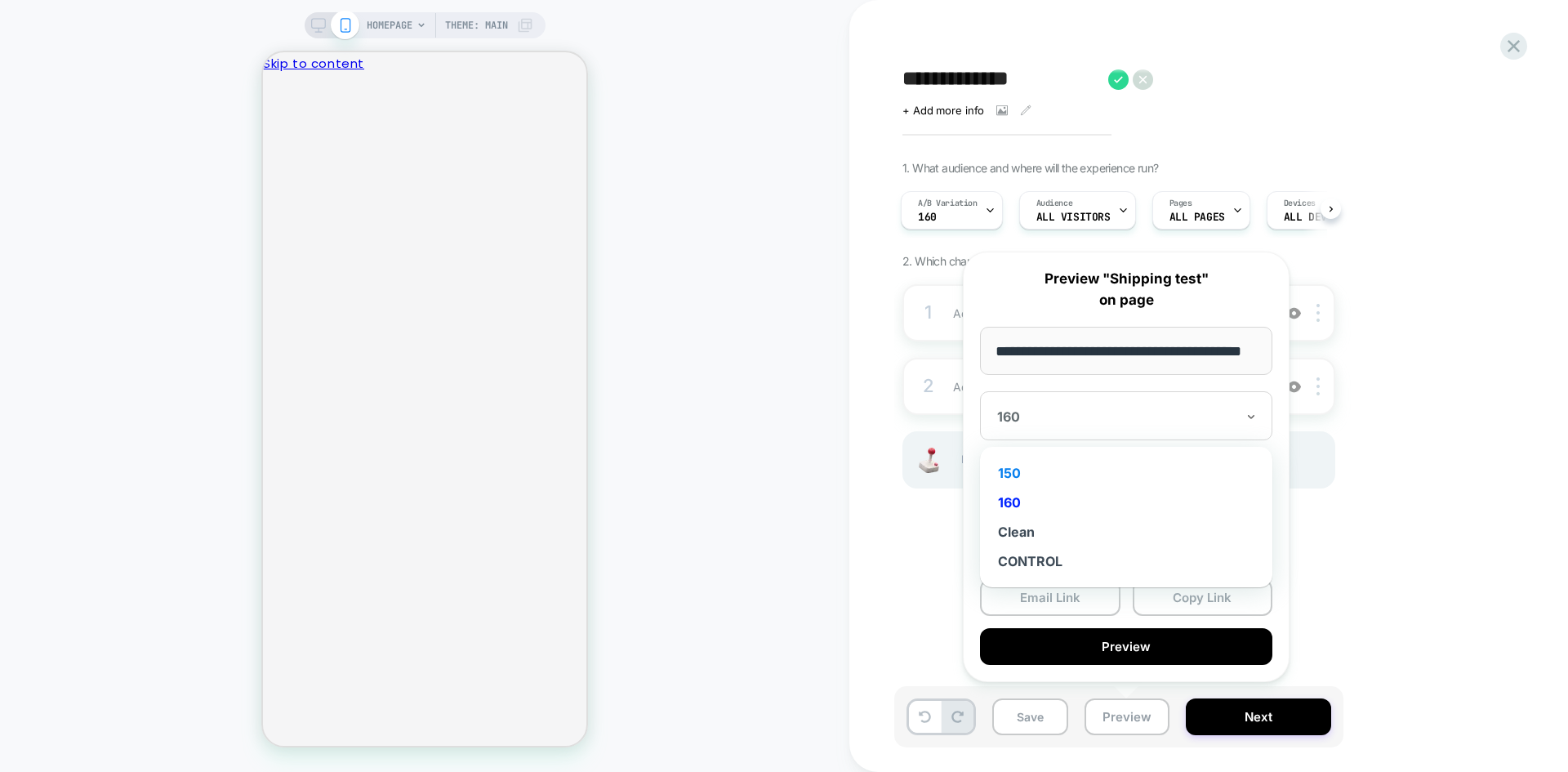
click at [1004, 473] on div "150" at bounding box center [1126, 472] width 276 height 29
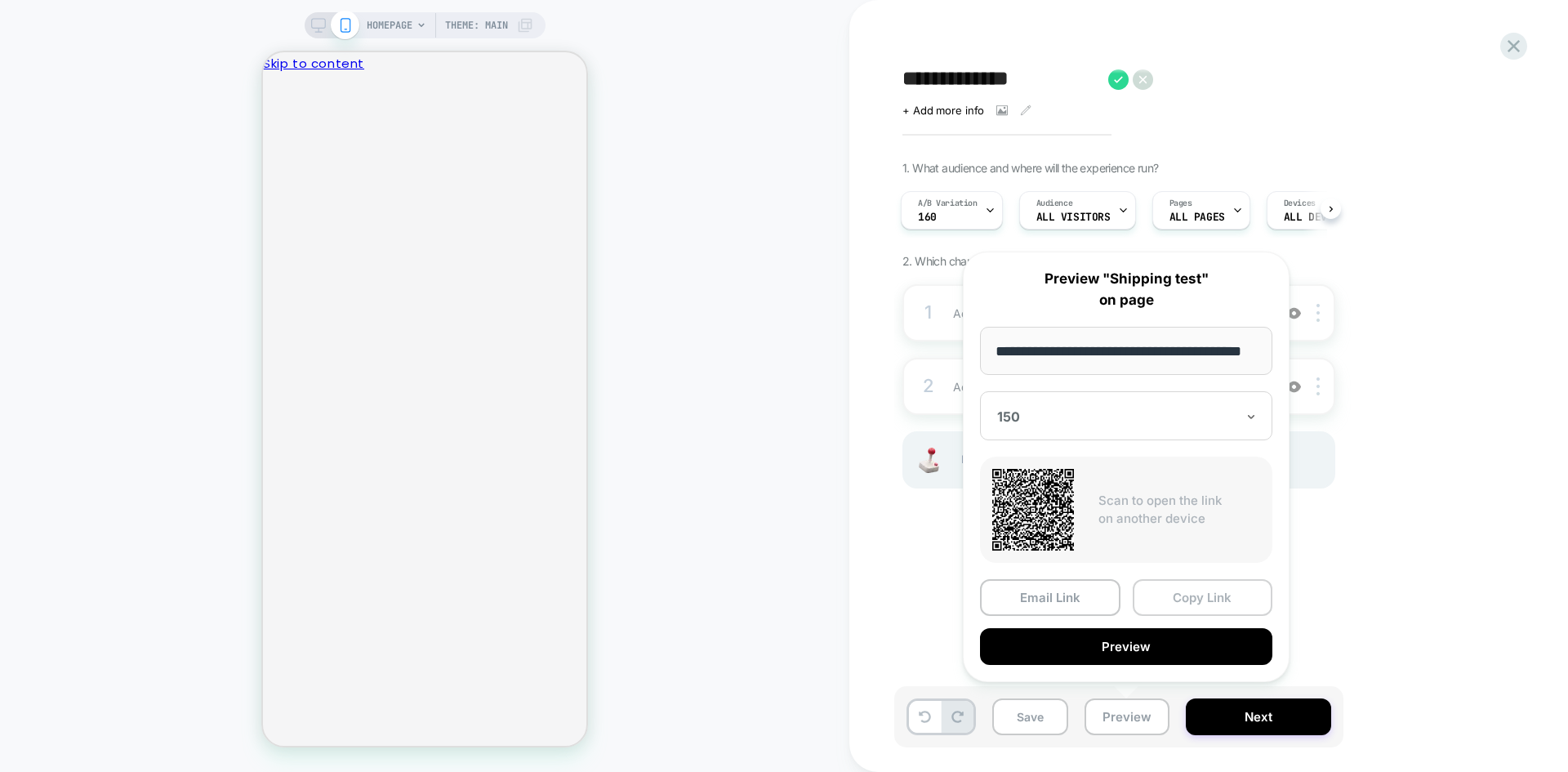
click at [1192, 592] on button "Copy Link" at bounding box center [1203, 597] width 140 height 37
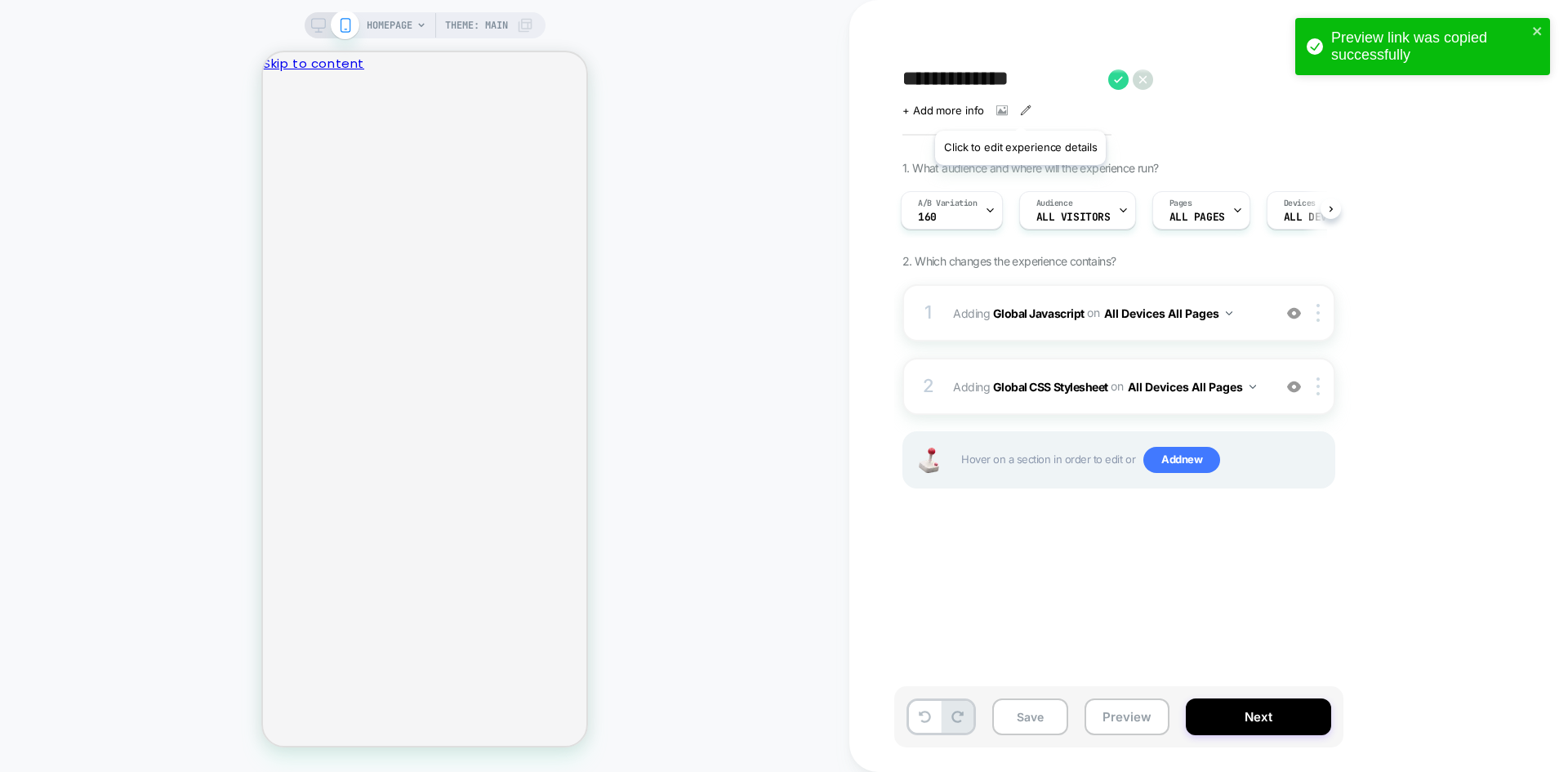
click at [1020, 110] on icon at bounding box center [1025, 110] width 11 height 11
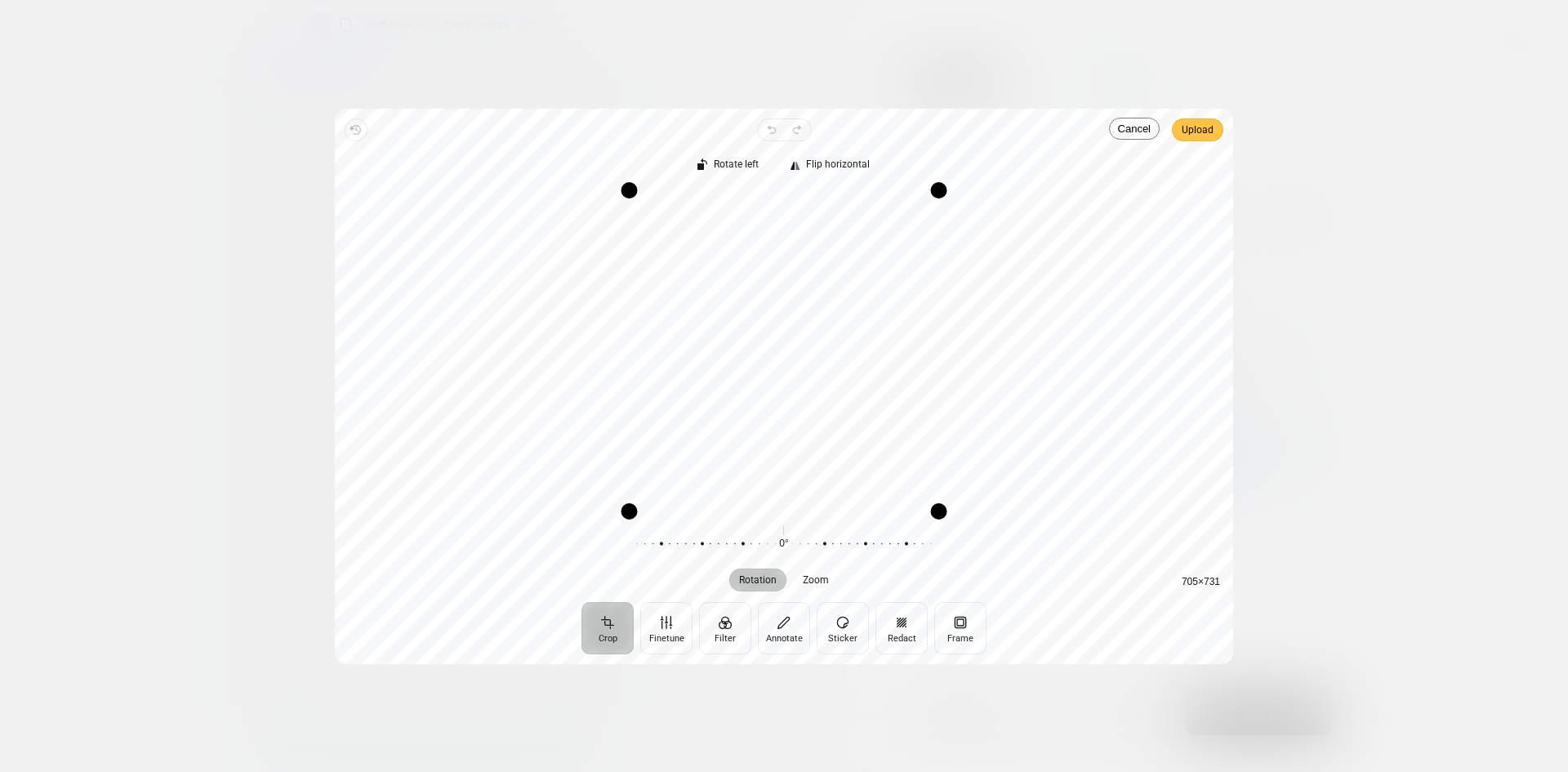
click at [1200, 134] on span "Upload" at bounding box center [1198, 130] width 32 height 20
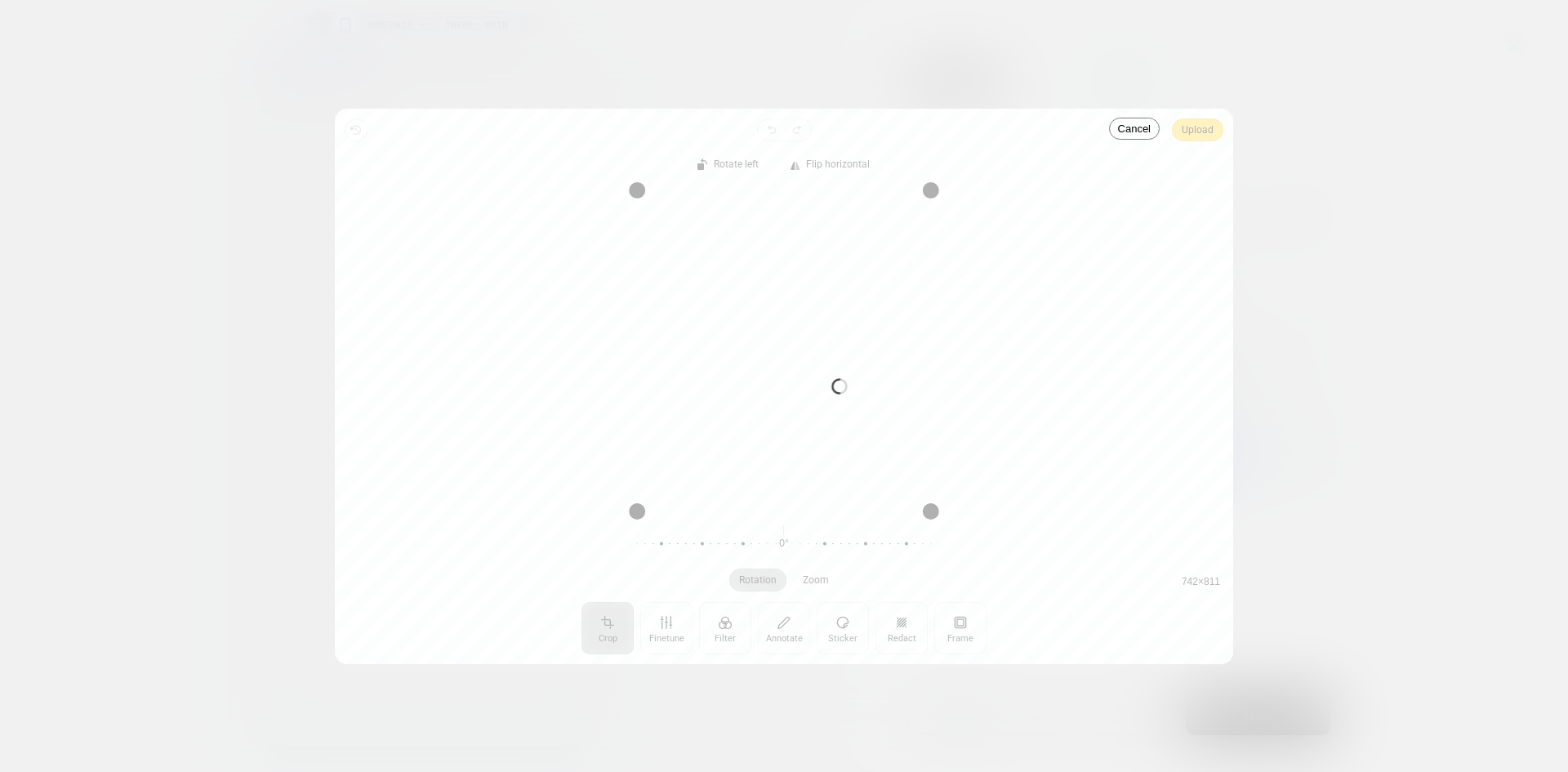
click at [1199, 130] on div "Processing image… Busy" at bounding box center [784, 386] width 898 height 555
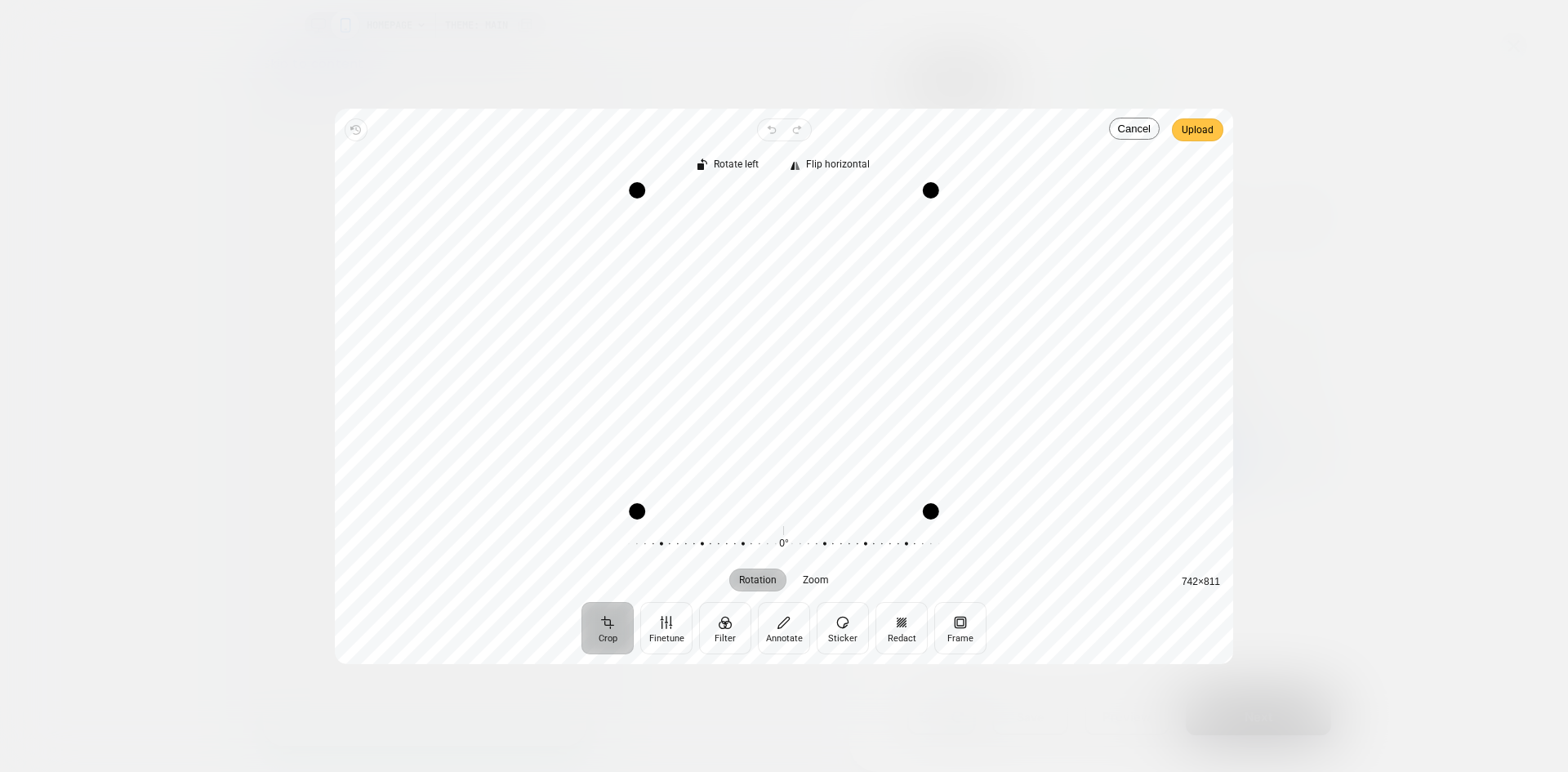
click at [1199, 131] on span "Upload" at bounding box center [1198, 130] width 32 height 20
click at [1201, 133] on span "Upload" at bounding box center [1198, 130] width 32 height 20
click at [1198, 129] on span "Upload" at bounding box center [1198, 130] width 32 height 20
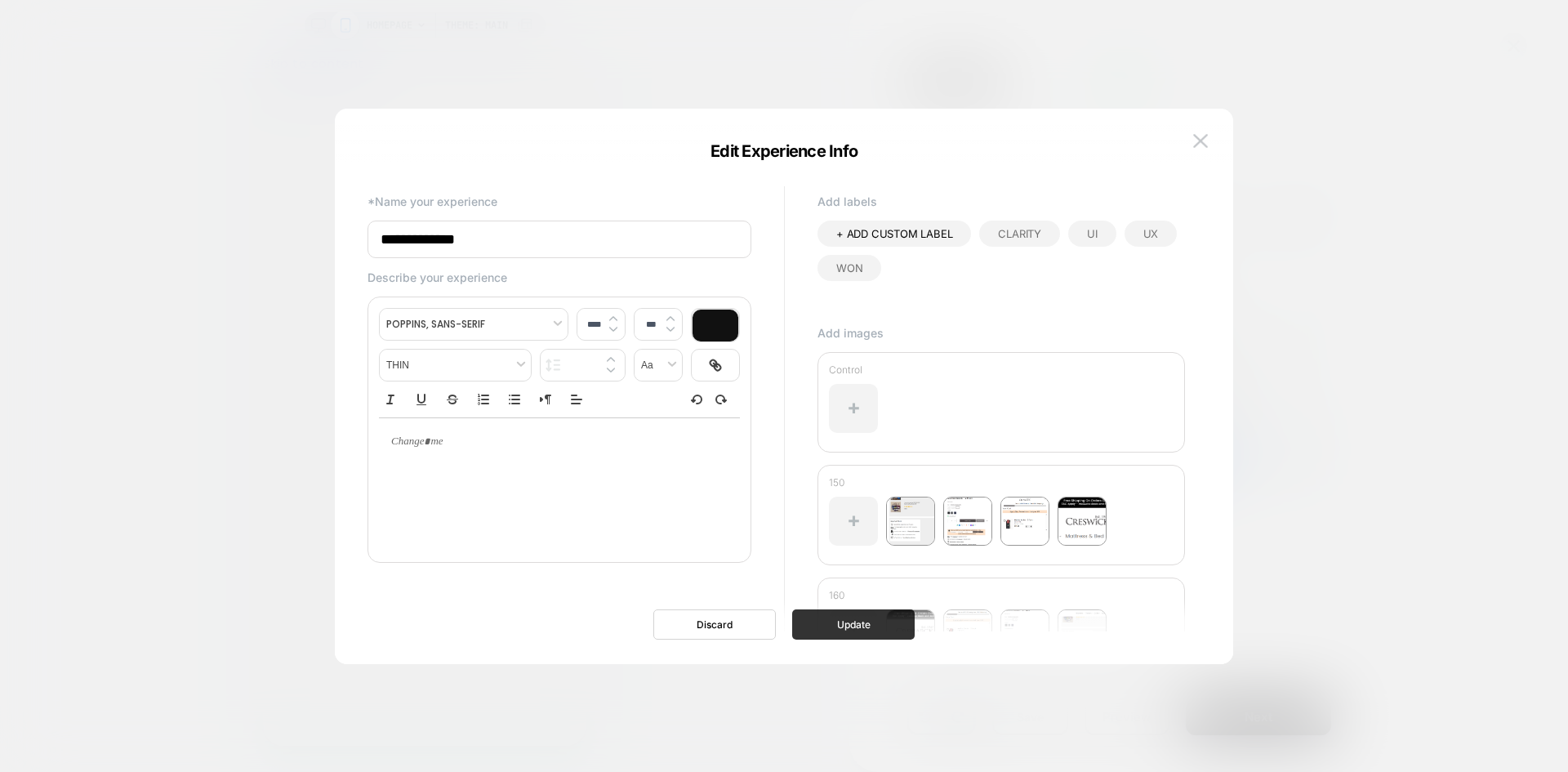
click at [865, 632] on button "Update" at bounding box center [853, 624] width 122 height 30
